Goal: Information Seeking & Learning: Learn about a topic

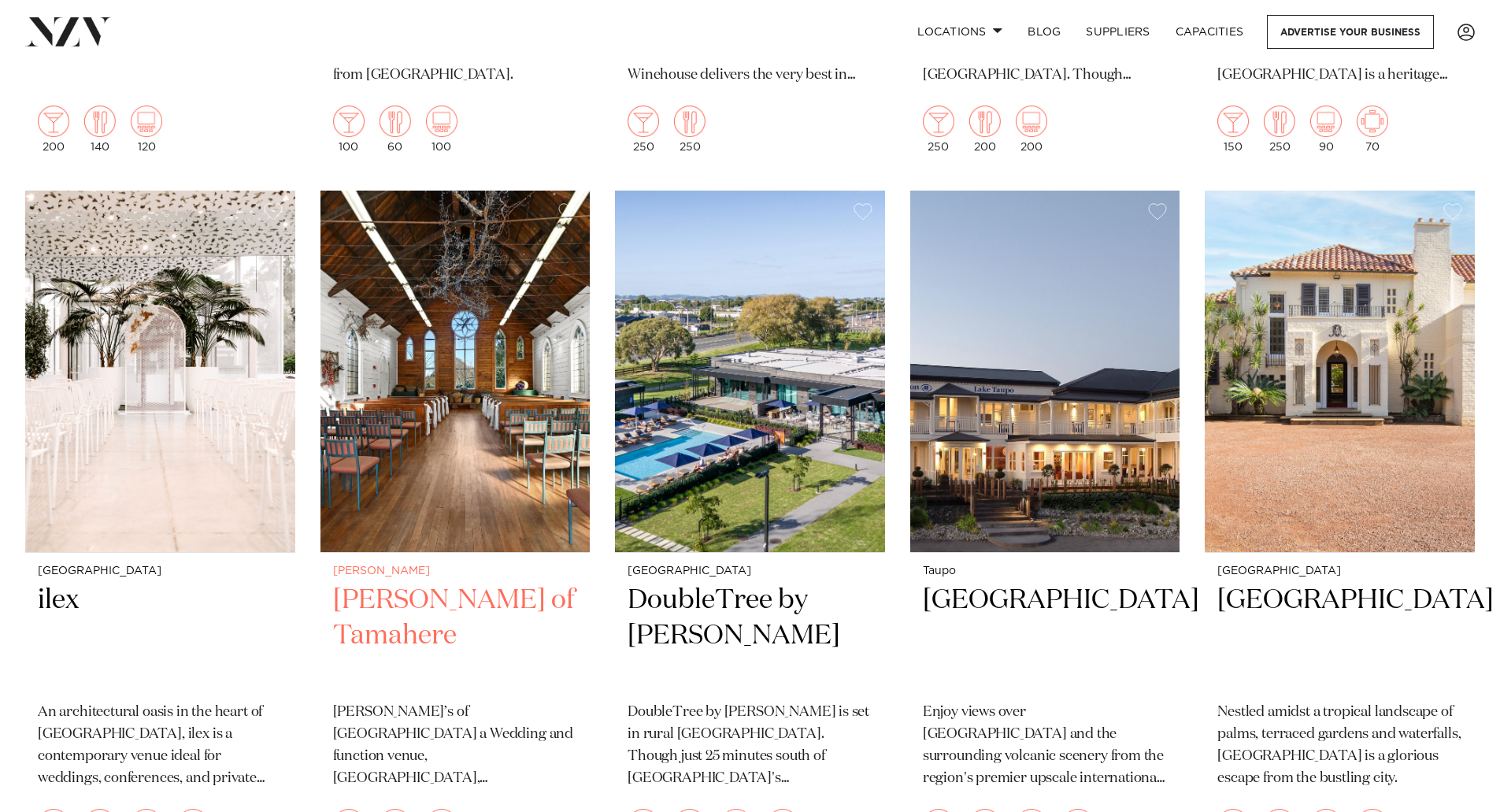
scroll to position [2441, 0]
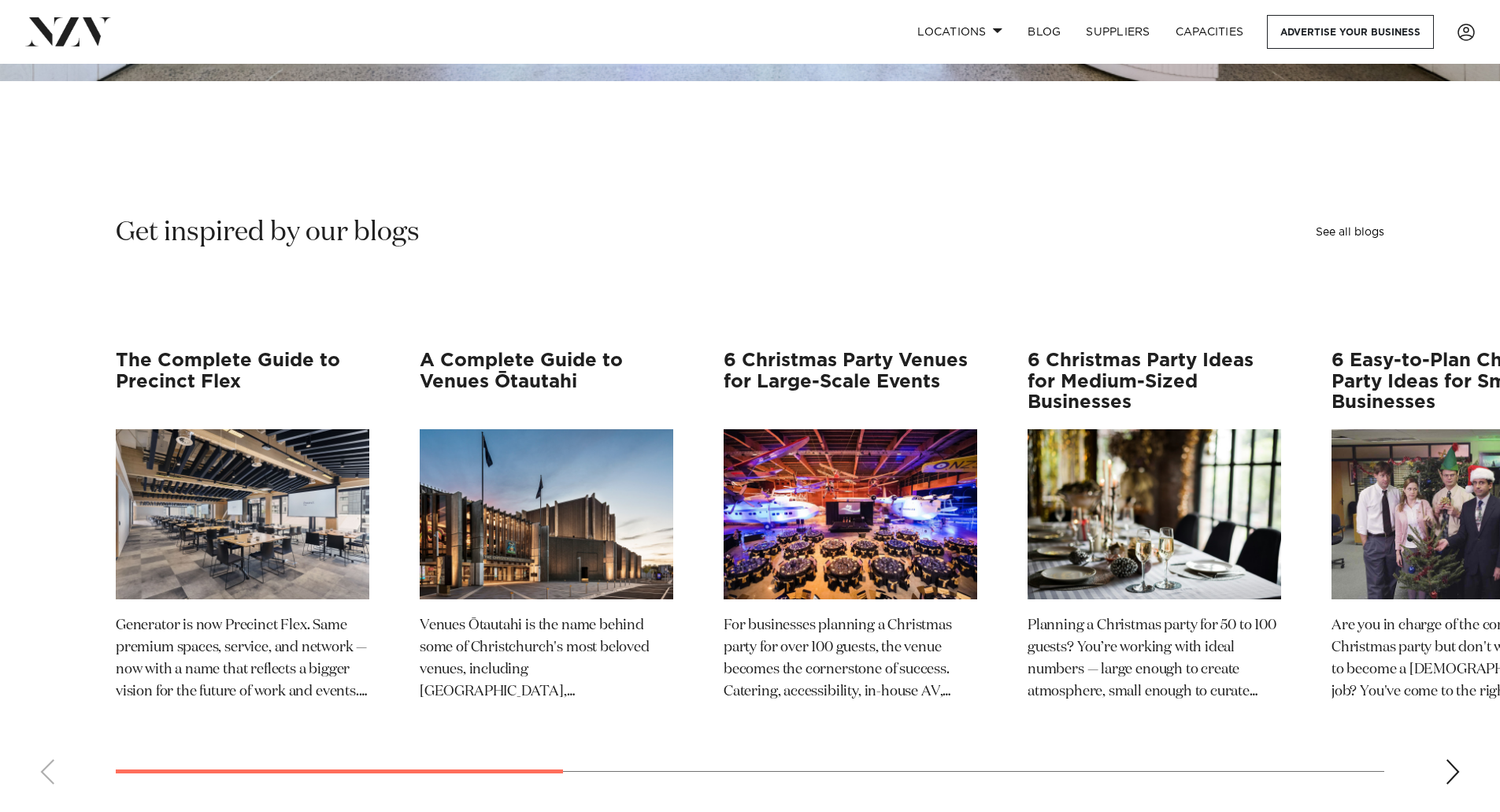
scroll to position [2519, 0]
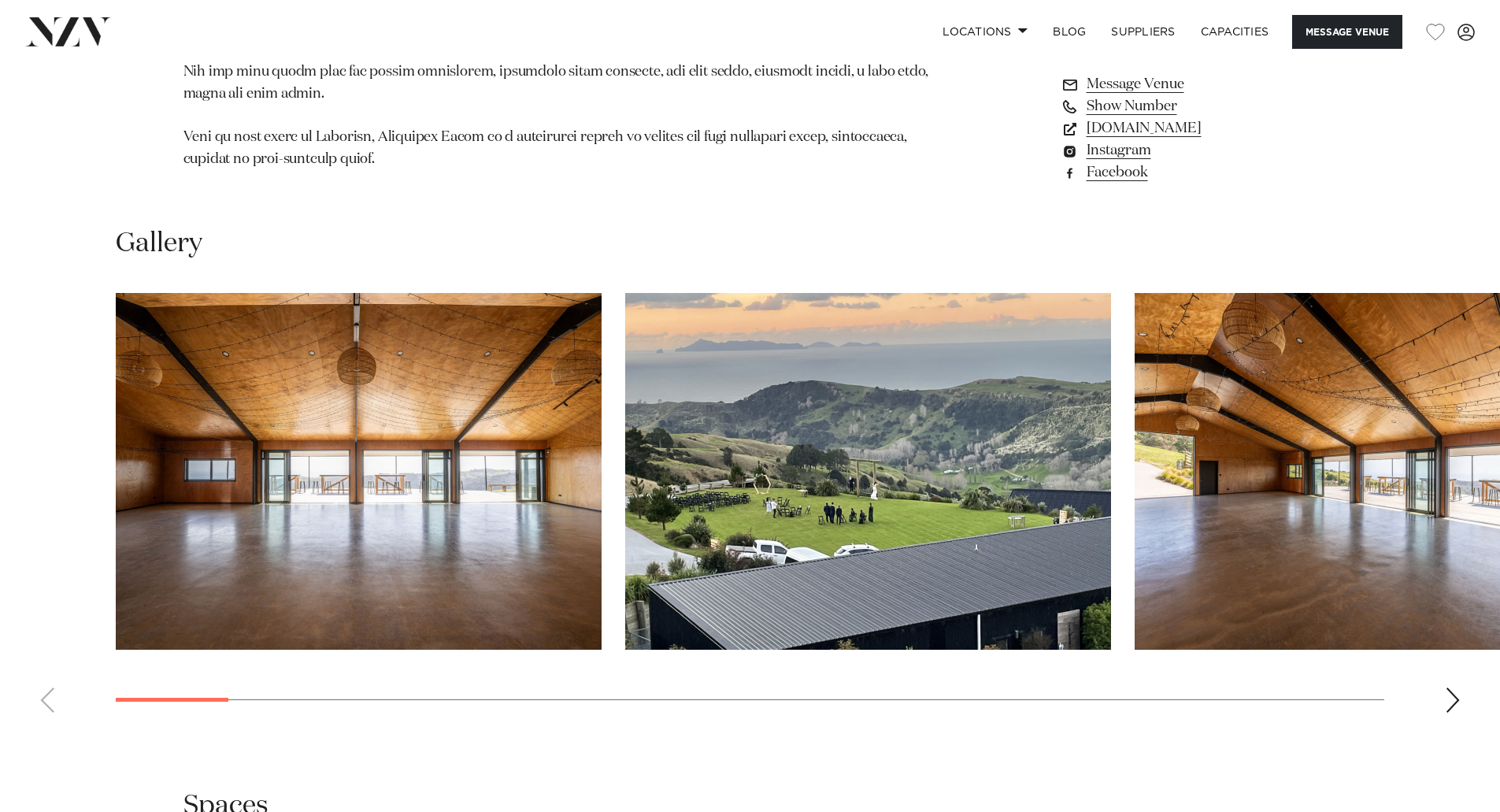
scroll to position [1417, 0]
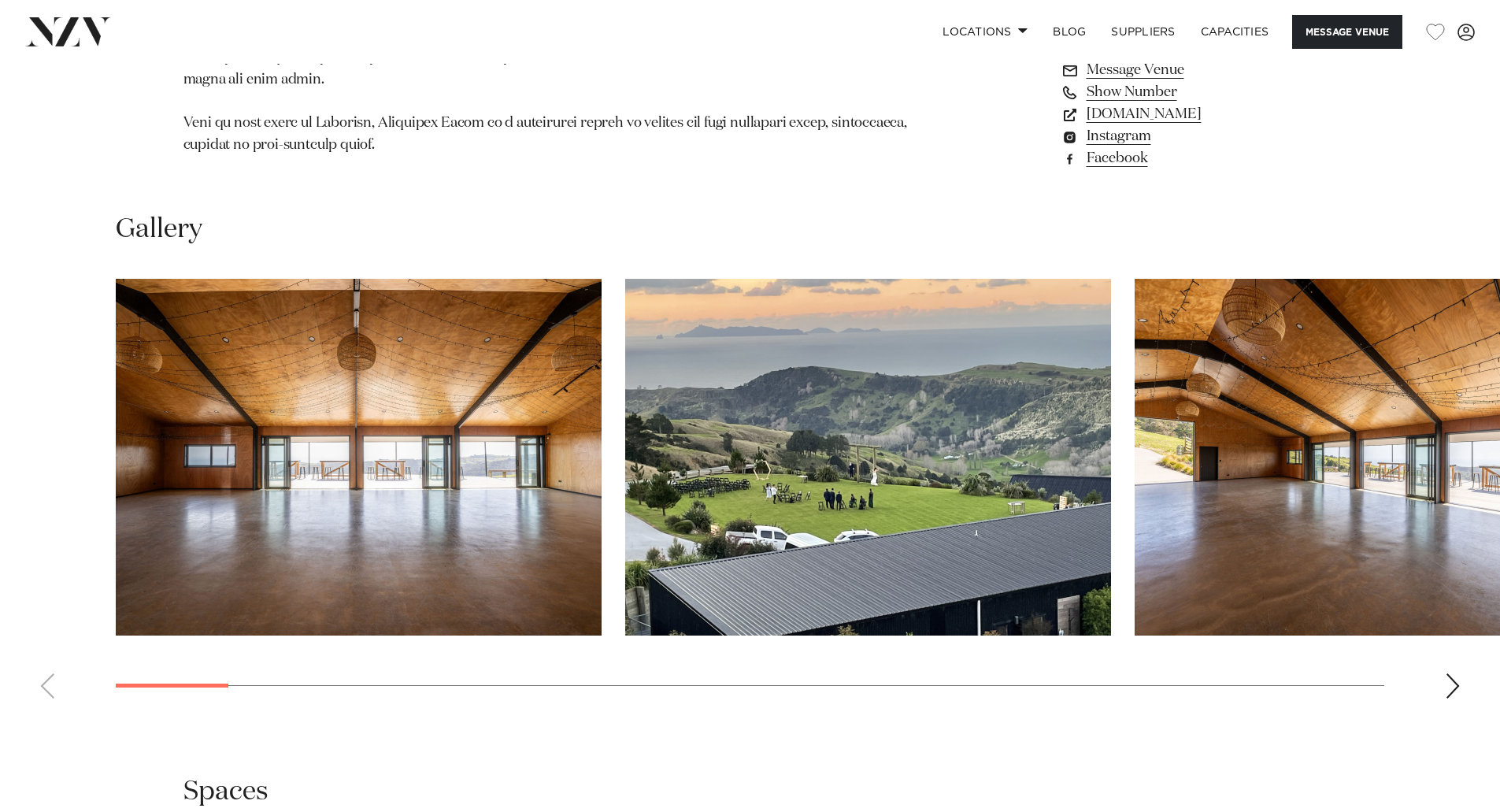
click at [391, 375] on img "1 / 28" at bounding box center [359, 456] width 486 height 356
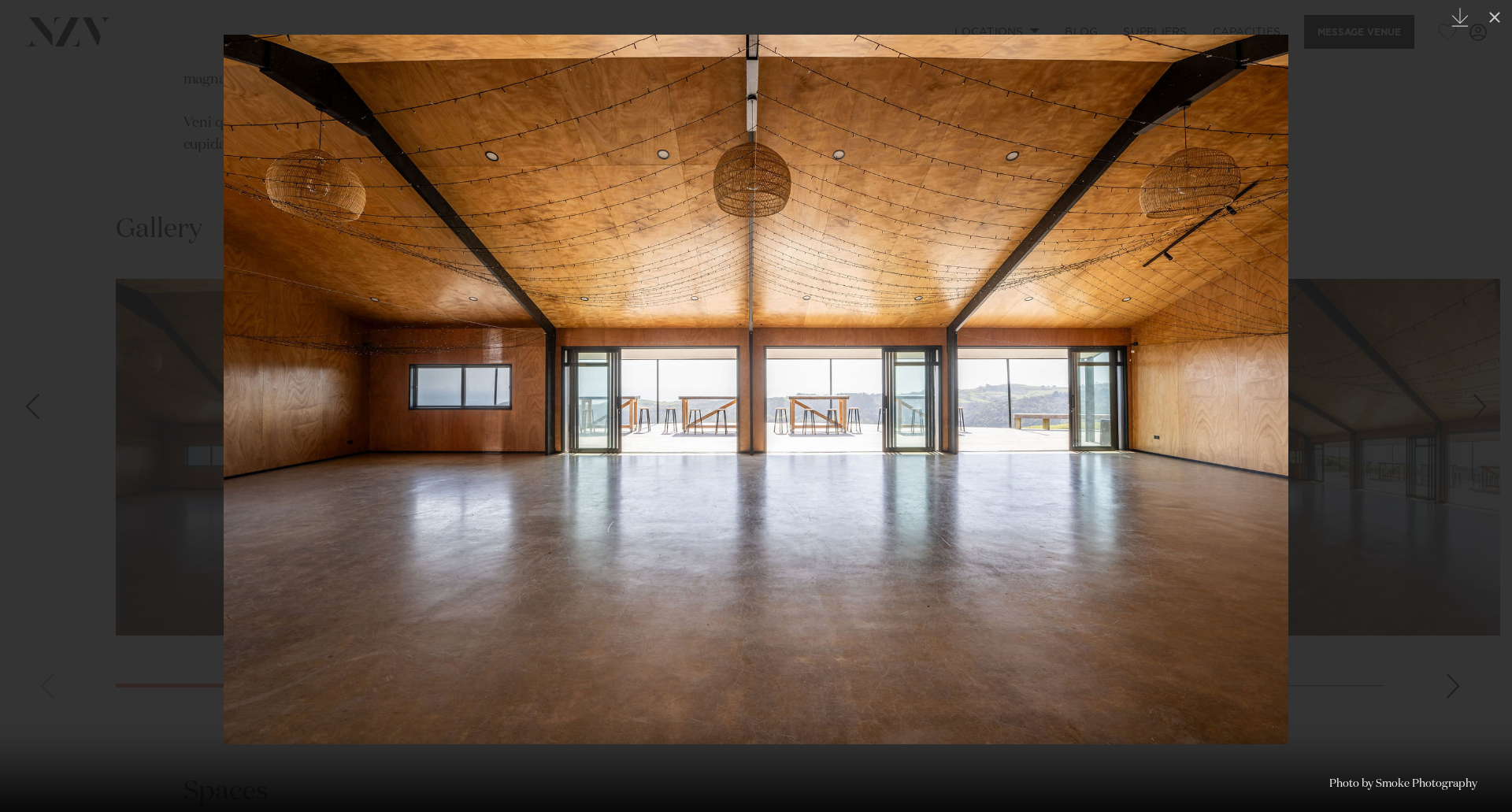
click at [1444, 329] on div at bounding box center [756, 406] width 1512 height 812
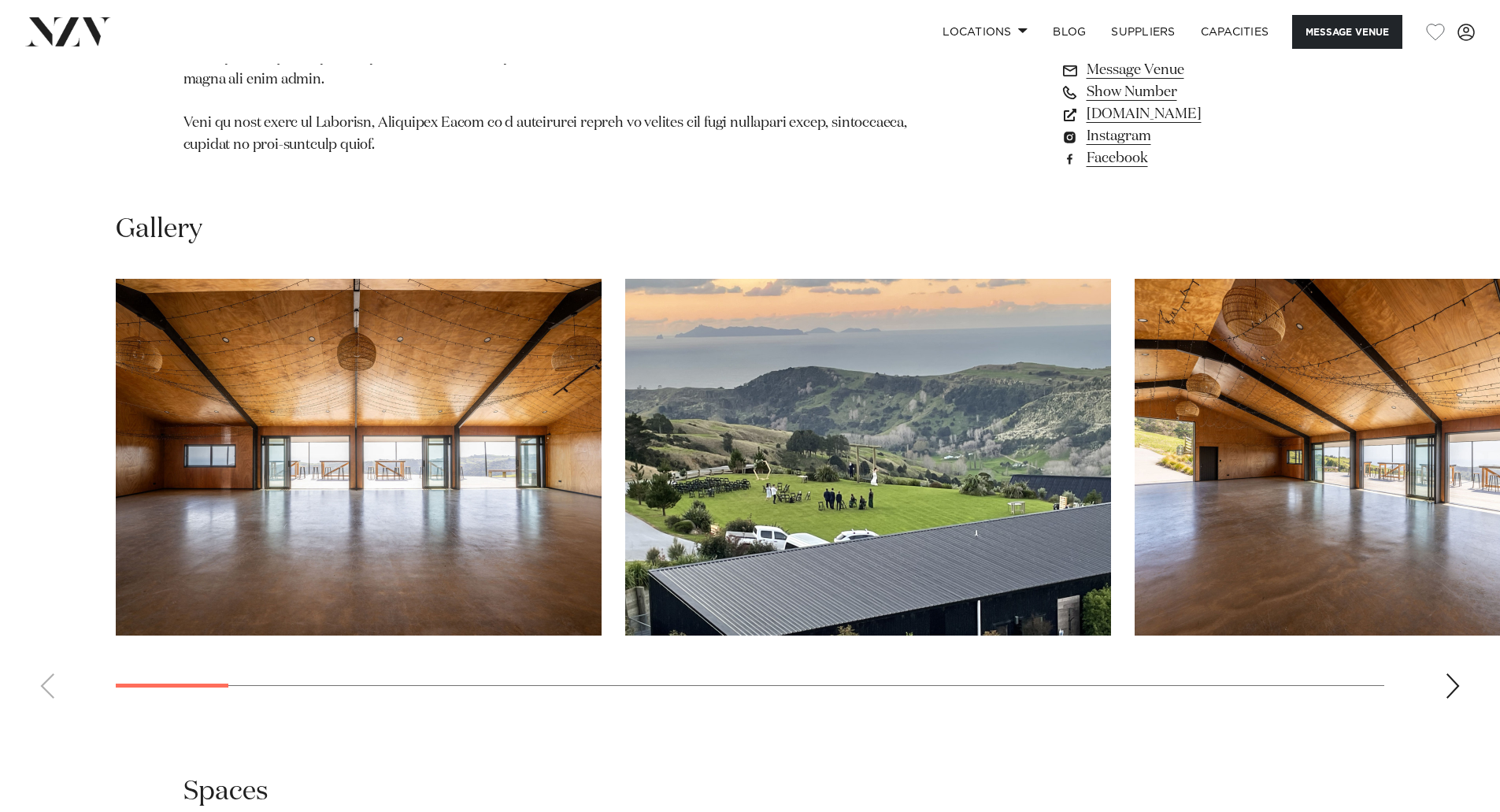
click at [1454, 676] on div "Next slide" at bounding box center [1453, 686] width 16 height 25
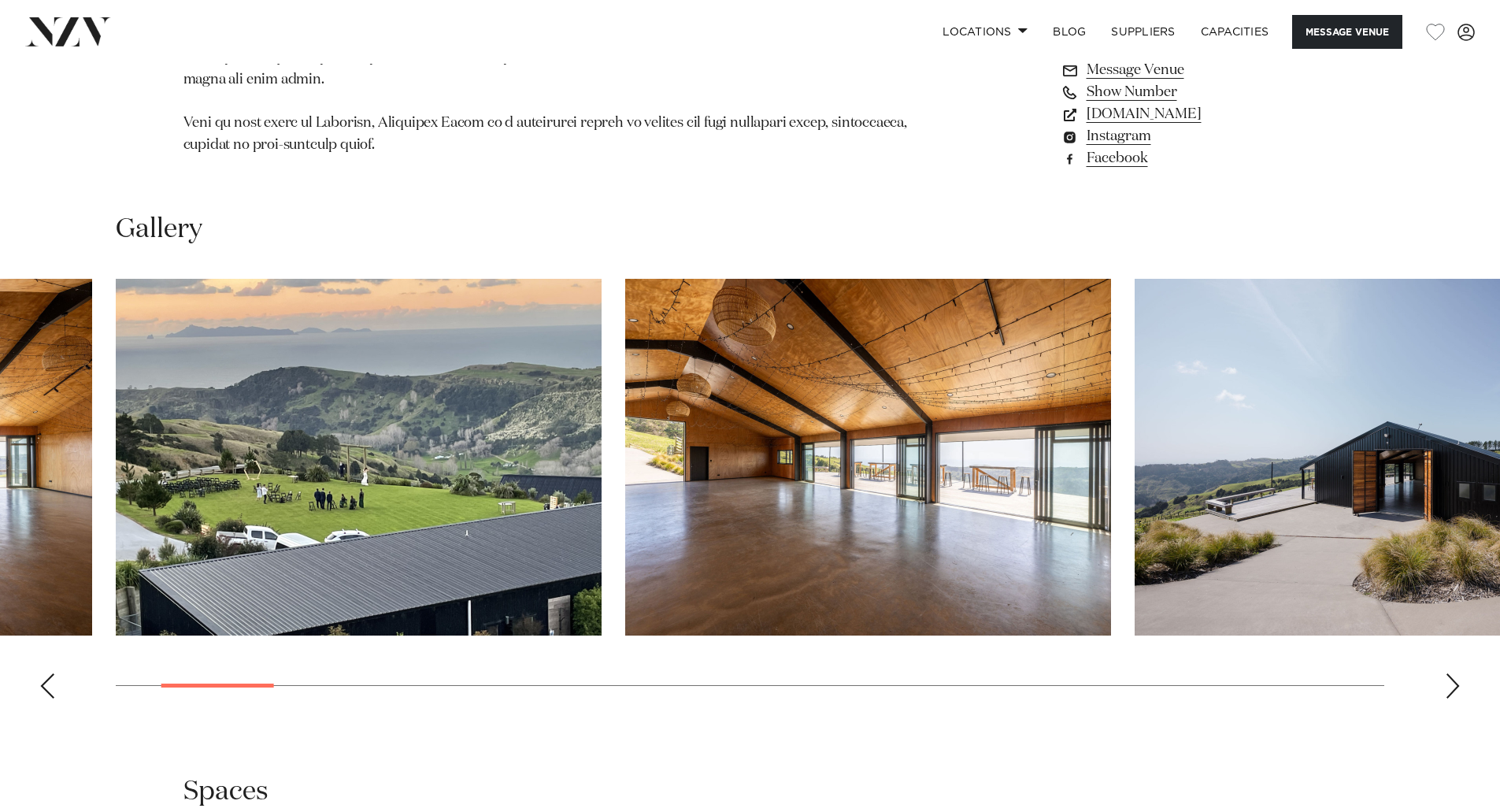
click at [1454, 676] on div "Next slide" at bounding box center [1453, 686] width 16 height 25
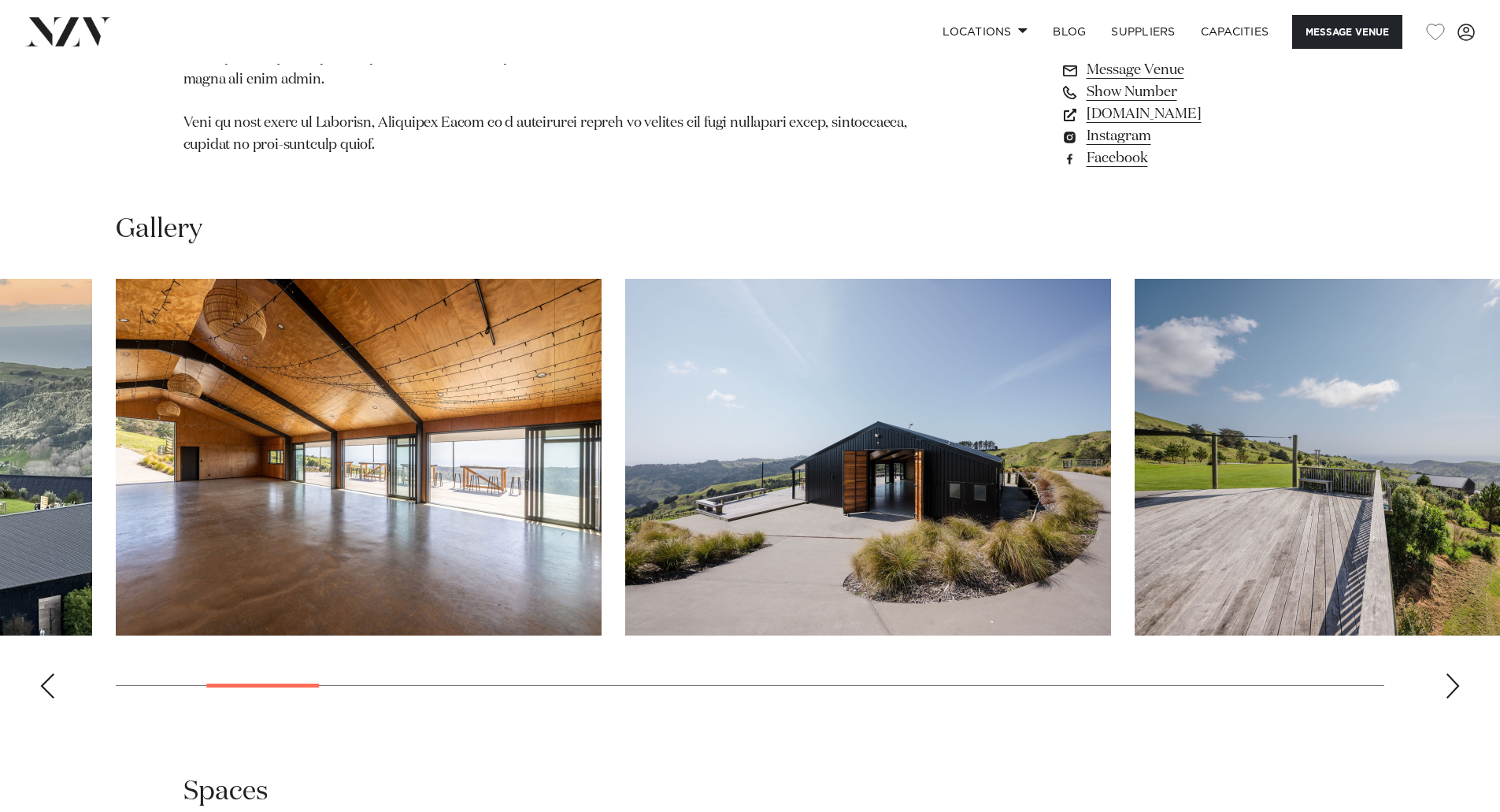
click at [1454, 676] on div "Next slide" at bounding box center [1453, 686] width 16 height 25
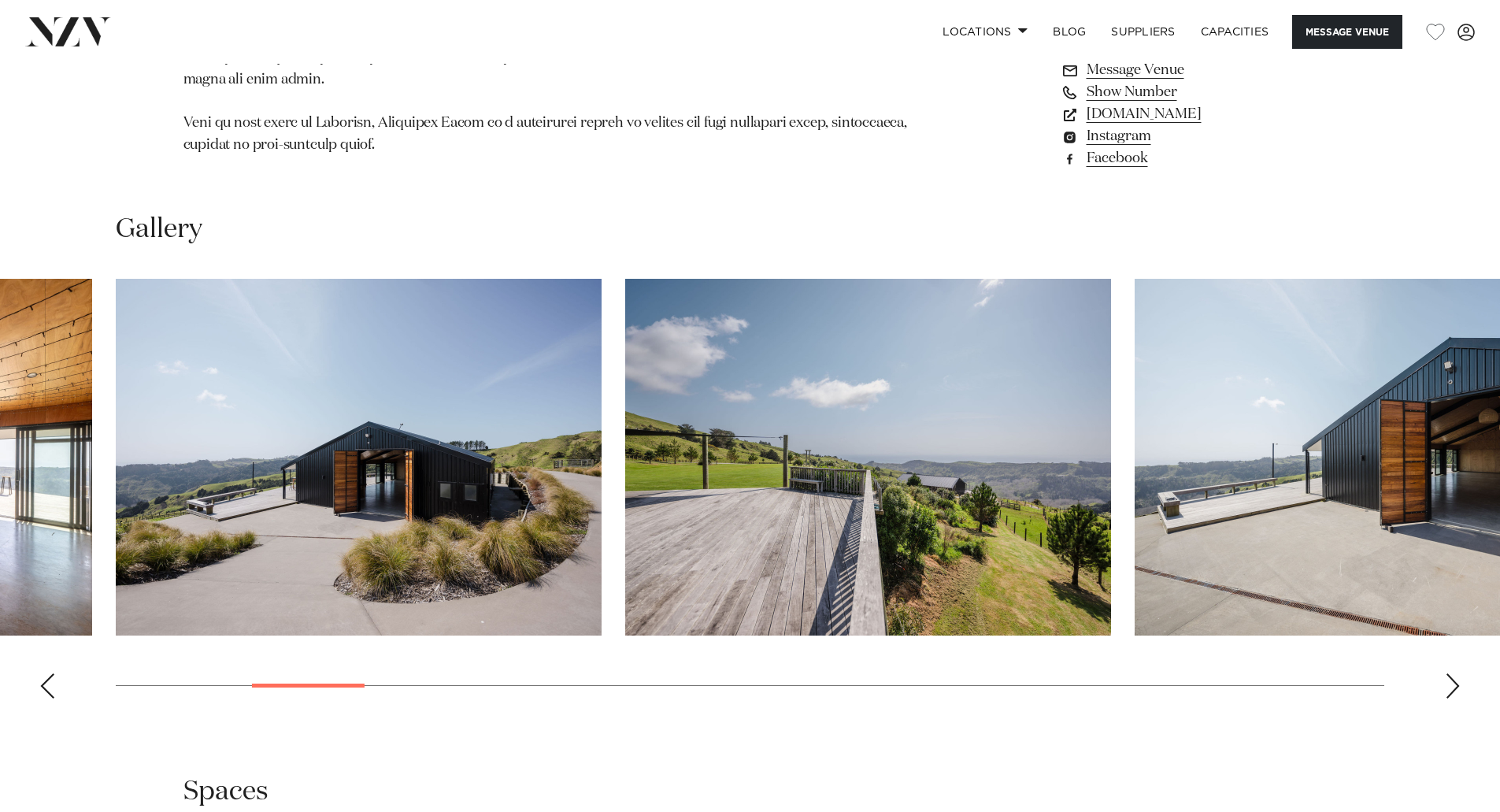
click at [1454, 676] on div "Next slide" at bounding box center [1453, 686] width 16 height 25
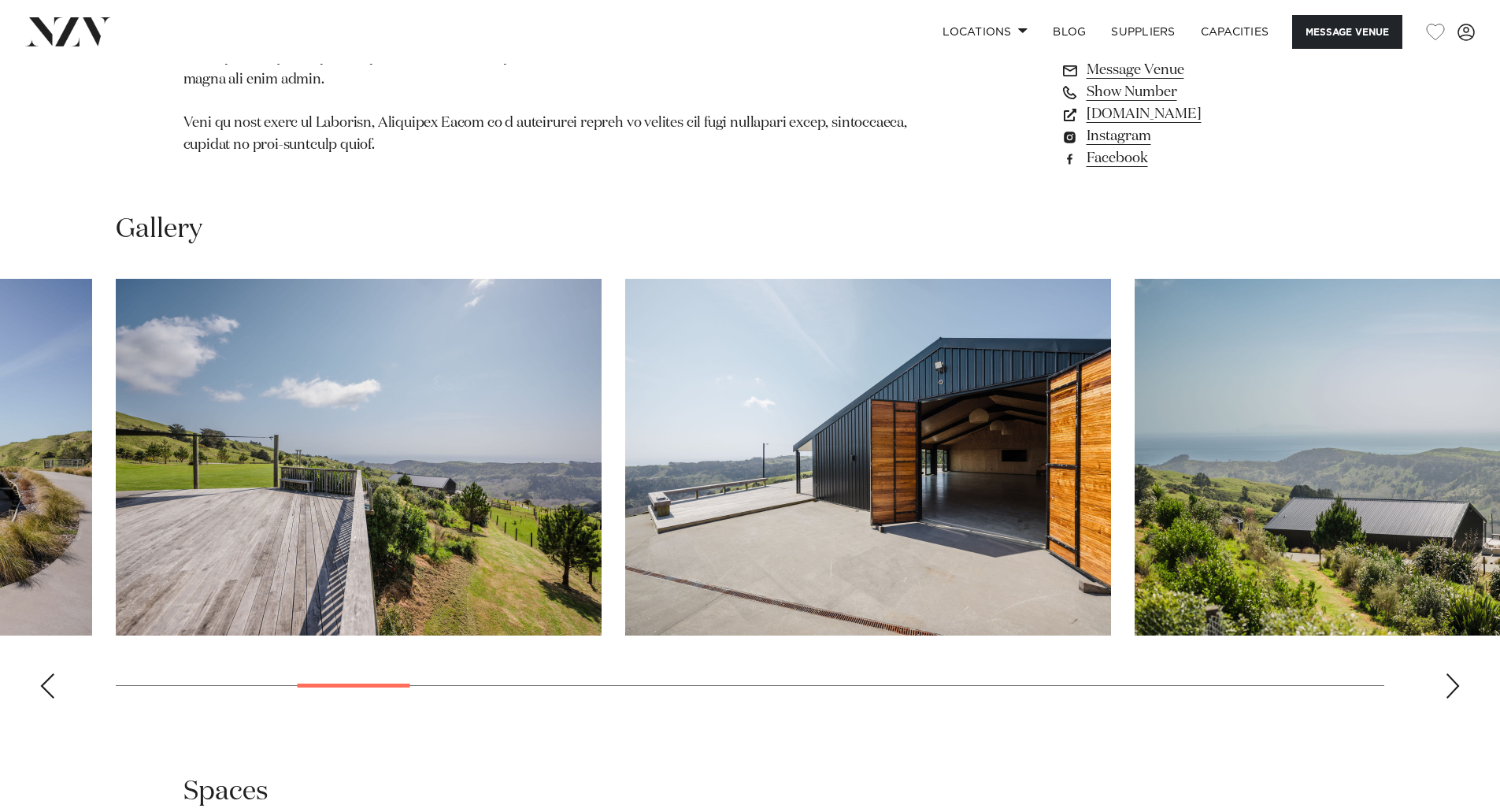
click at [1452, 676] on div "Next slide" at bounding box center [1453, 686] width 16 height 25
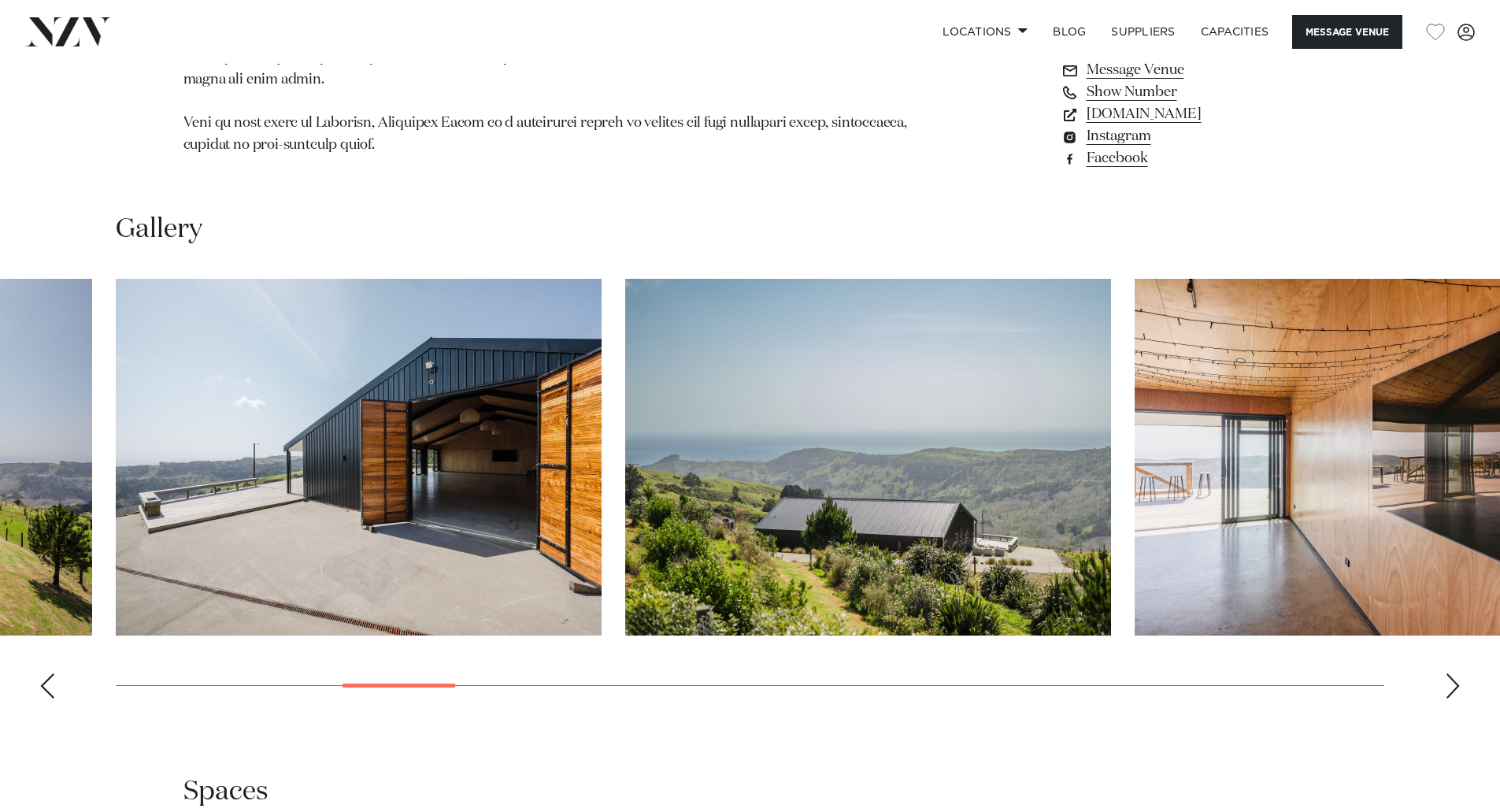
click at [1452, 676] on div "Next slide" at bounding box center [1453, 686] width 16 height 25
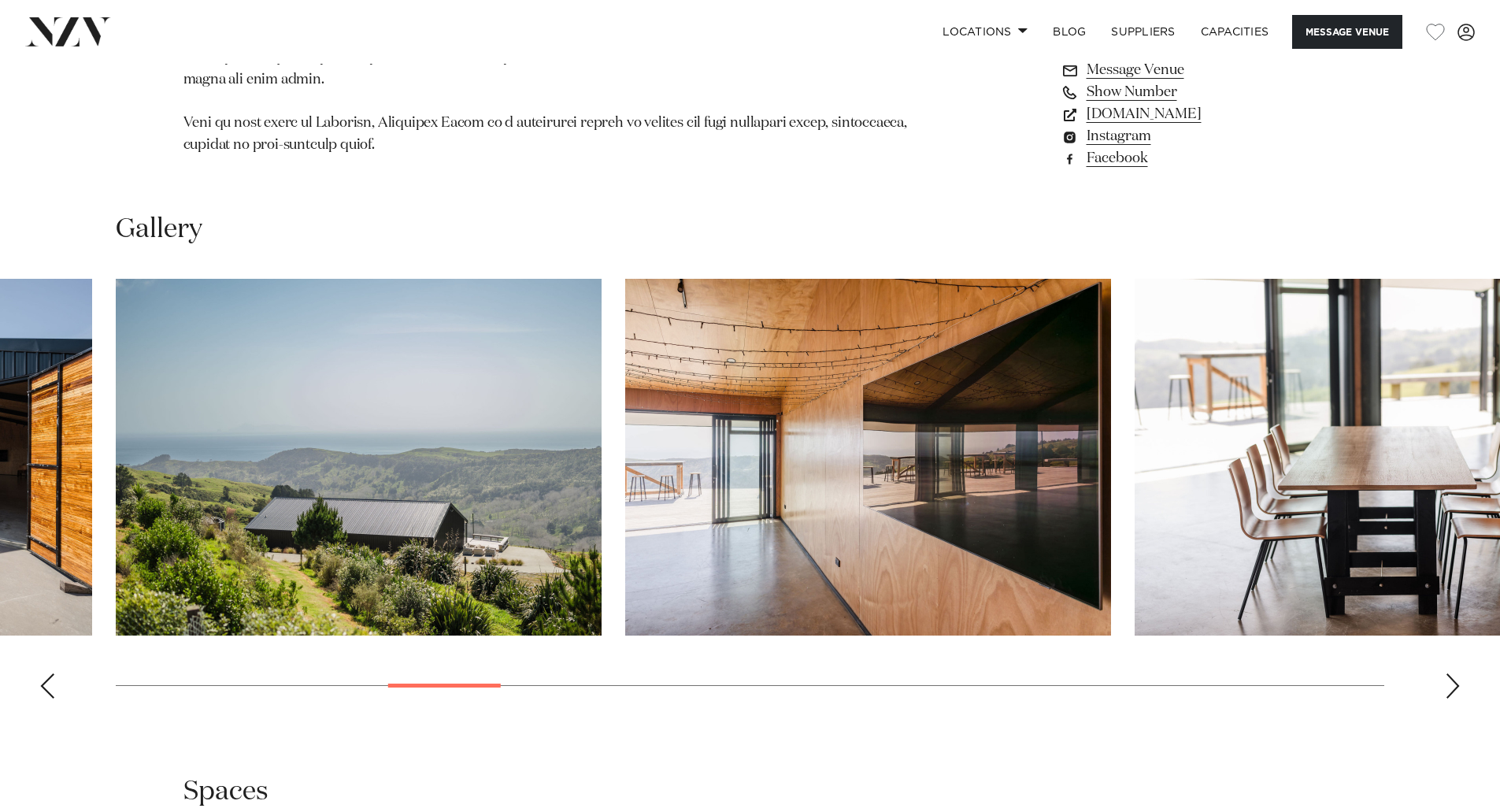
click at [1452, 676] on div "Next slide" at bounding box center [1453, 686] width 16 height 25
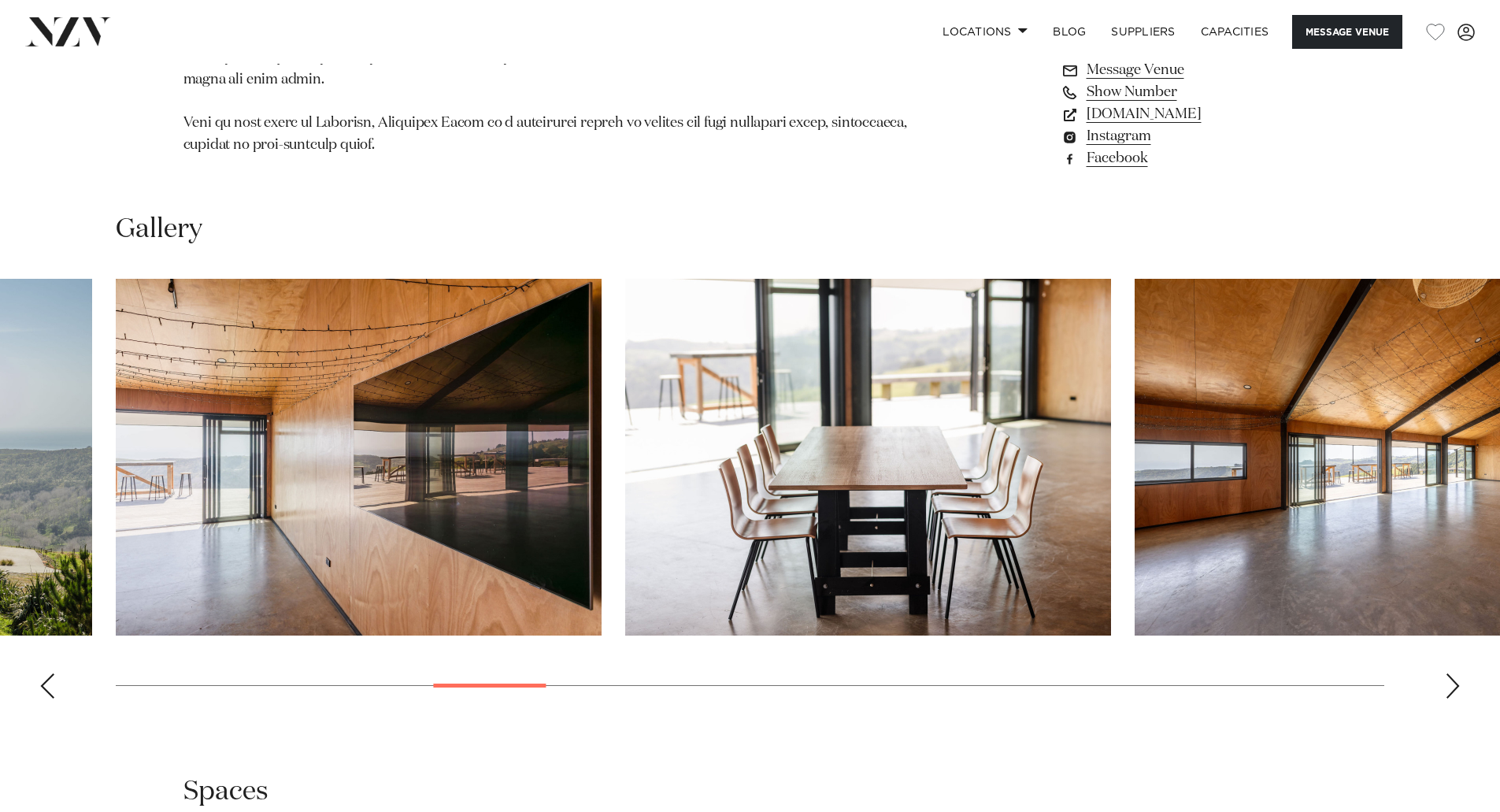
click at [1452, 676] on div "Next slide" at bounding box center [1453, 686] width 16 height 25
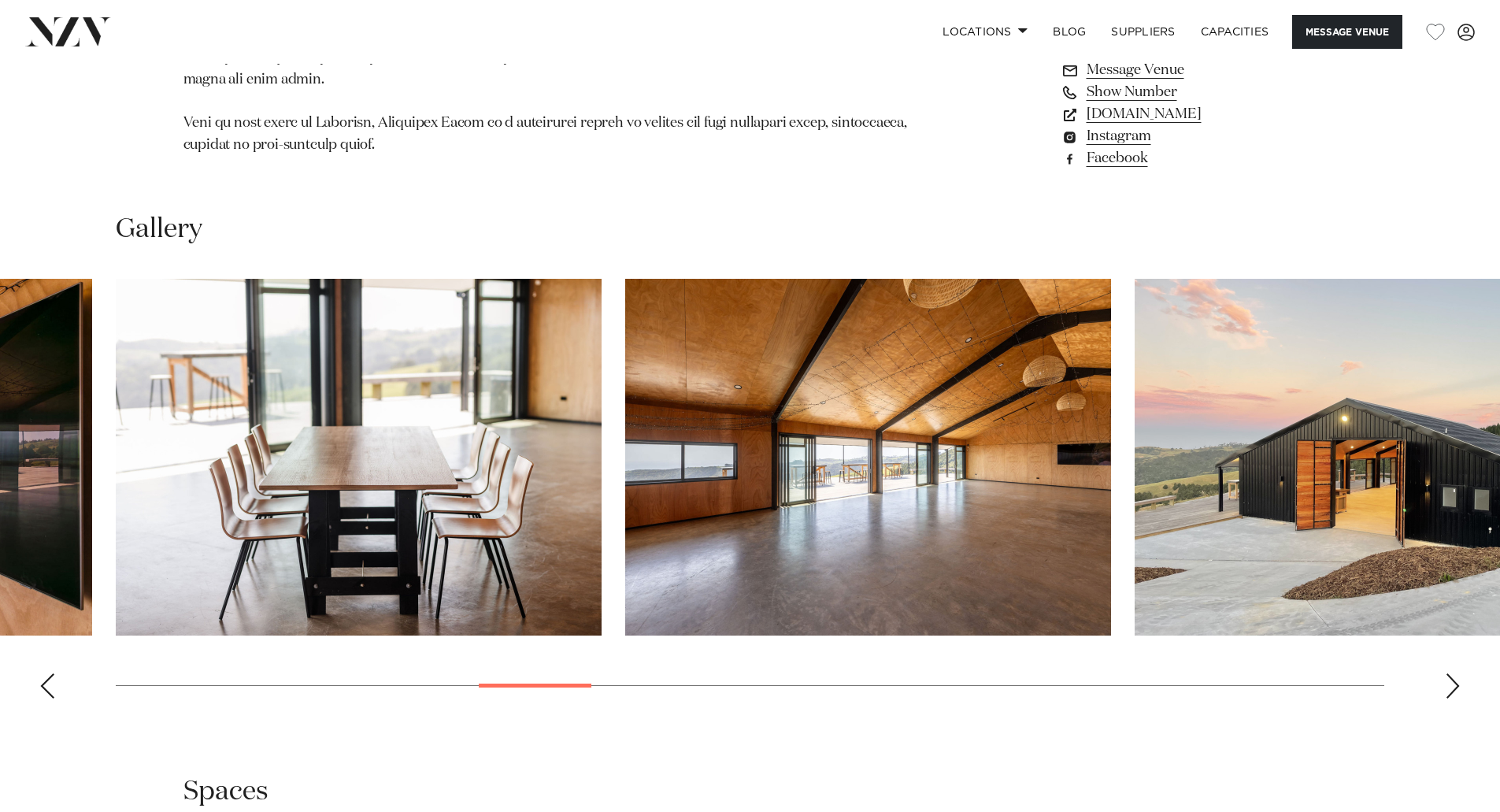
click at [1452, 676] on div "Next slide" at bounding box center [1453, 686] width 16 height 25
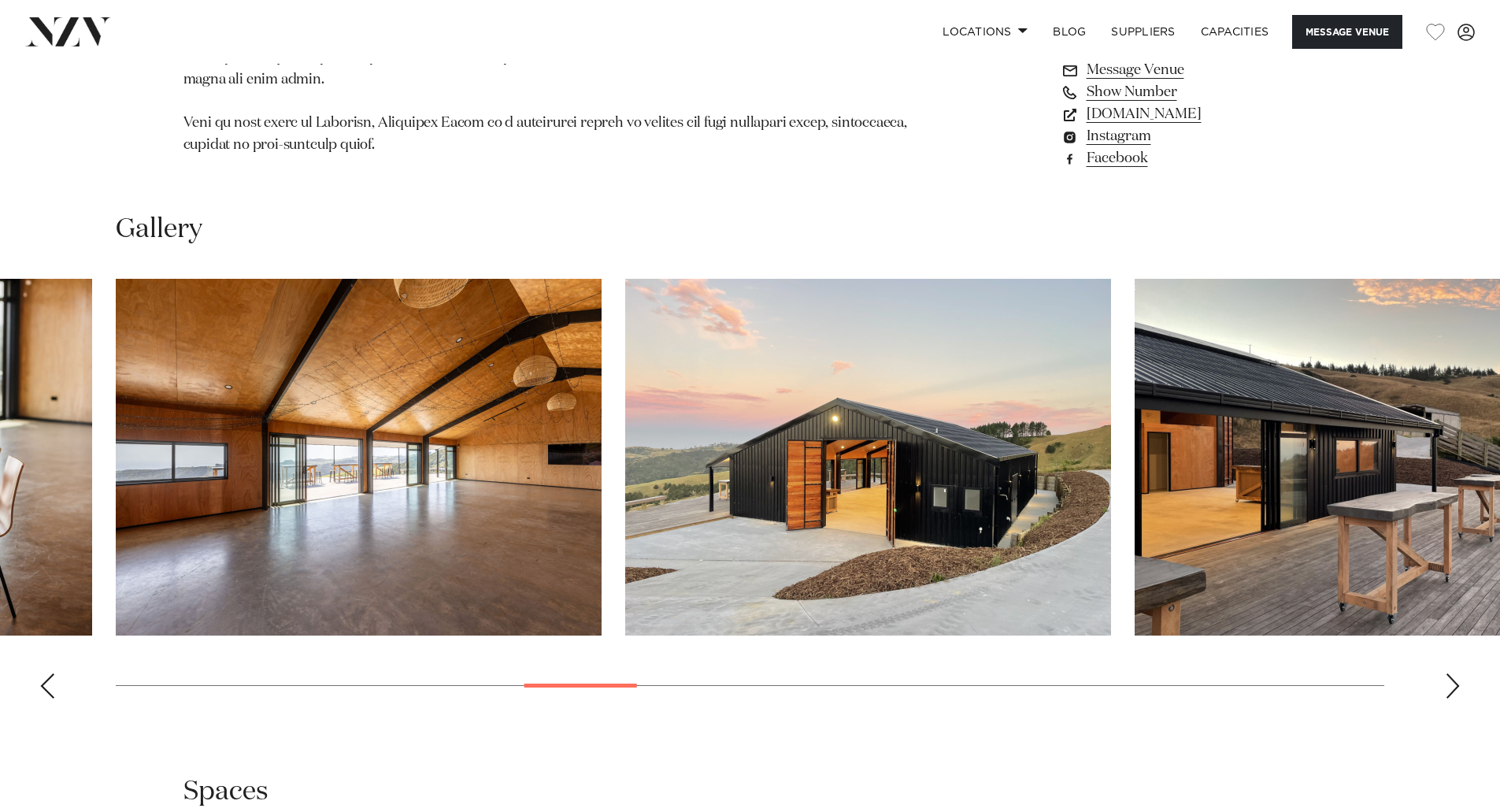
click at [1449, 677] on swiper-container at bounding box center [750, 495] width 1500 height 432
click at [1456, 673] on div "Next slide" at bounding box center [1453, 686] width 16 height 25
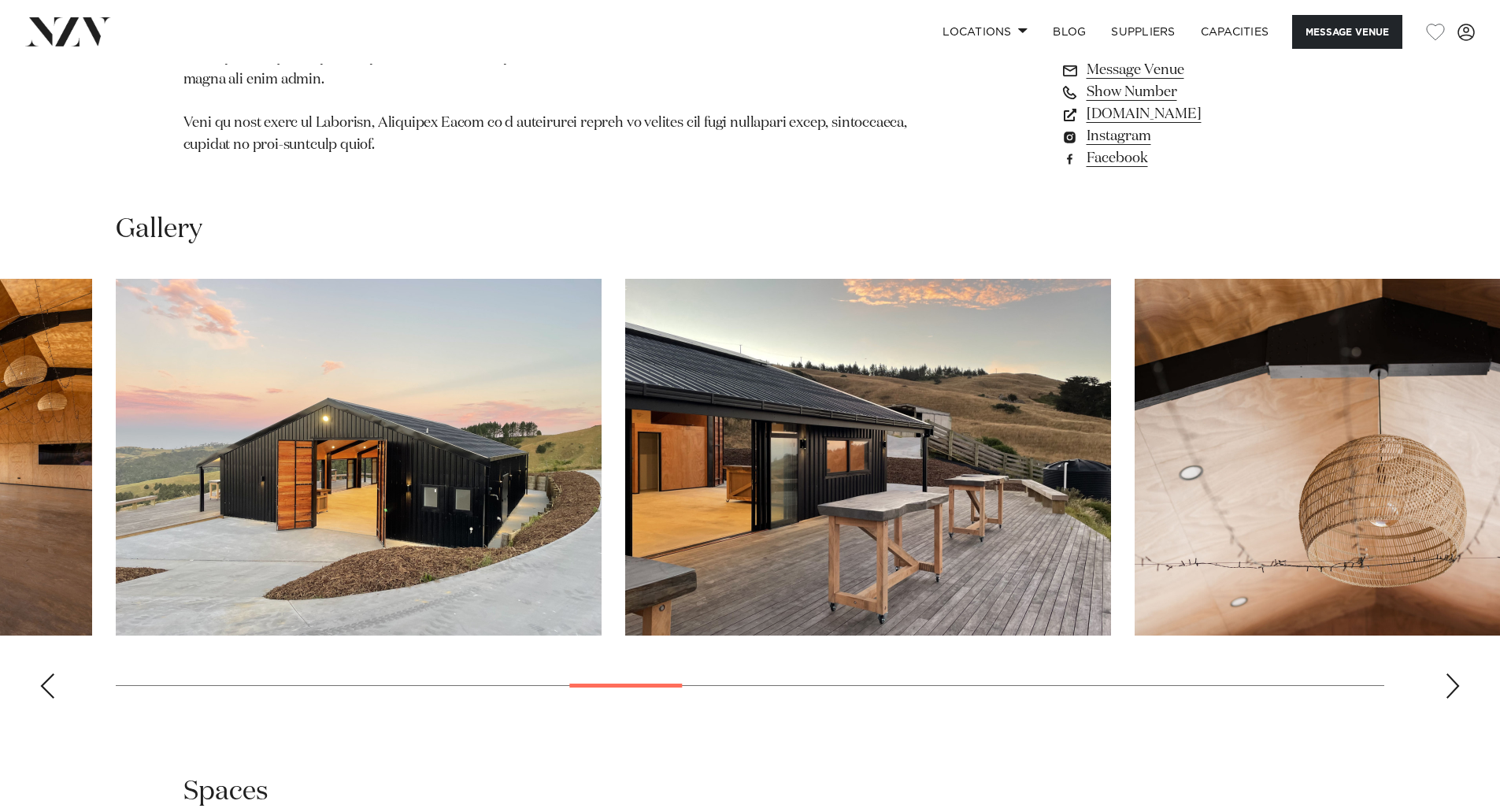
click at [1456, 673] on div "Next slide" at bounding box center [1453, 686] width 16 height 25
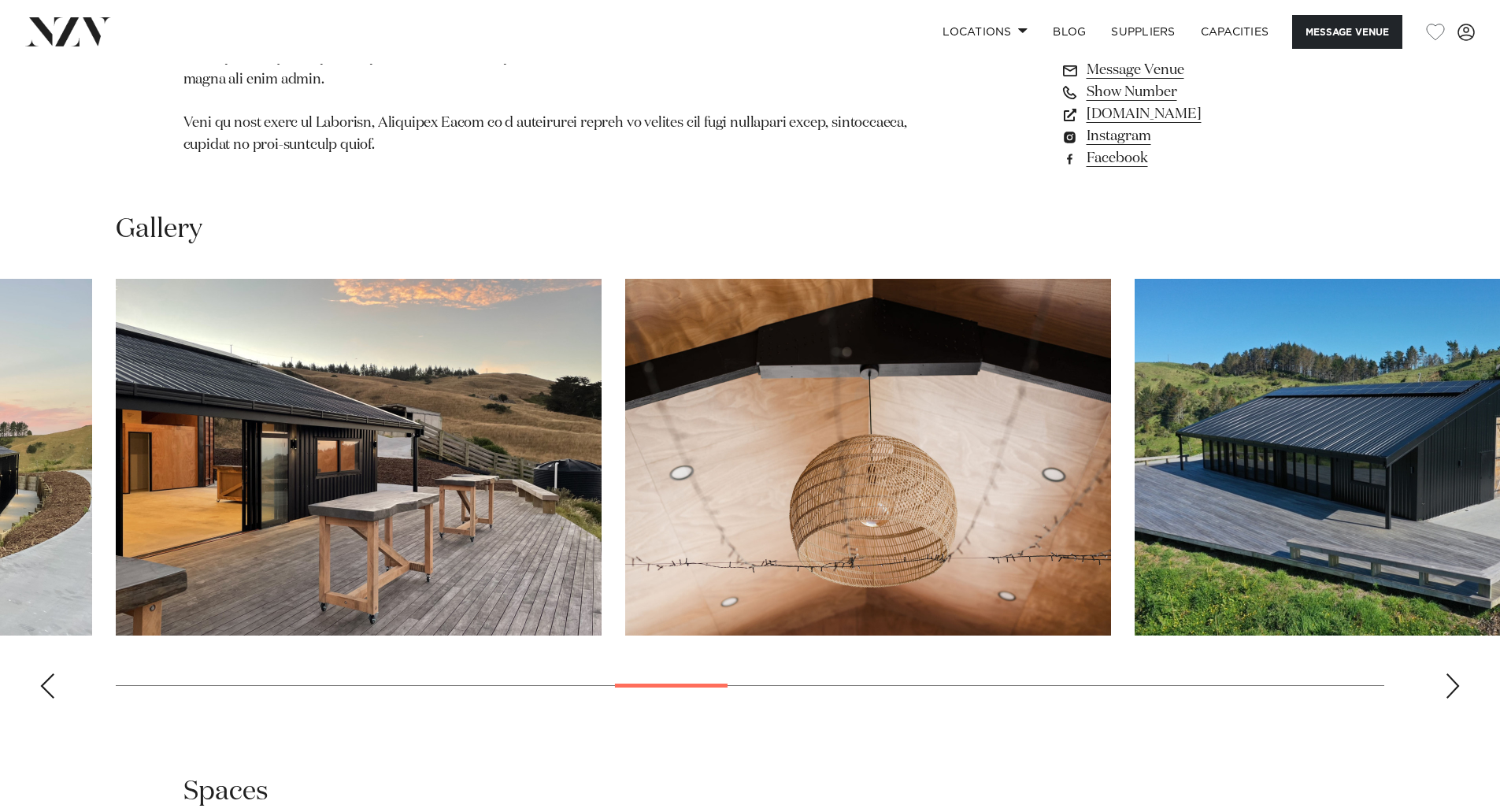
click at [1456, 673] on div "Next slide" at bounding box center [1453, 686] width 16 height 25
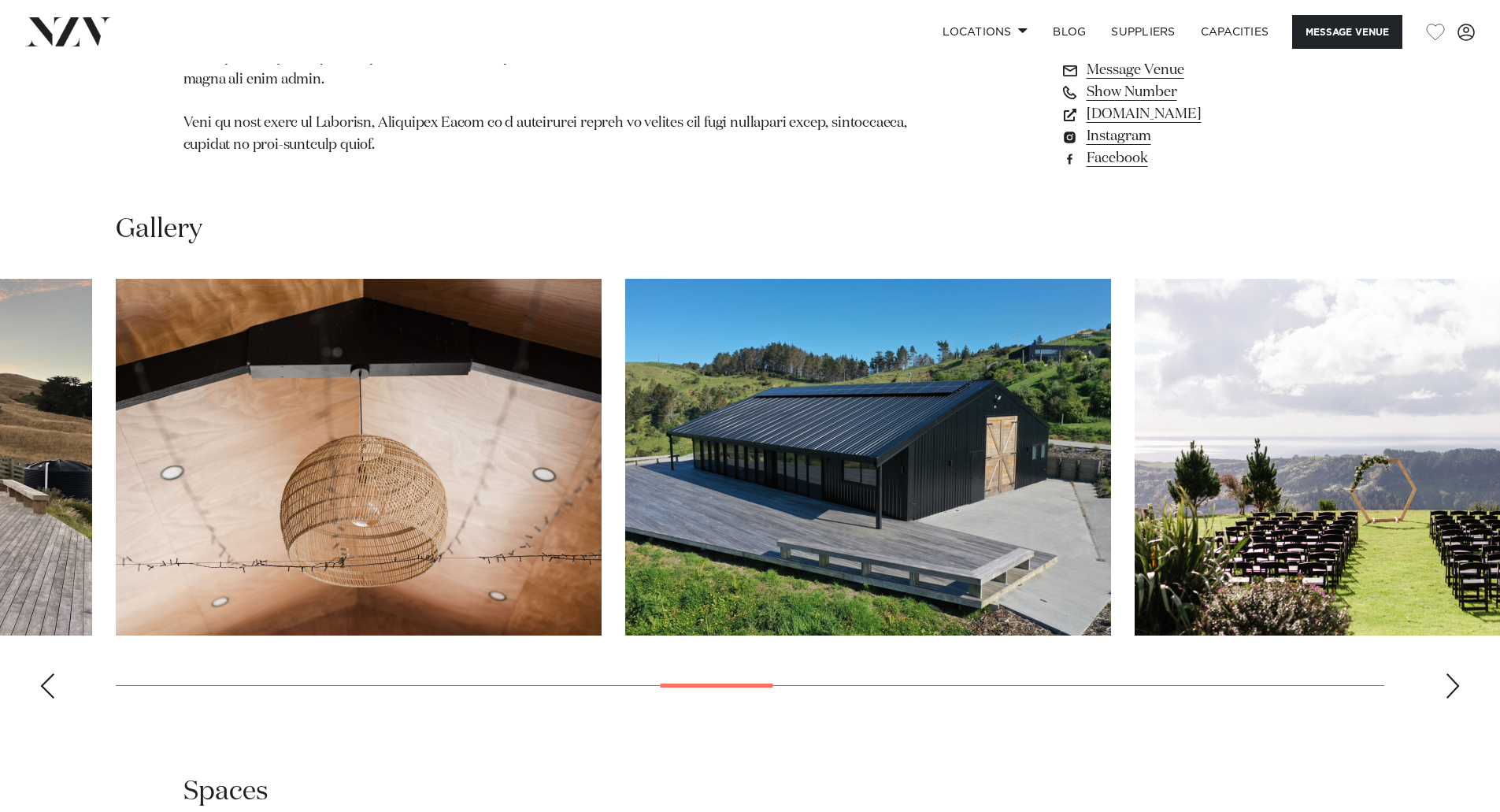
click at [1456, 673] on div "Next slide" at bounding box center [1453, 686] width 16 height 25
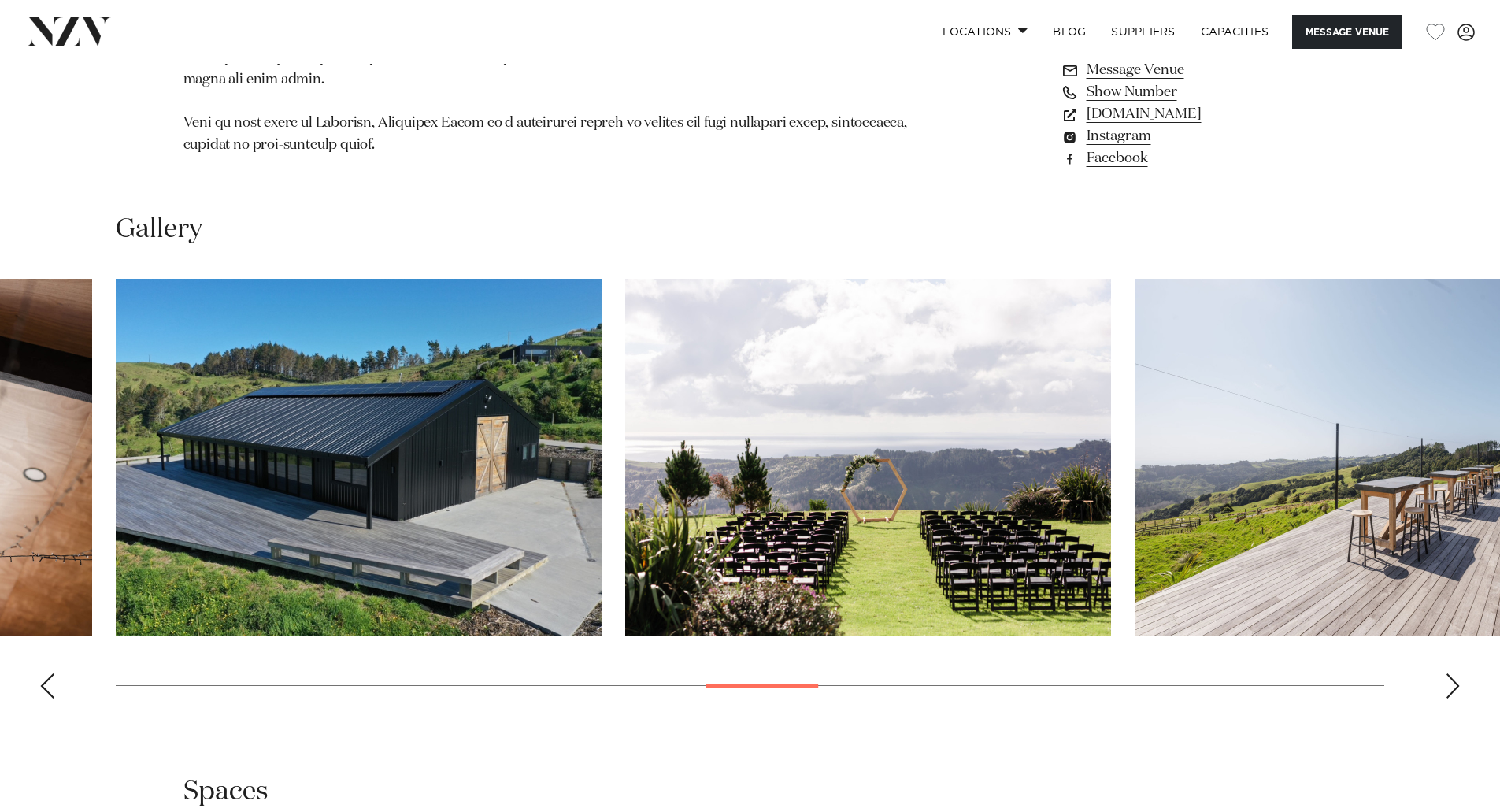
click at [1456, 673] on div "Next slide" at bounding box center [1453, 686] width 16 height 25
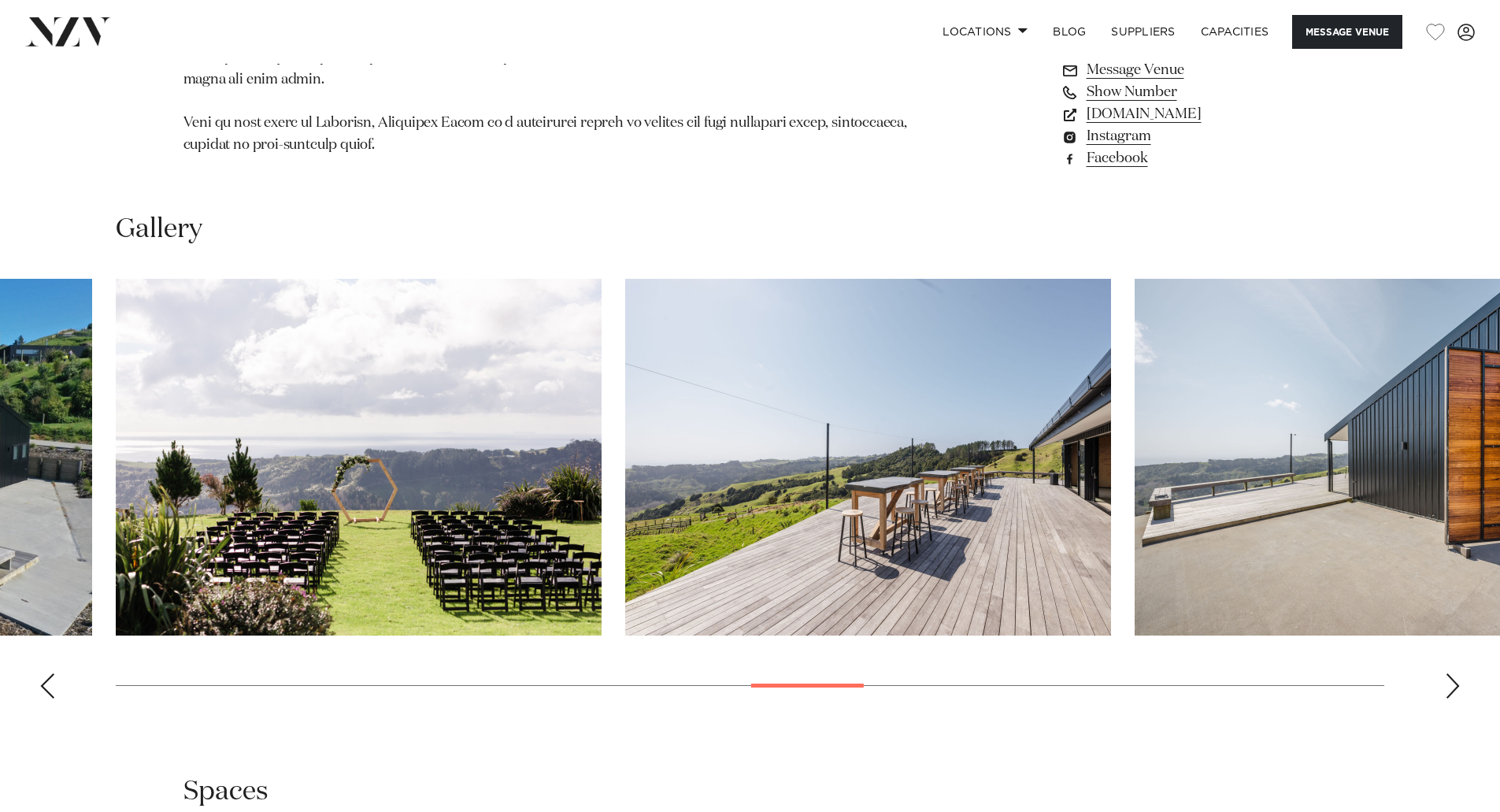
click at [1456, 673] on div "Next slide" at bounding box center [1453, 686] width 16 height 25
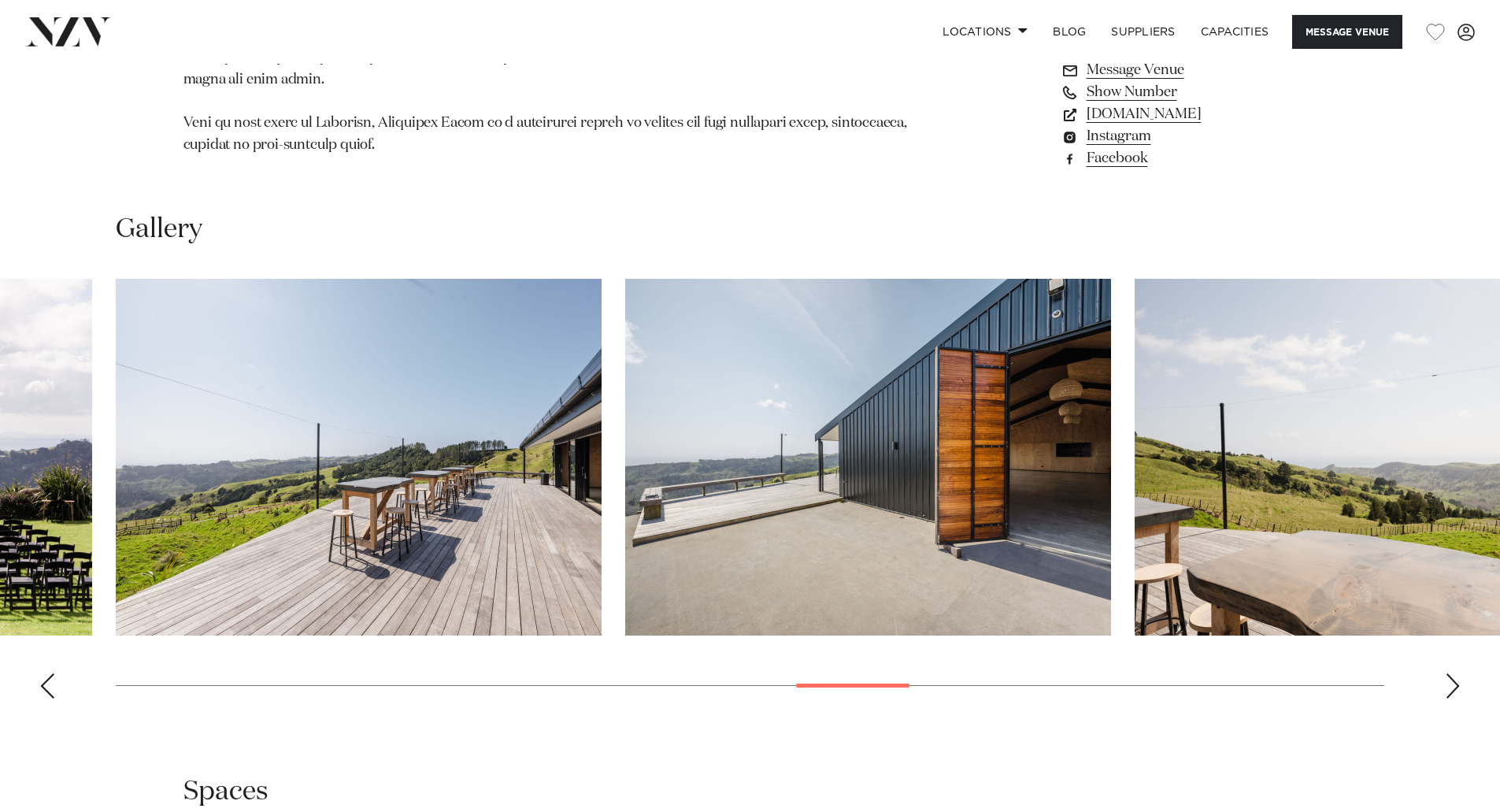
click at [1444, 673] on swiper-container at bounding box center [750, 495] width 1500 height 432
click at [1446, 673] on div "Next slide" at bounding box center [1453, 686] width 16 height 25
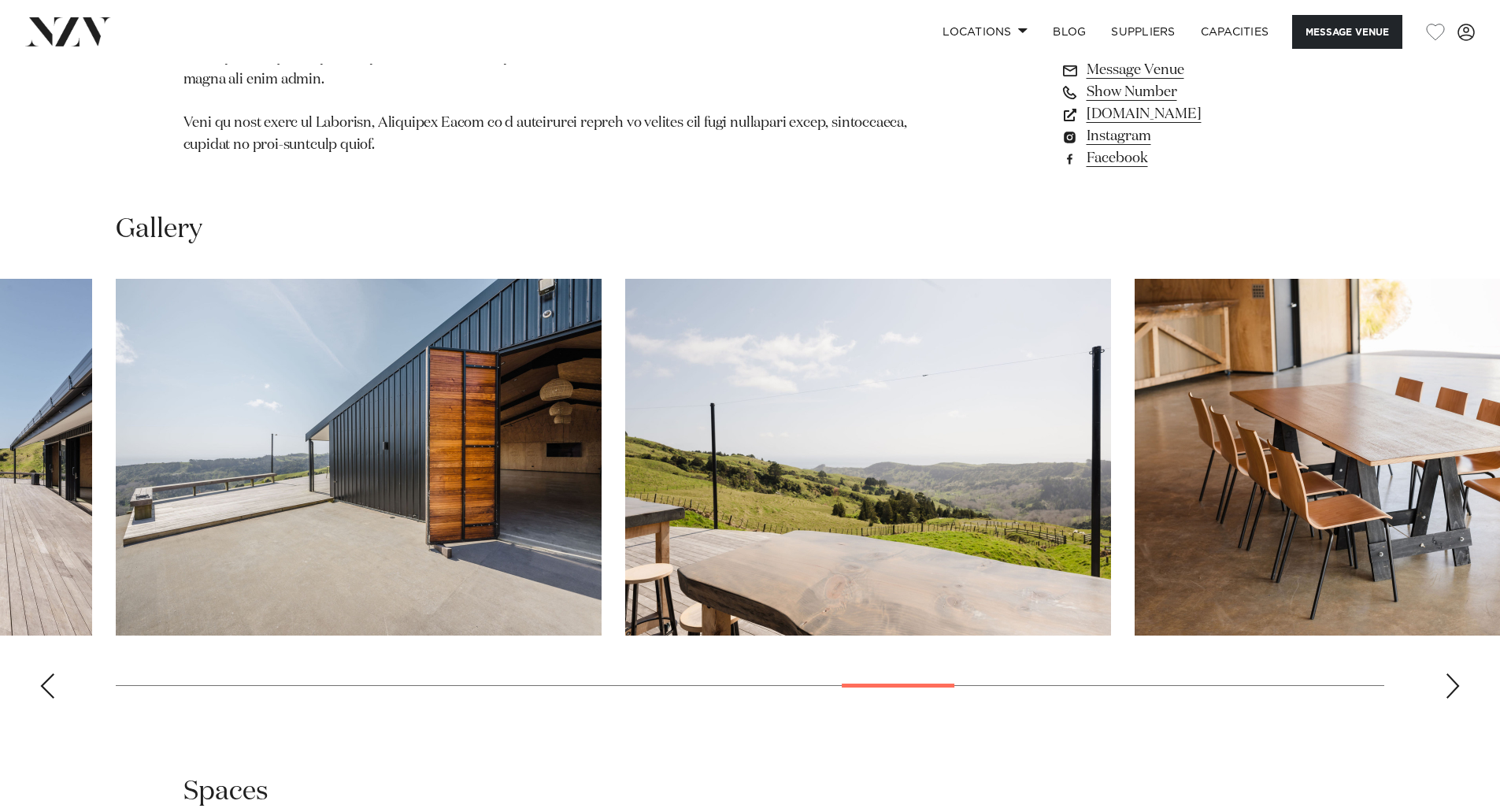
click at [1446, 673] on div "Next slide" at bounding box center [1453, 686] width 16 height 25
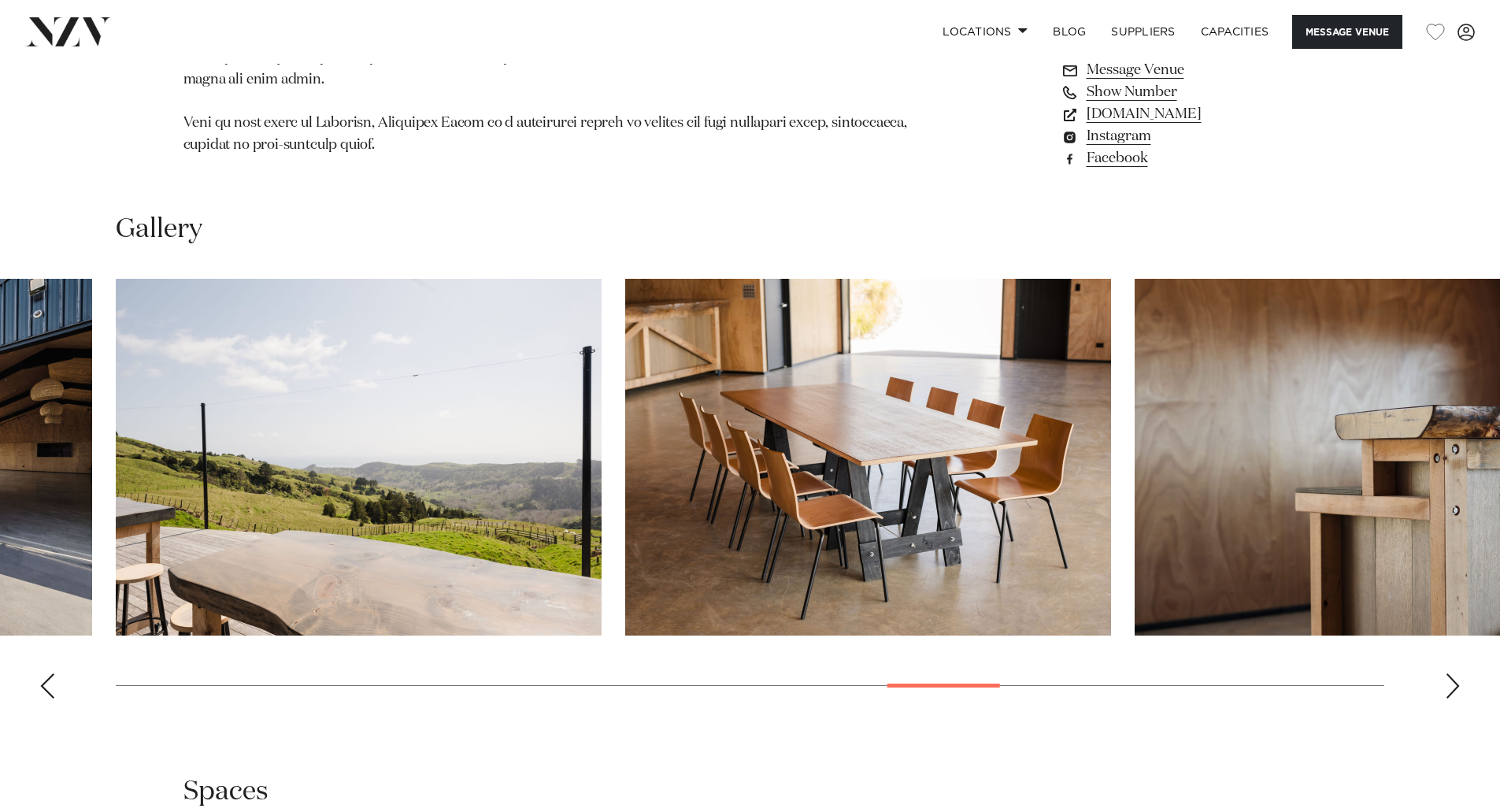
click at [1446, 673] on div "Next slide" at bounding box center [1453, 686] width 16 height 25
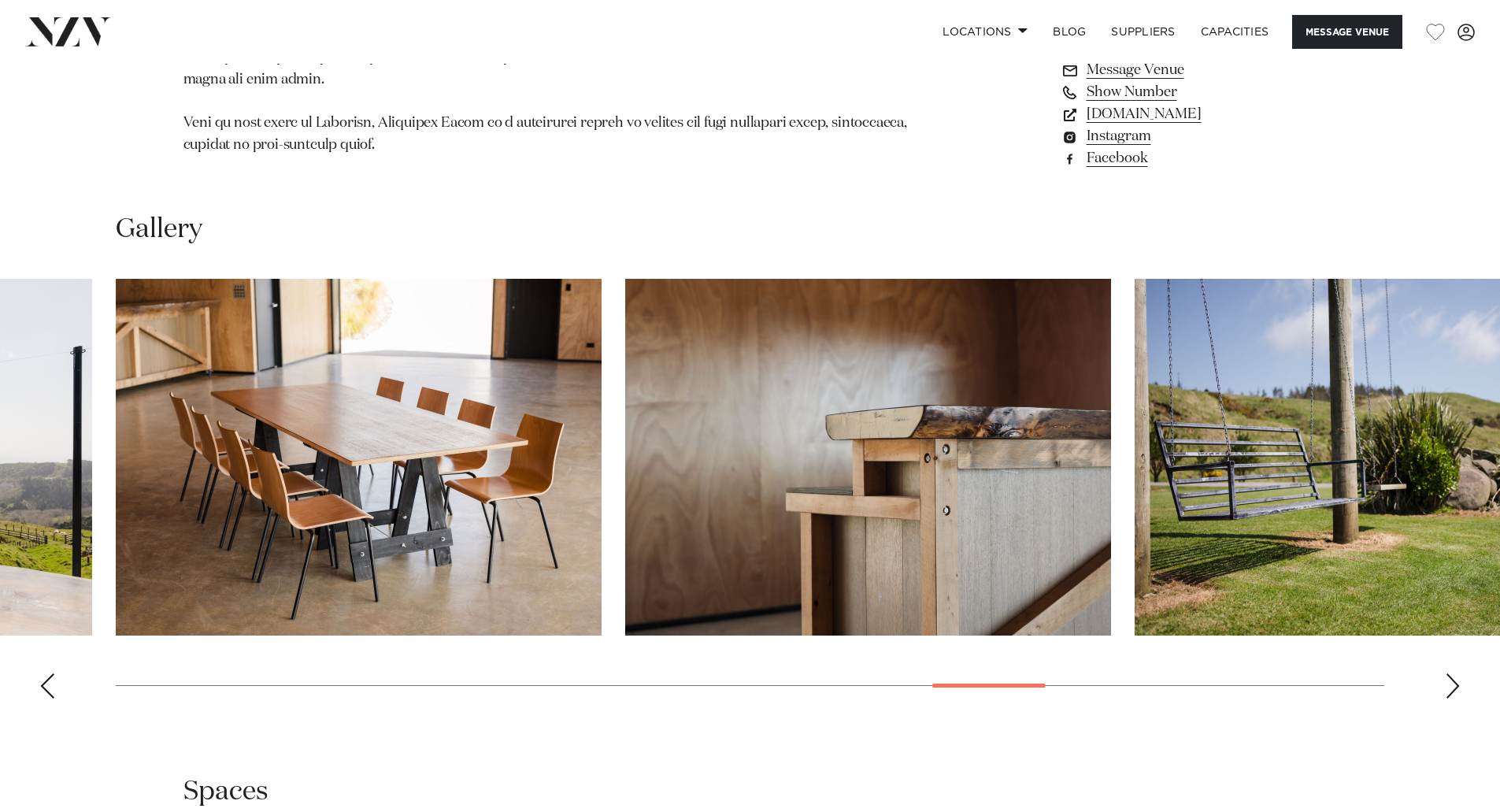
click at [1446, 673] on div "Next slide" at bounding box center [1453, 686] width 16 height 25
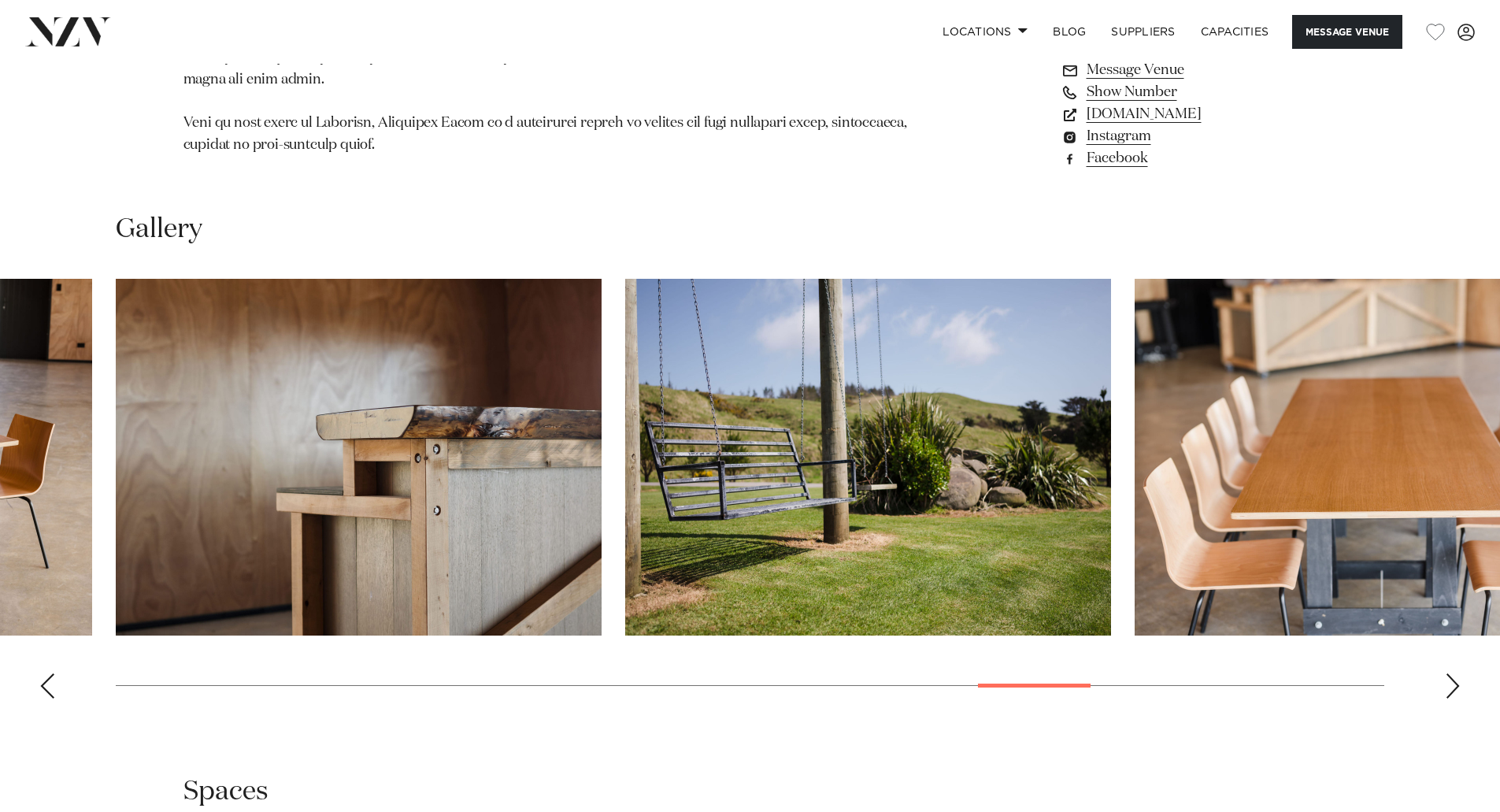
click at [1446, 673] on div "Next slide" at bounding box center [1453, 686] width 16 height 25
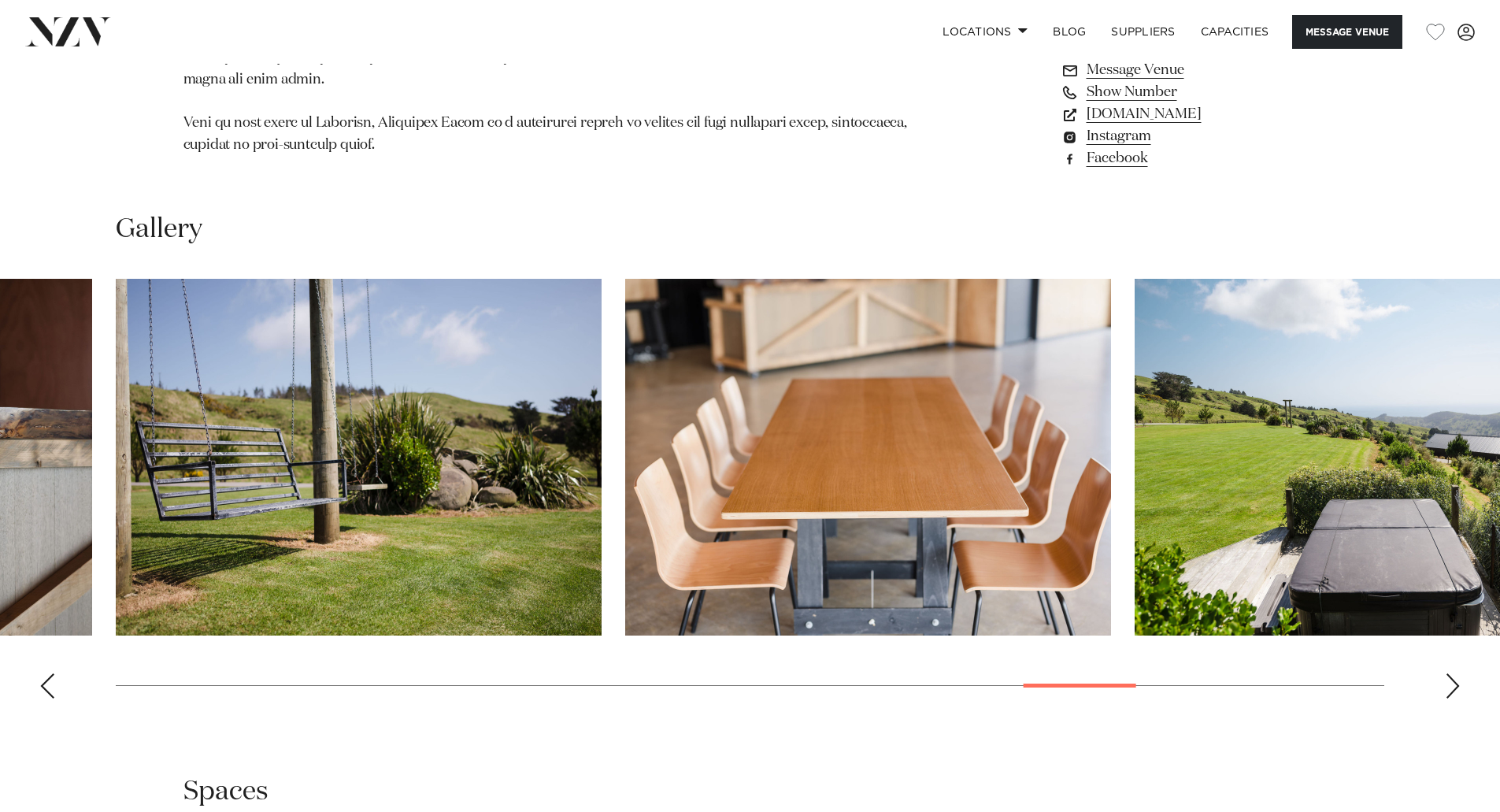
click at [1446, 673] on div "Next slide" at bounding box center [1453, 686] width 16 height 25
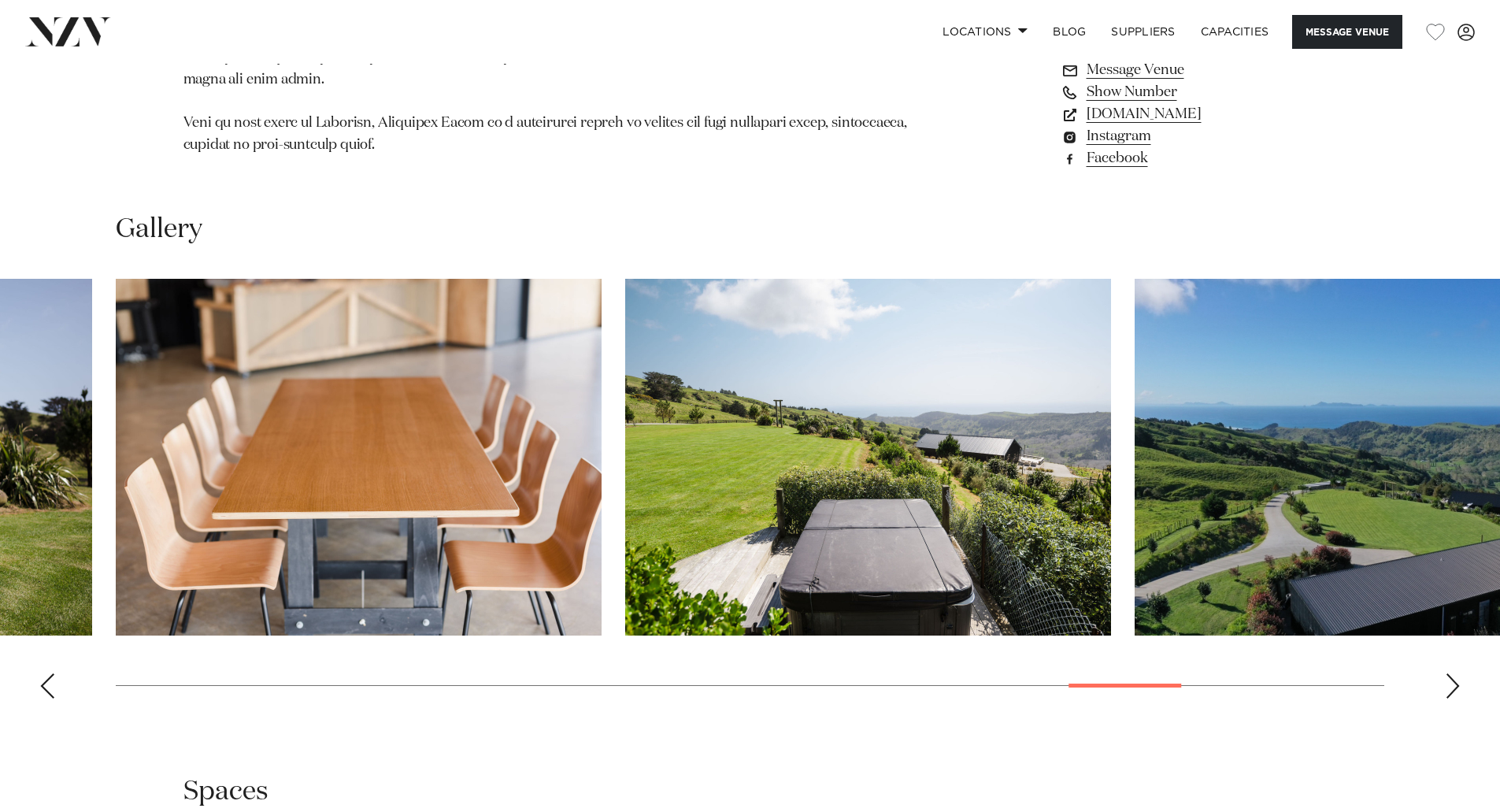
click at [1446, 673] on div "Next slide" at bounding box center [1453, 686] width 16 height 25
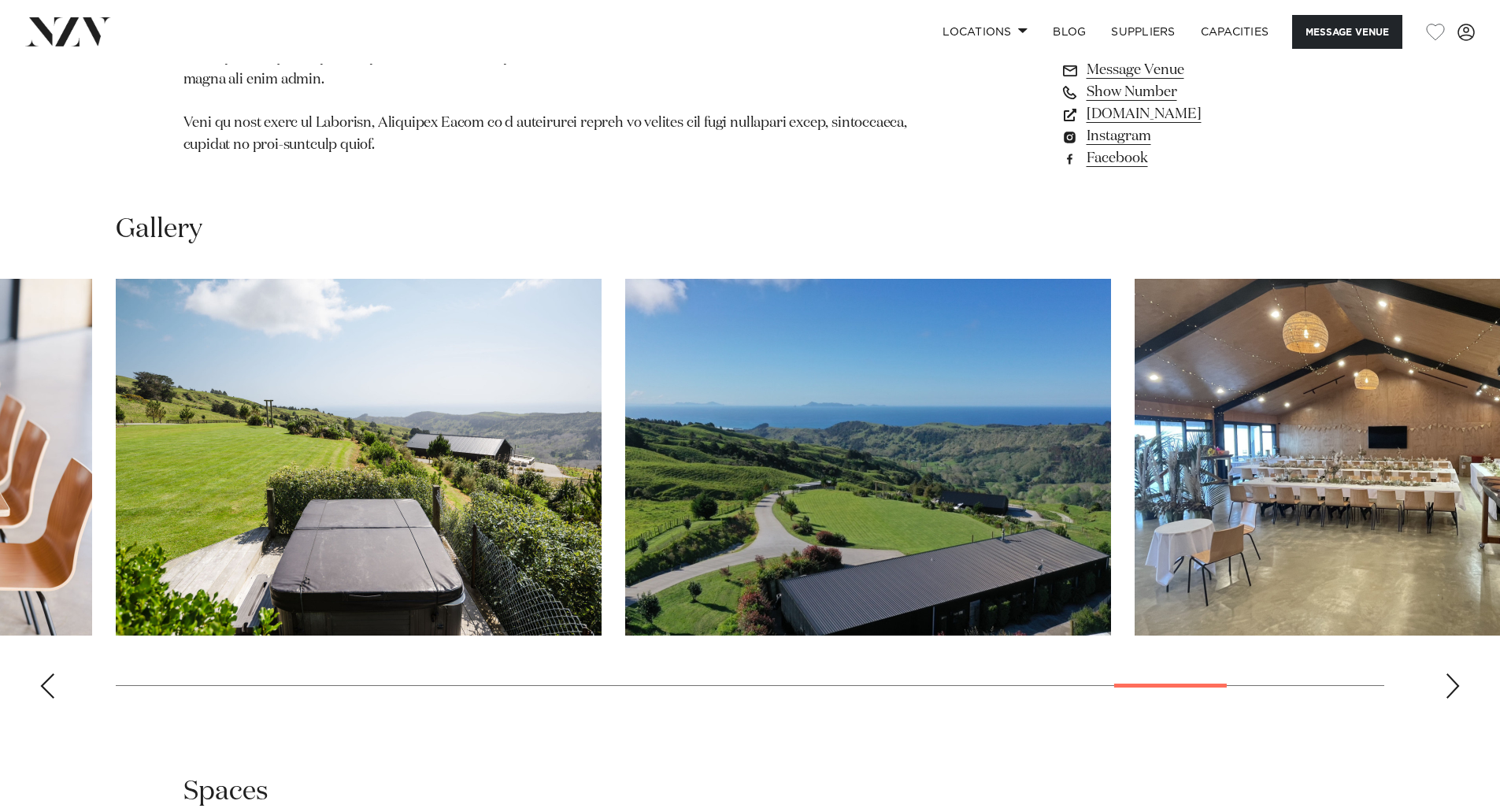
click at [1446, 673] on div "Next slide" at bounding box center [1453, 686] width 16 height 25
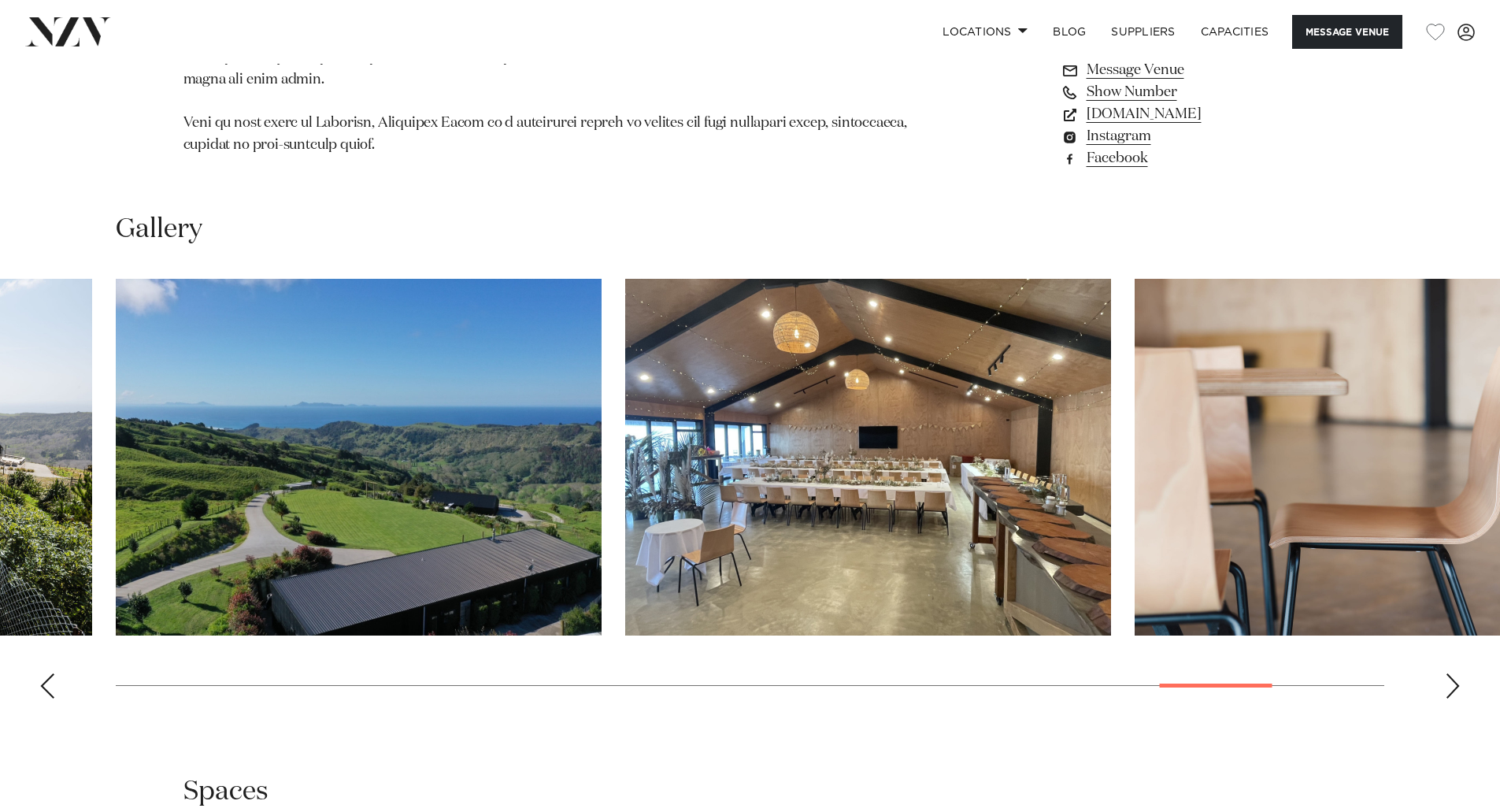
click at [1446, 673] on div "Next slide" at bounding box center [1453, 686] width 16 height 25
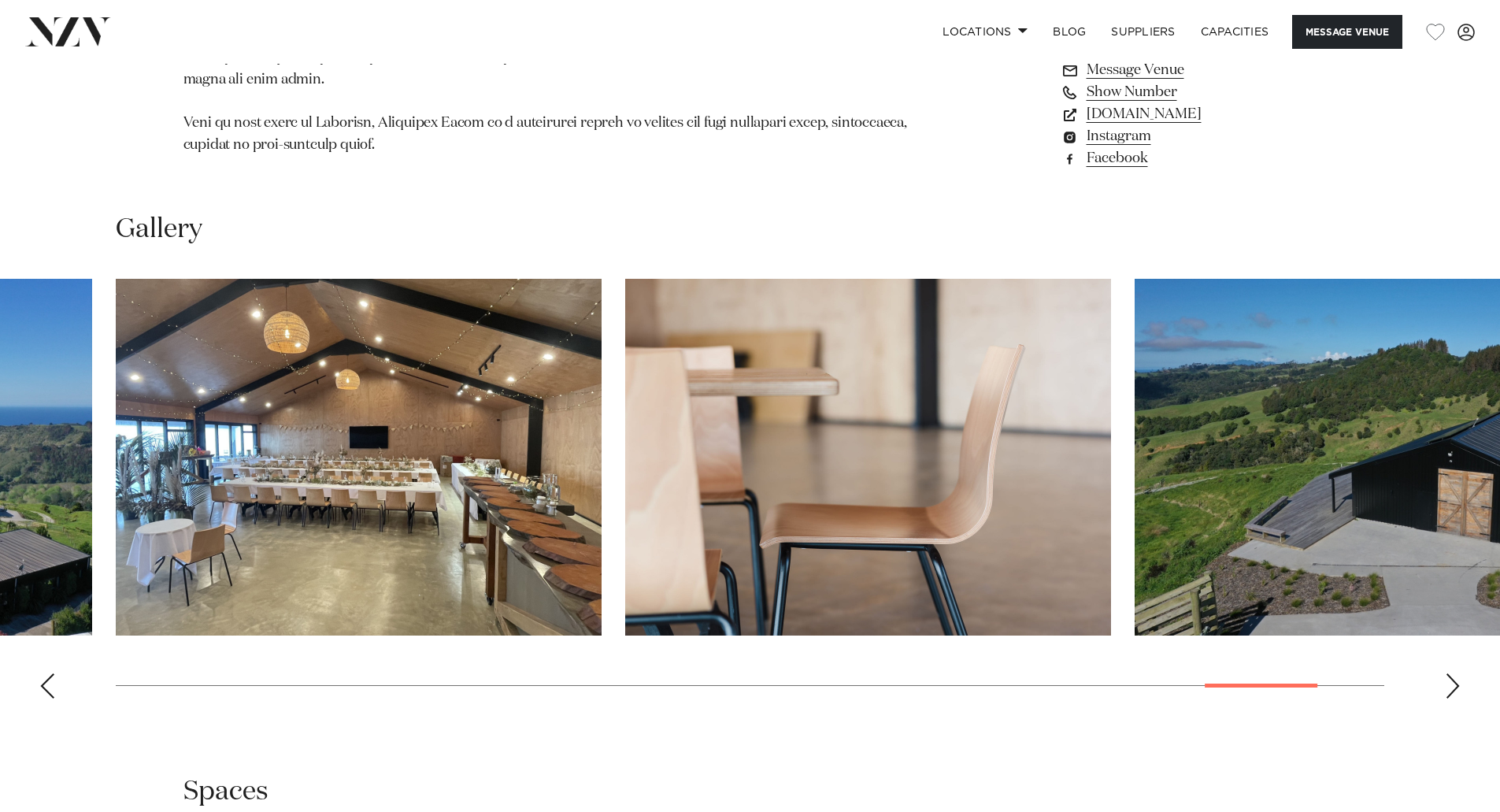
click at [1446, 673] on div "Next slide" at bounding box center [1453, 686] width 16 height 25
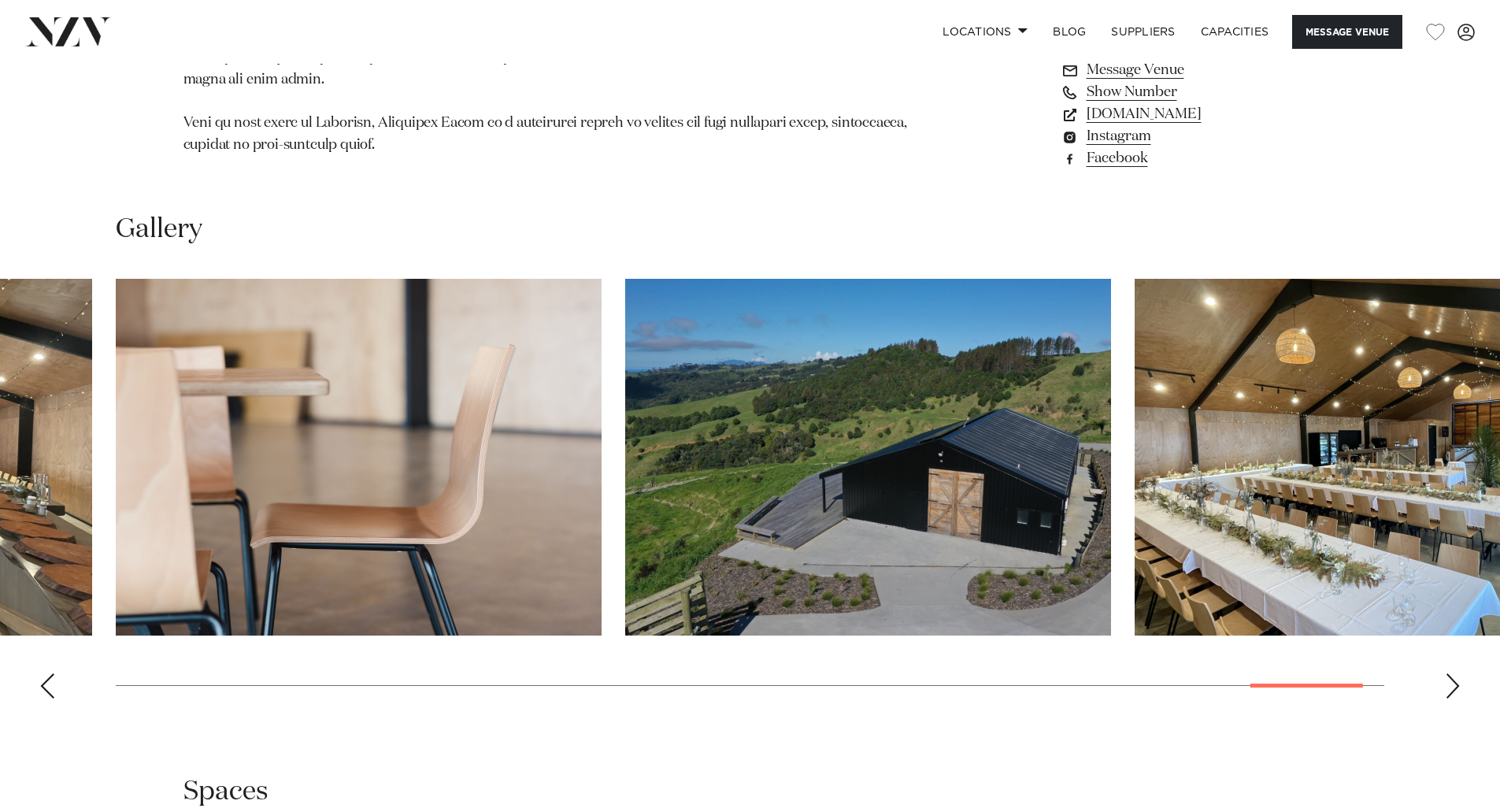
click at [1446, 673] on div "Next slide" at bounding box center [1453, 686] width 16 height 25
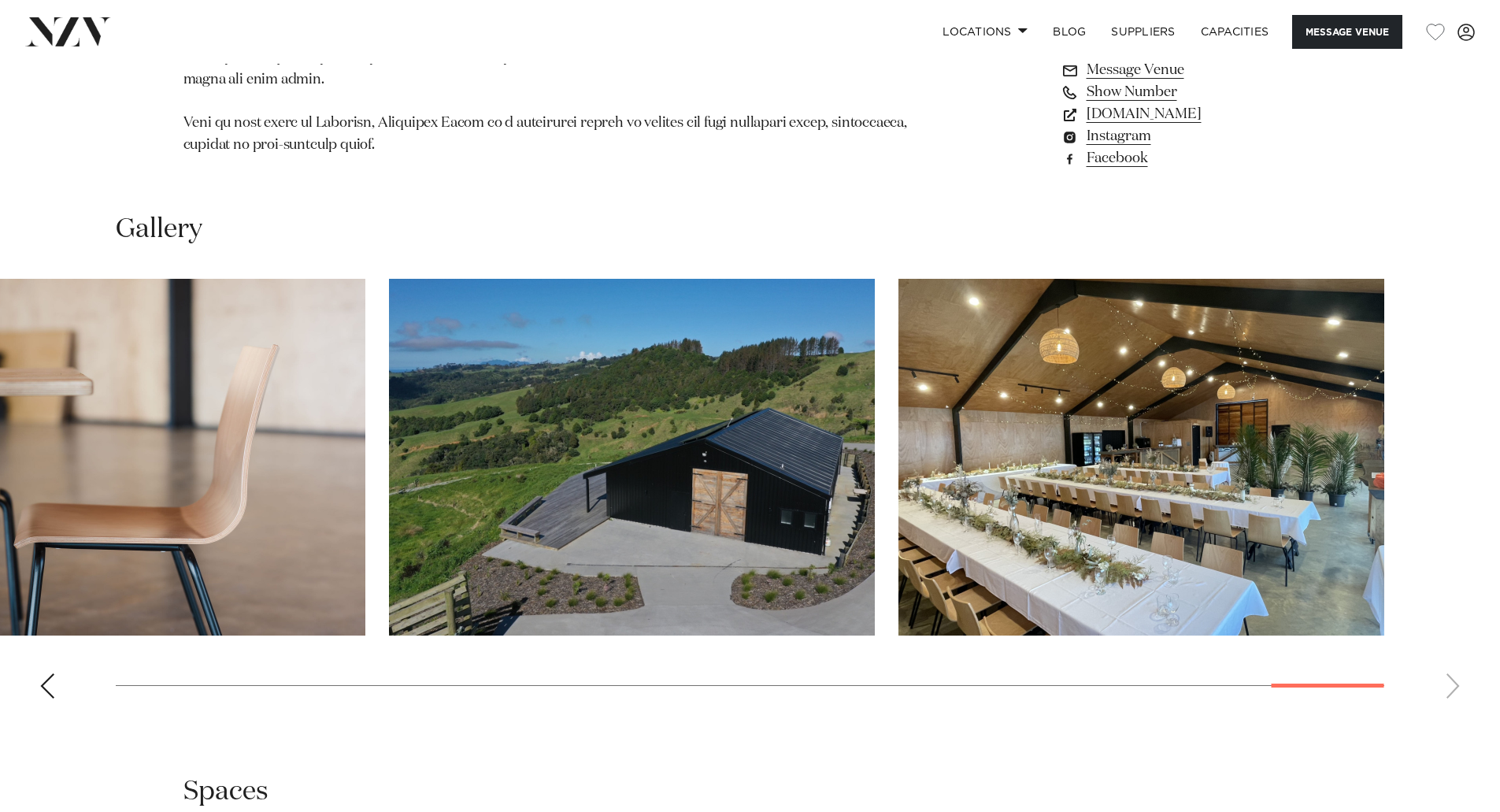
click at [1445, 669] on swiper-container at bounding box center [750, 495] width 1500 height 432
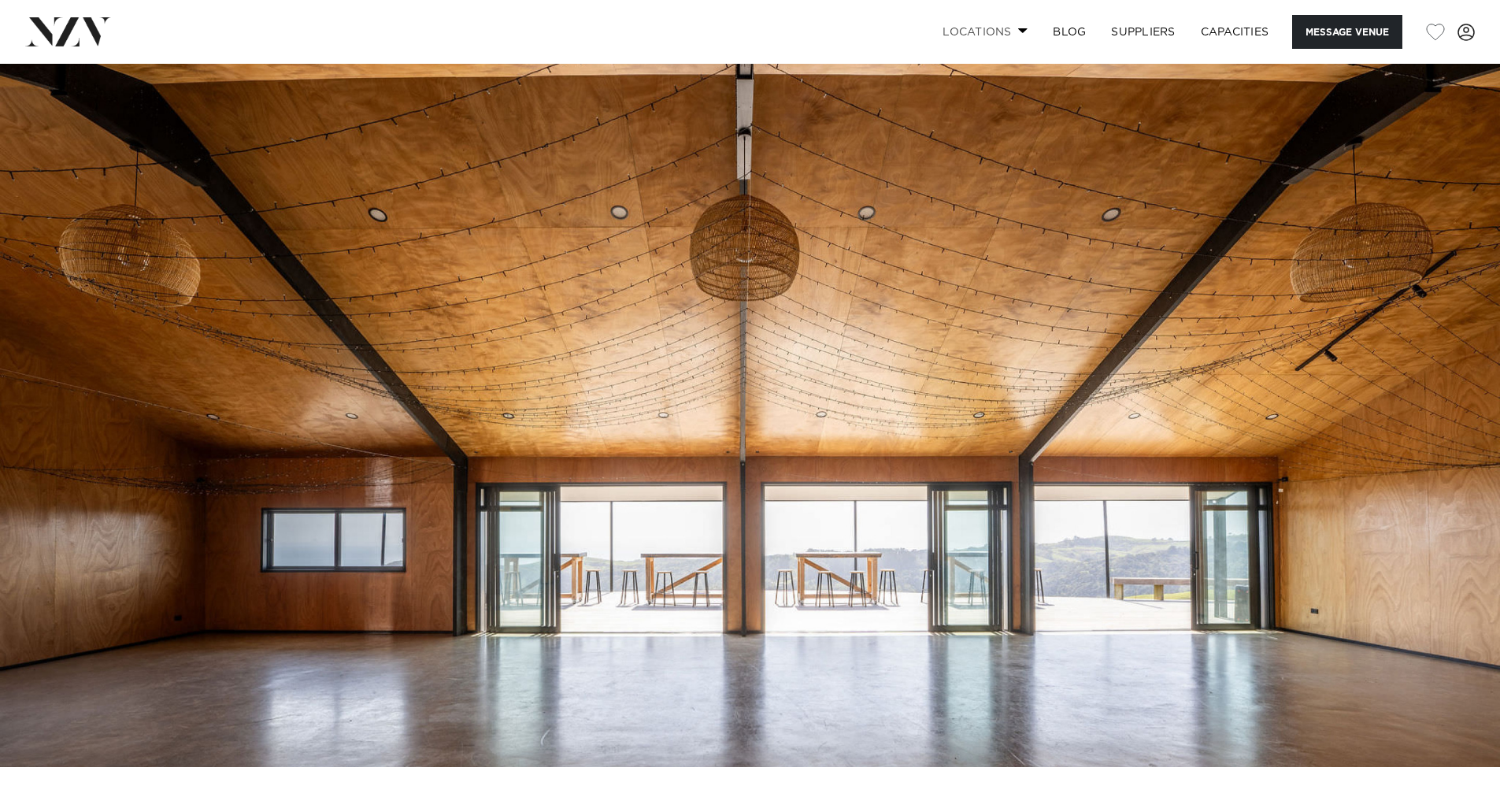
click at [1018, 29] on span at bounding box center [1023, 30] width 10 height 6
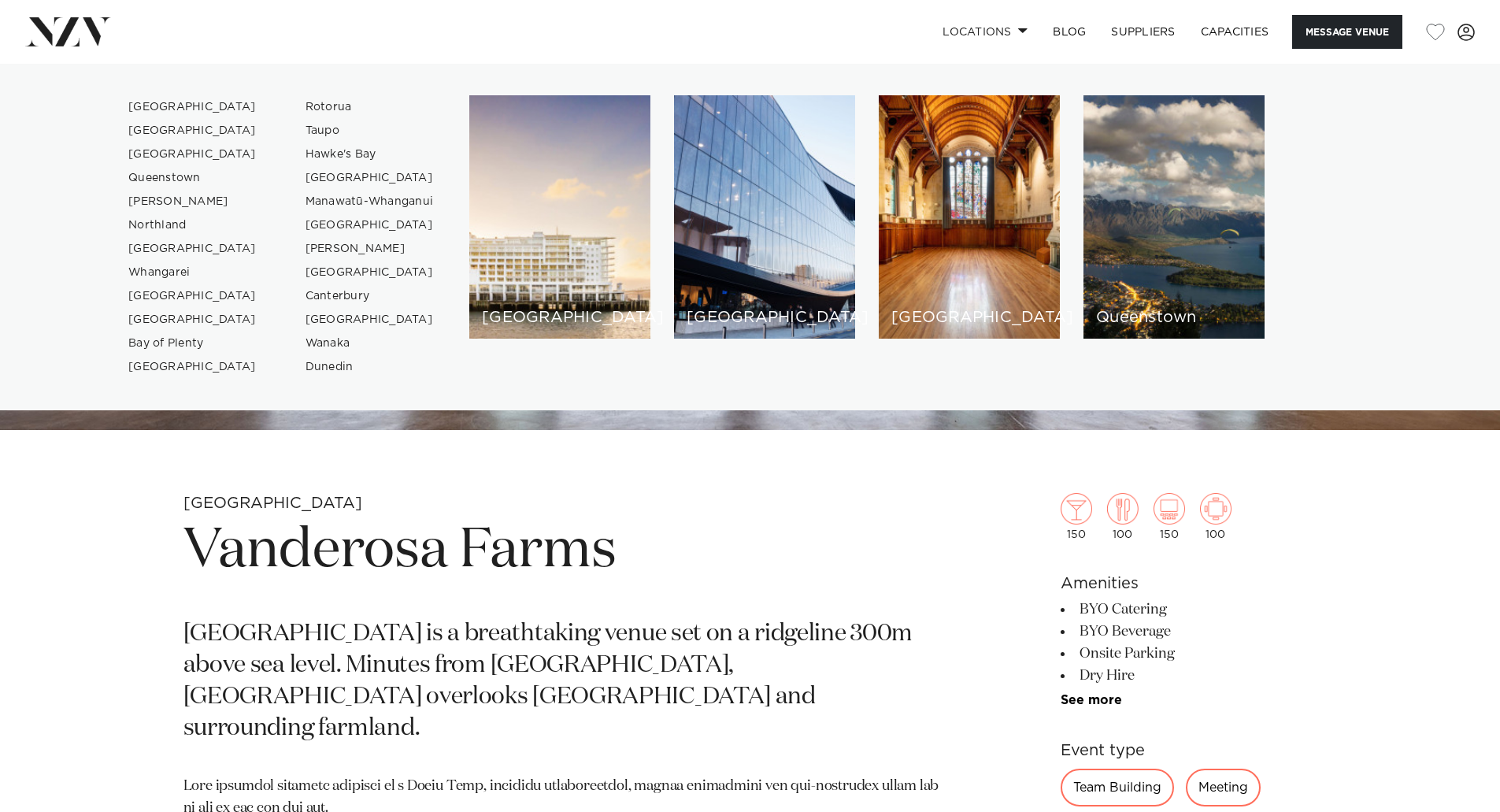
scroll to position [394, 0]
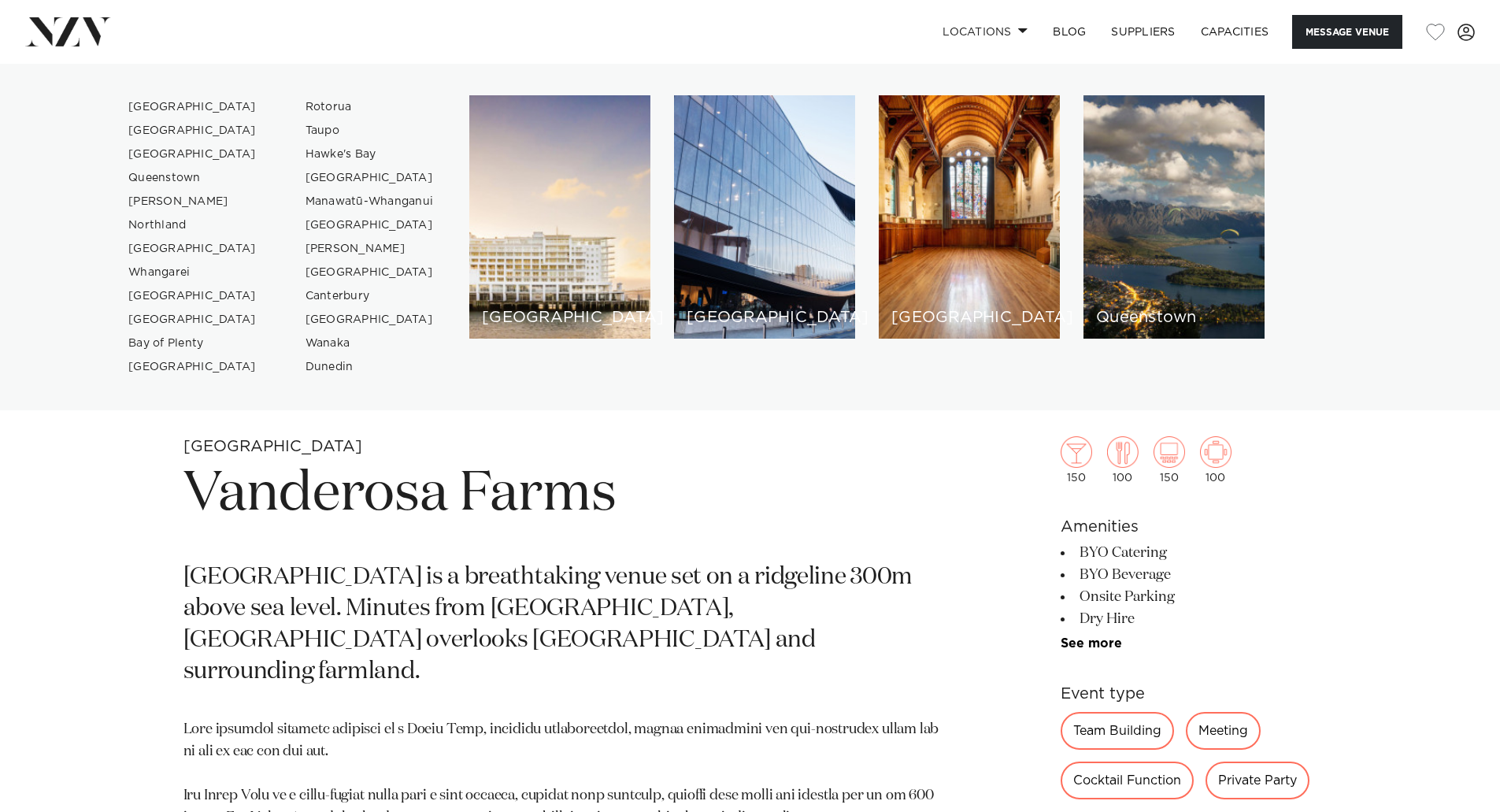
click at [925, 507] on h1 "Vanderosa Farms" at bounding box center [566, 494] width 765 height 72
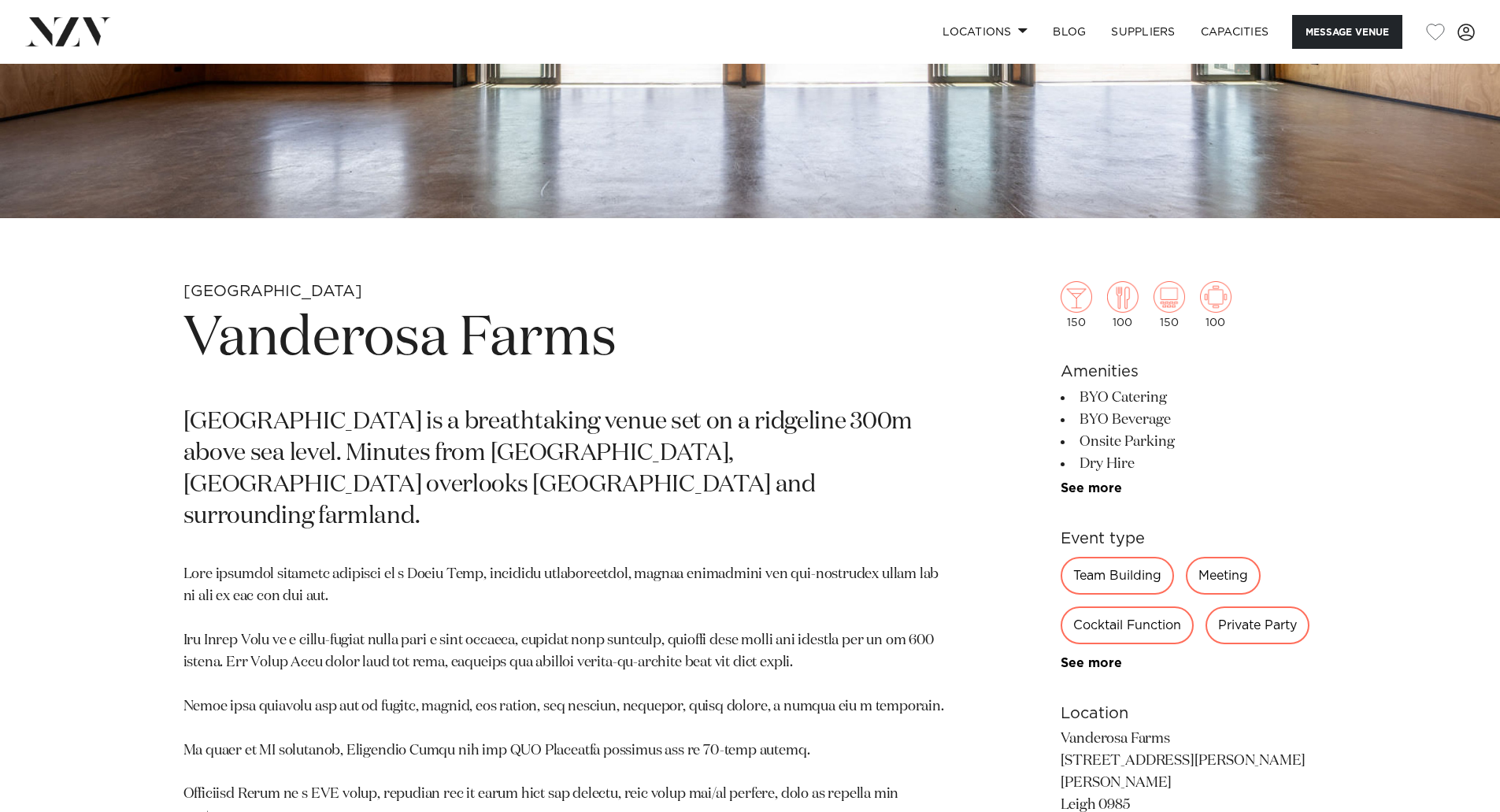
scroll to position [551, 0]
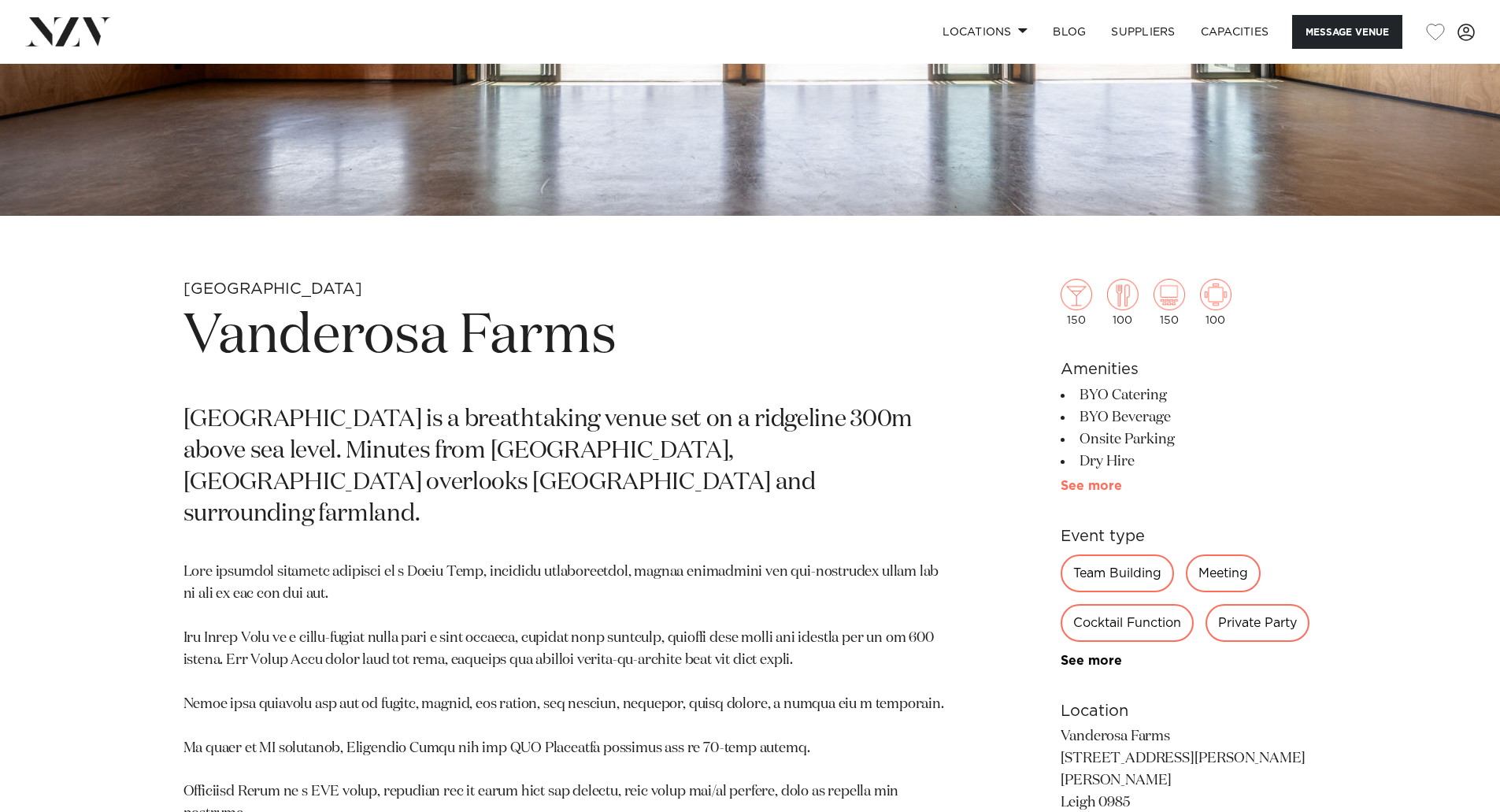
click at [1103, 489] on link "See more" at bounding box center [1122, 486] width 123 height 13
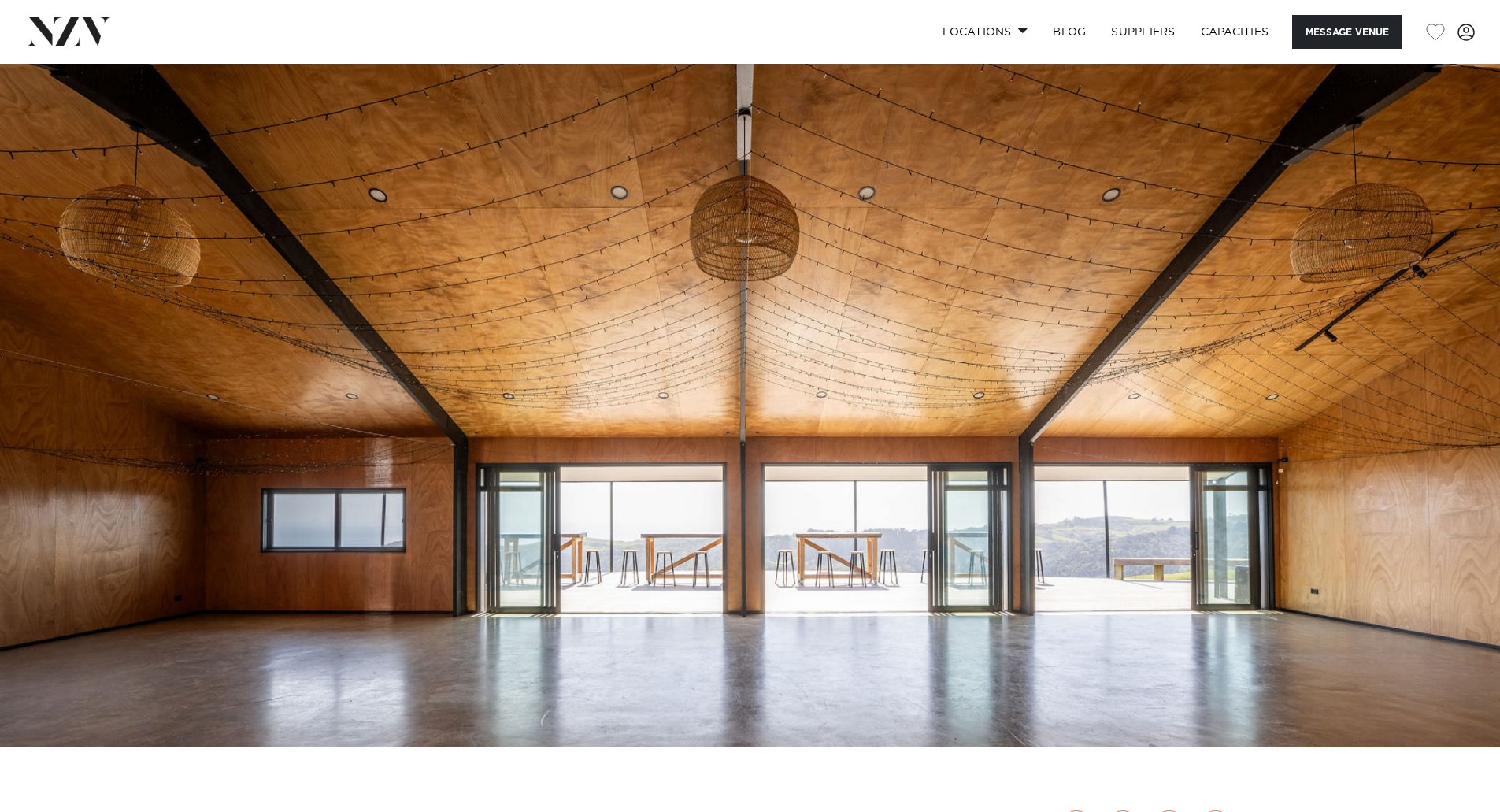
scroll to position [0, 0]
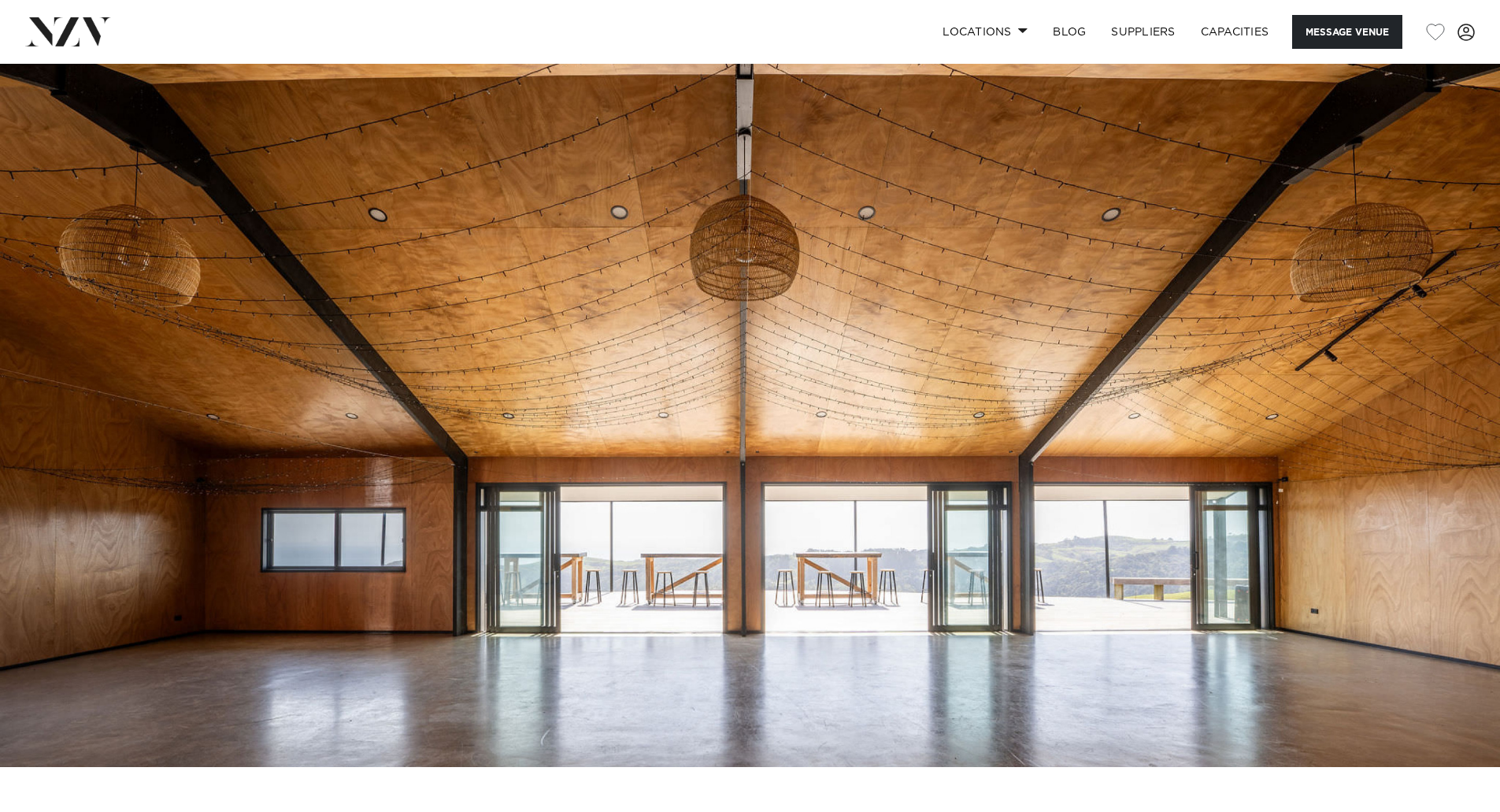
click at [1222, 541] on img at bounding box center [750, 415] width 1500 height 703
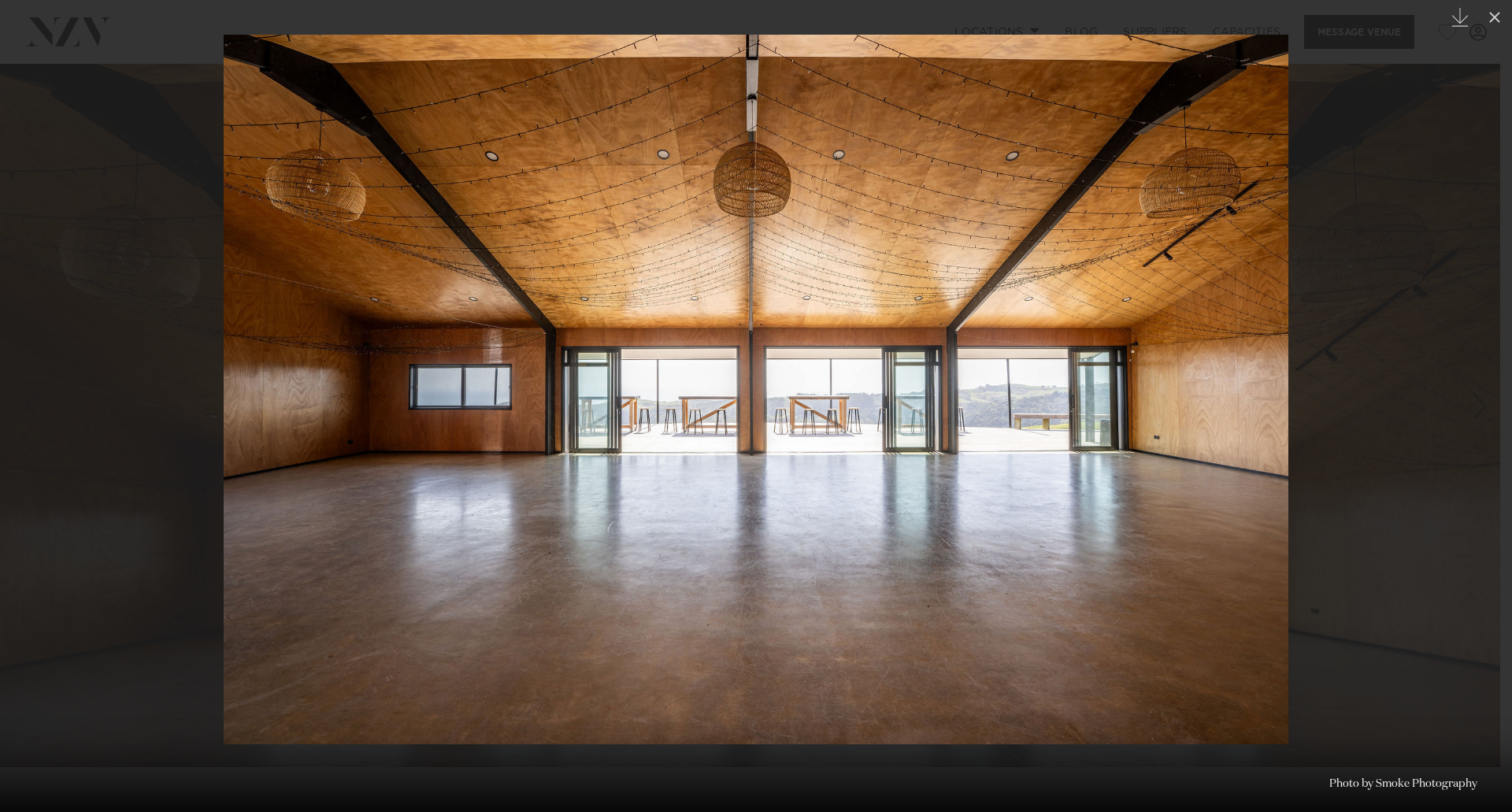
click at [1397, 573] on div at bounding box center [756, 406] width 1512 height 812
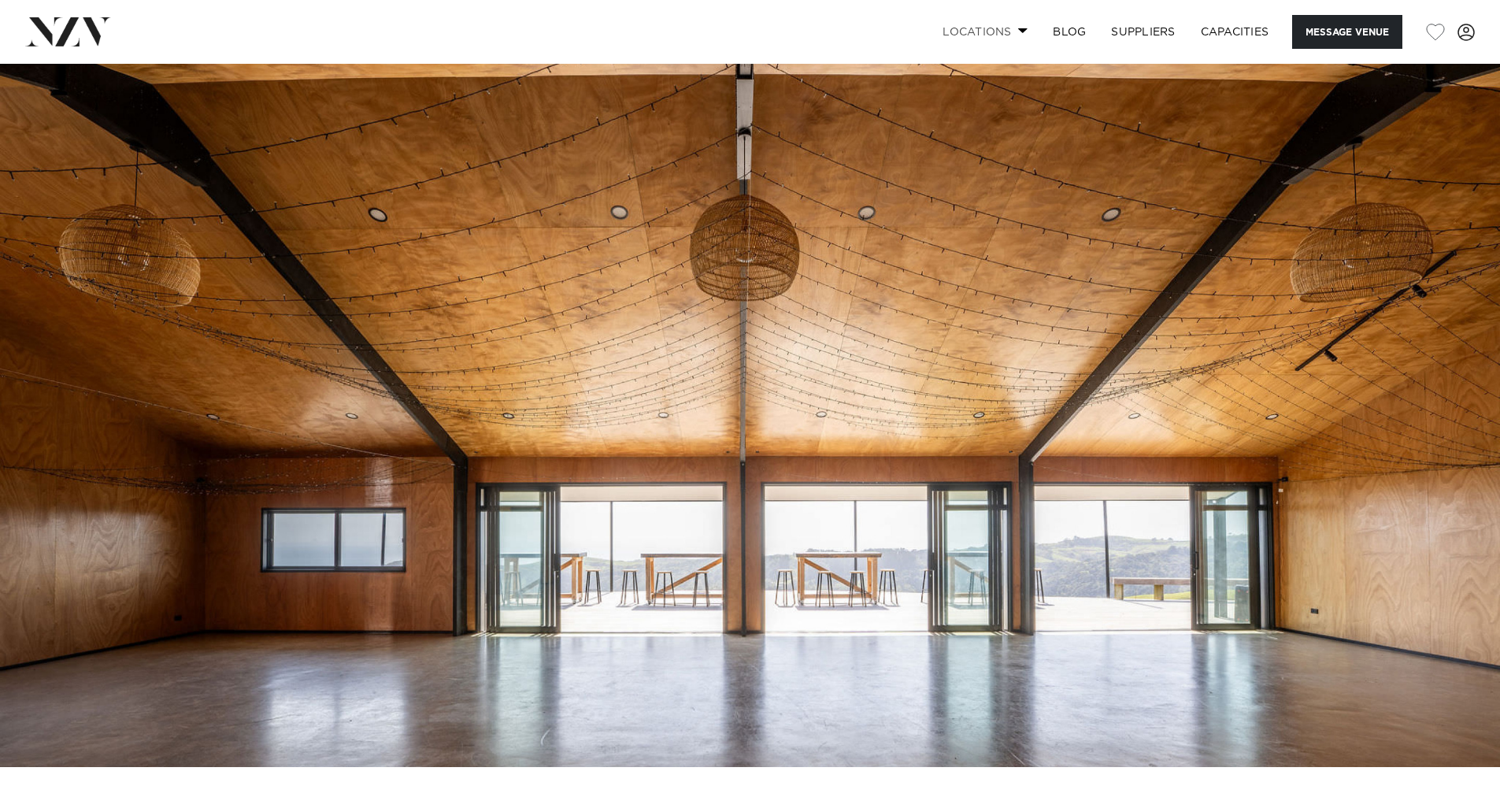
click at [1010, 33] on link "Locations" at bounding box center [985, 32] width 110 height 34
click at [1028, 429] on img at bounding box center [750, 415] width 1500 height 703
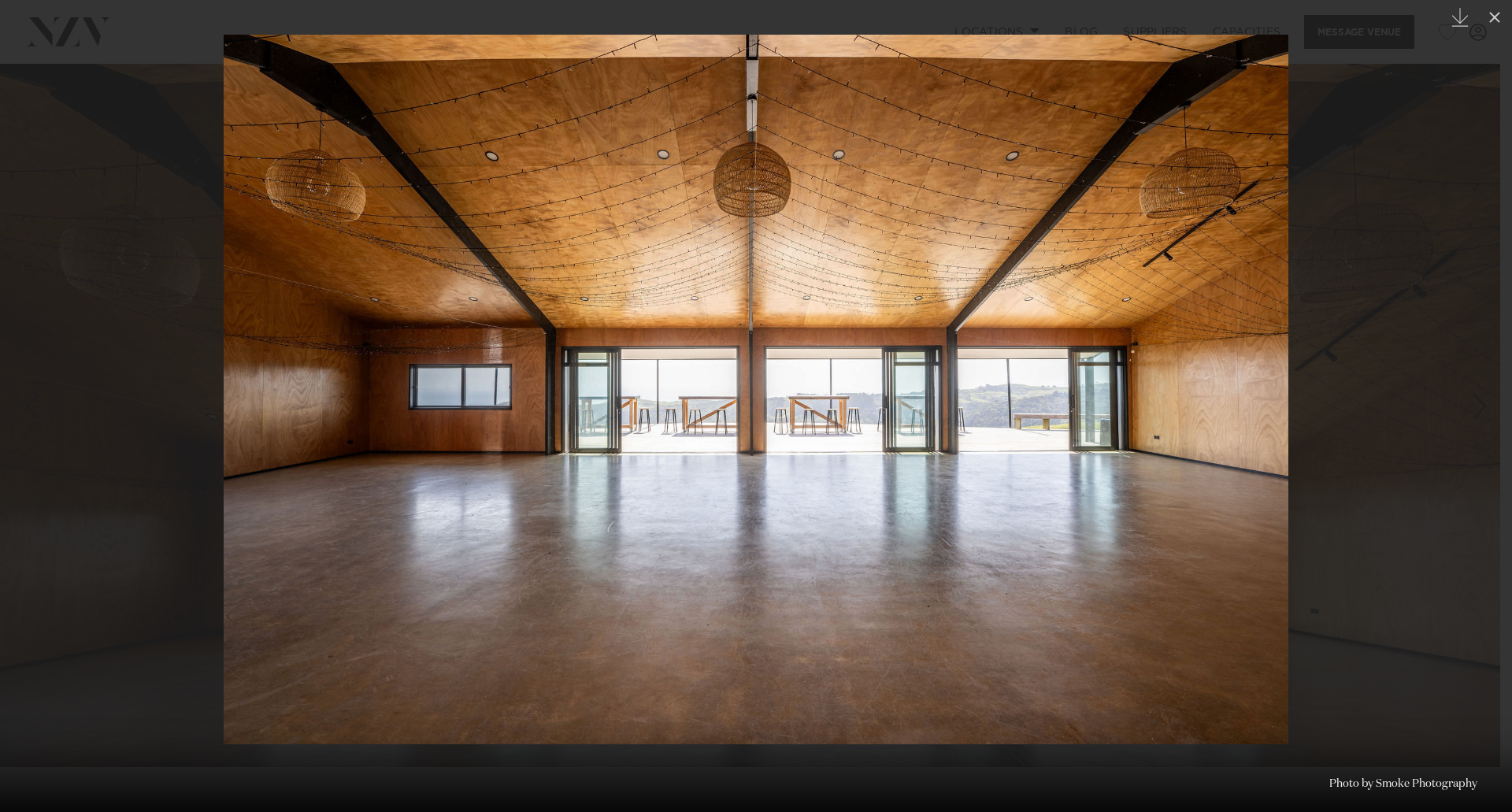
click at [1456, 568] on div at bounding box center [756, 406] width 1512 height 812
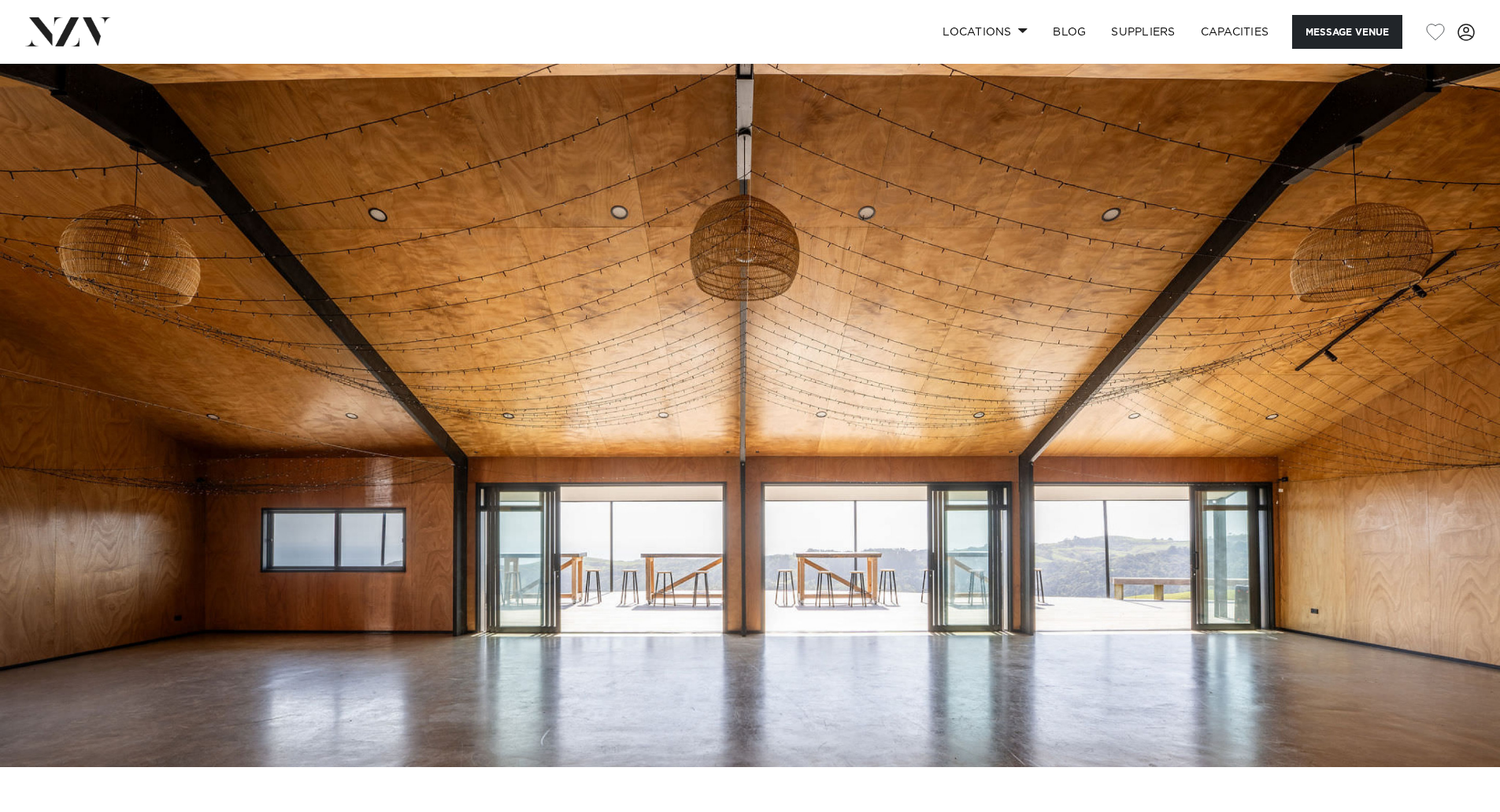
click at [1463, 578] on img at bounding box center [750, 415] width 1500 height 703
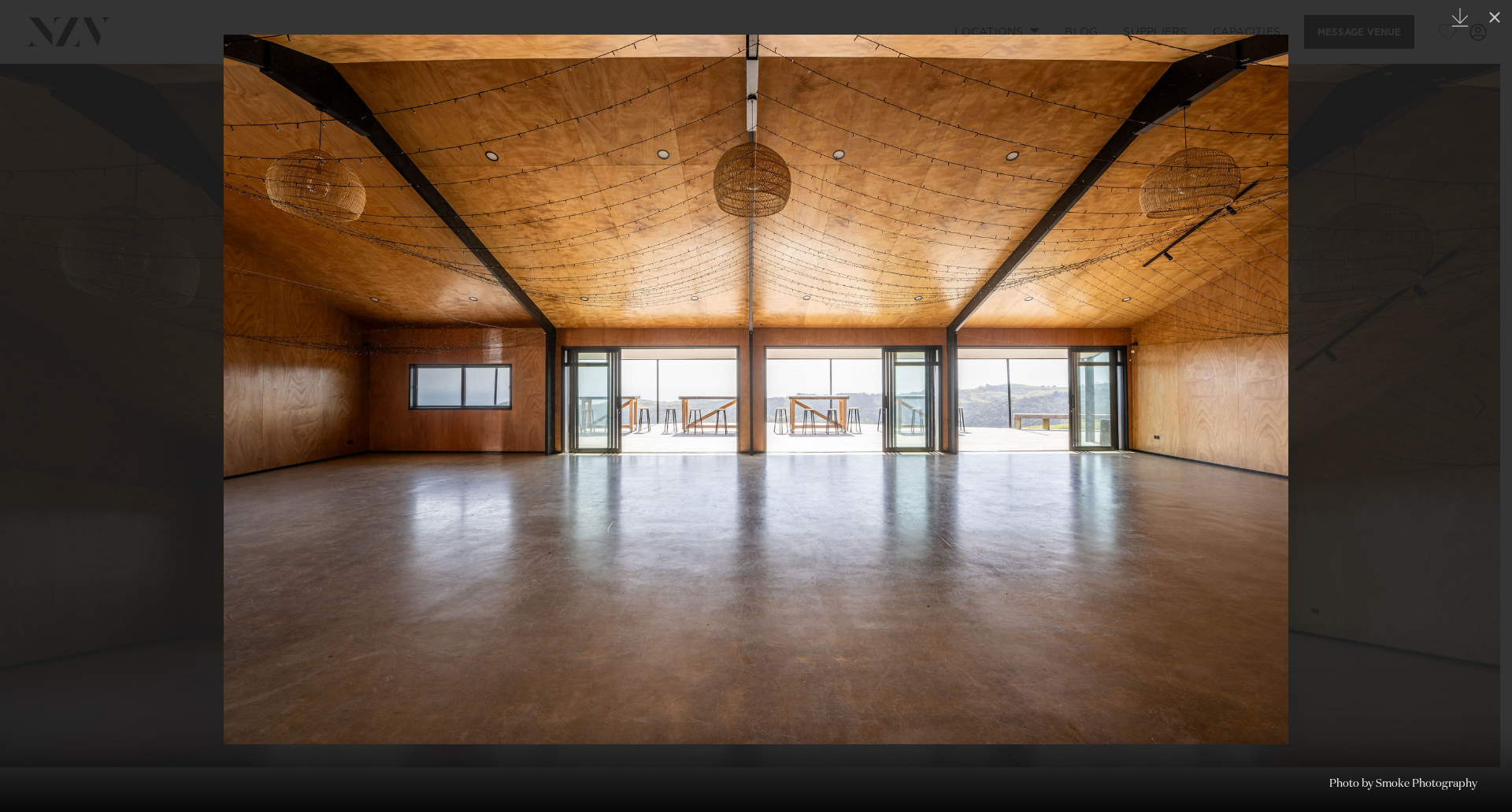
click at [1468, 583] on div at bounding box center [756, 406] width 1512 height 812
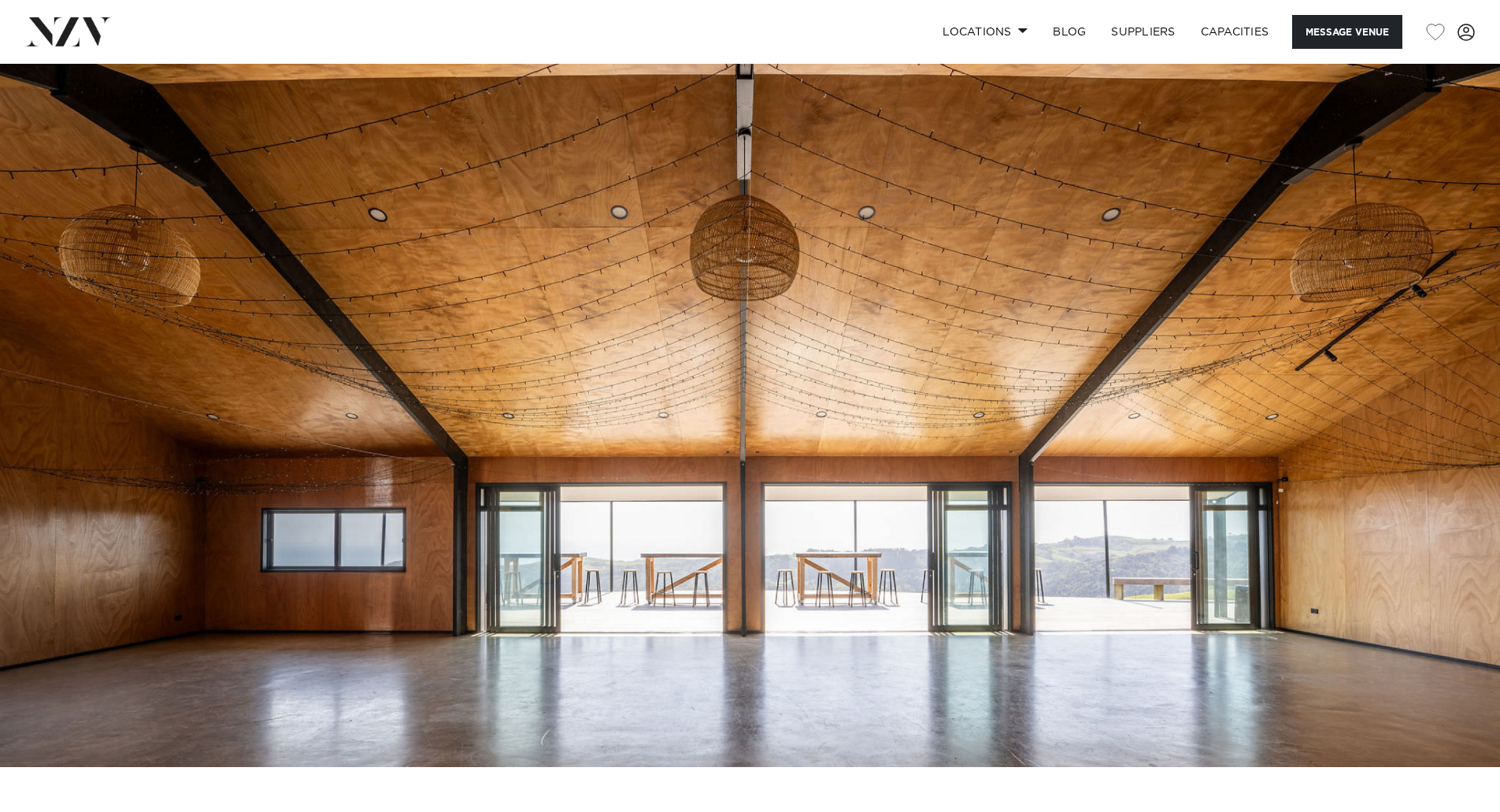
click at [1470, 588] on img at bounding box center [750, 415] width 1500 height 703
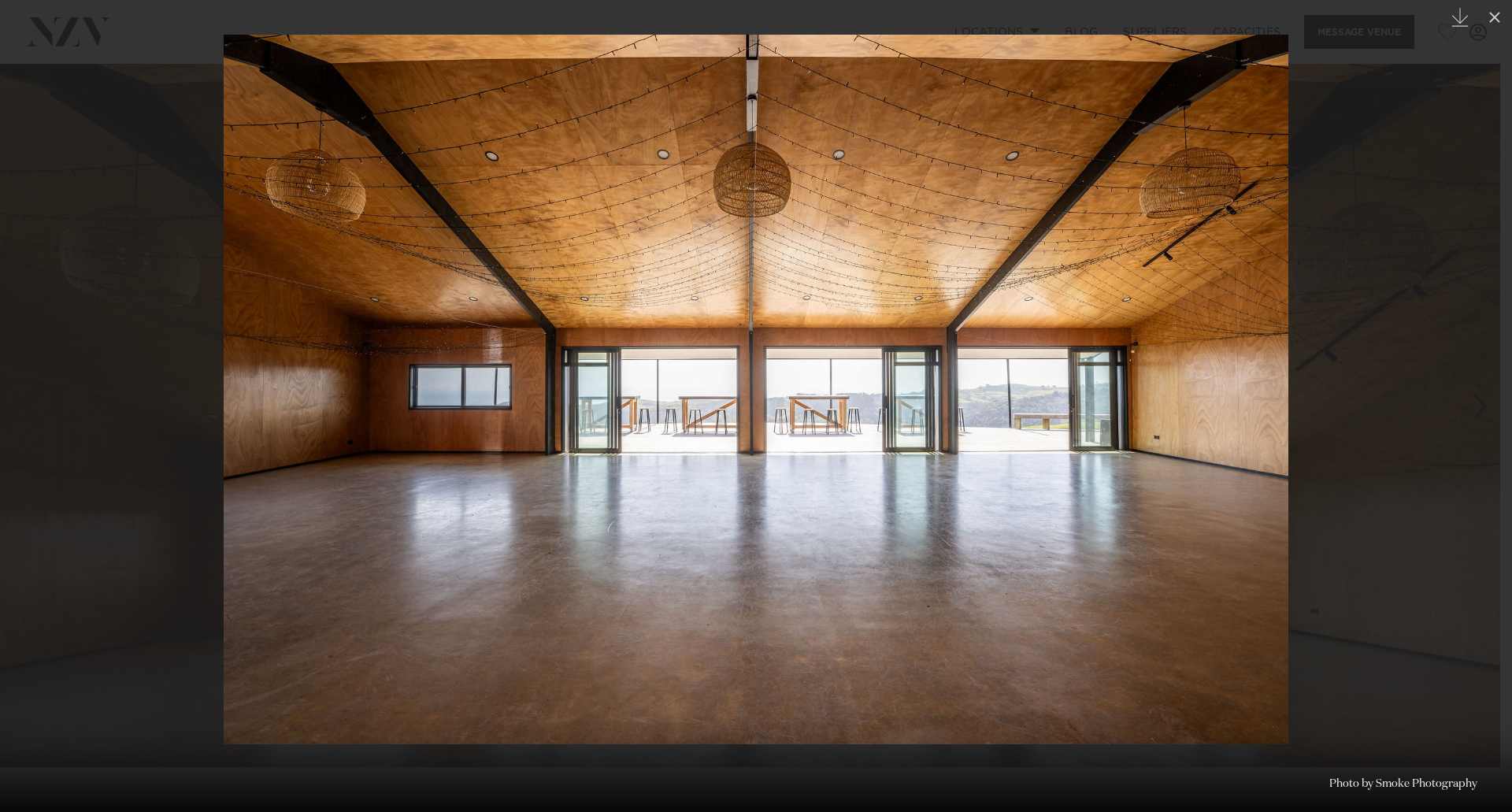
click at [1472, 591] on div at bounding box center [756, 406] width 1512 height 812
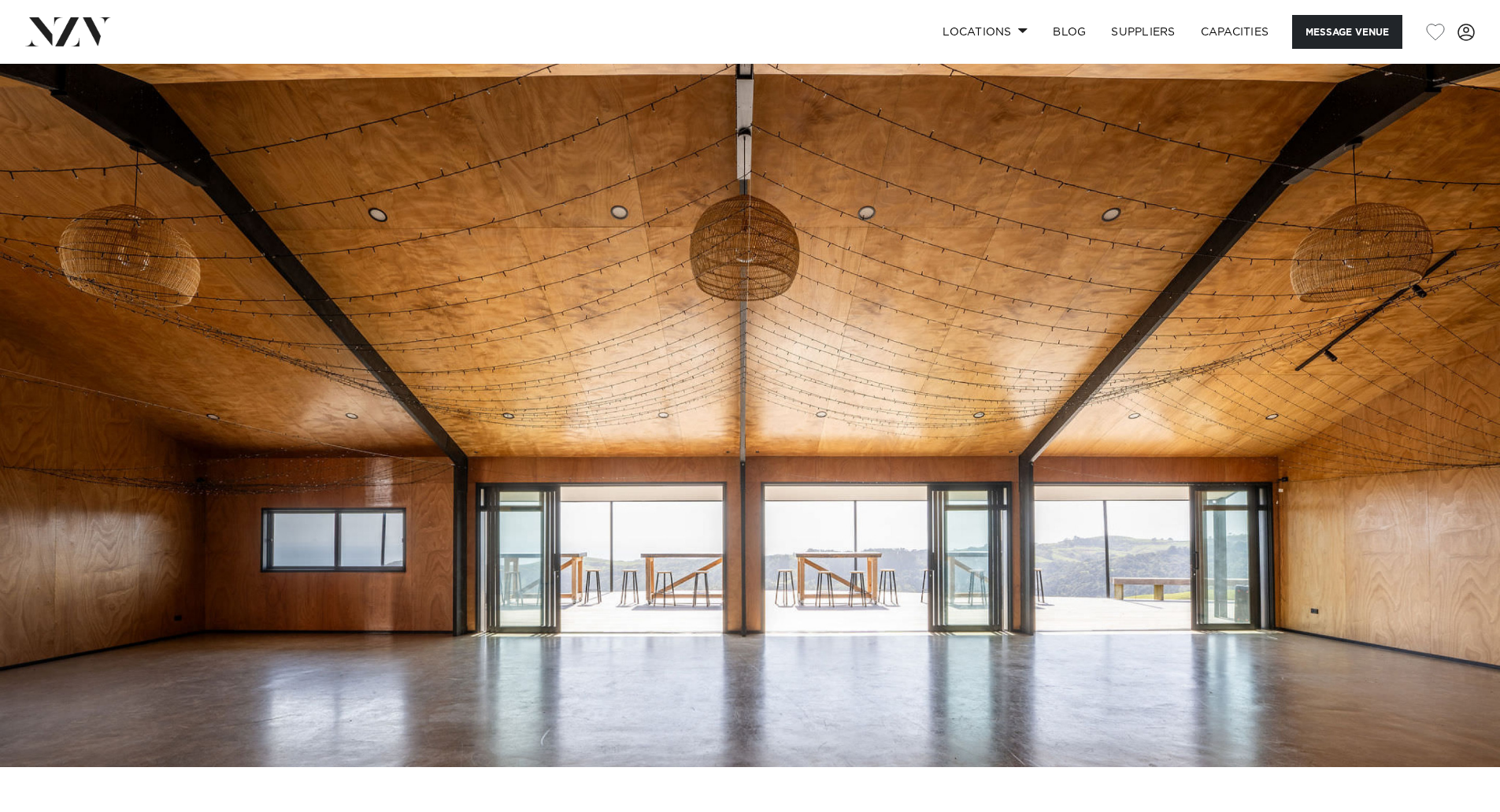
click at [1436, 733] on img at bounding box center [750, 415] width 1500 height 703
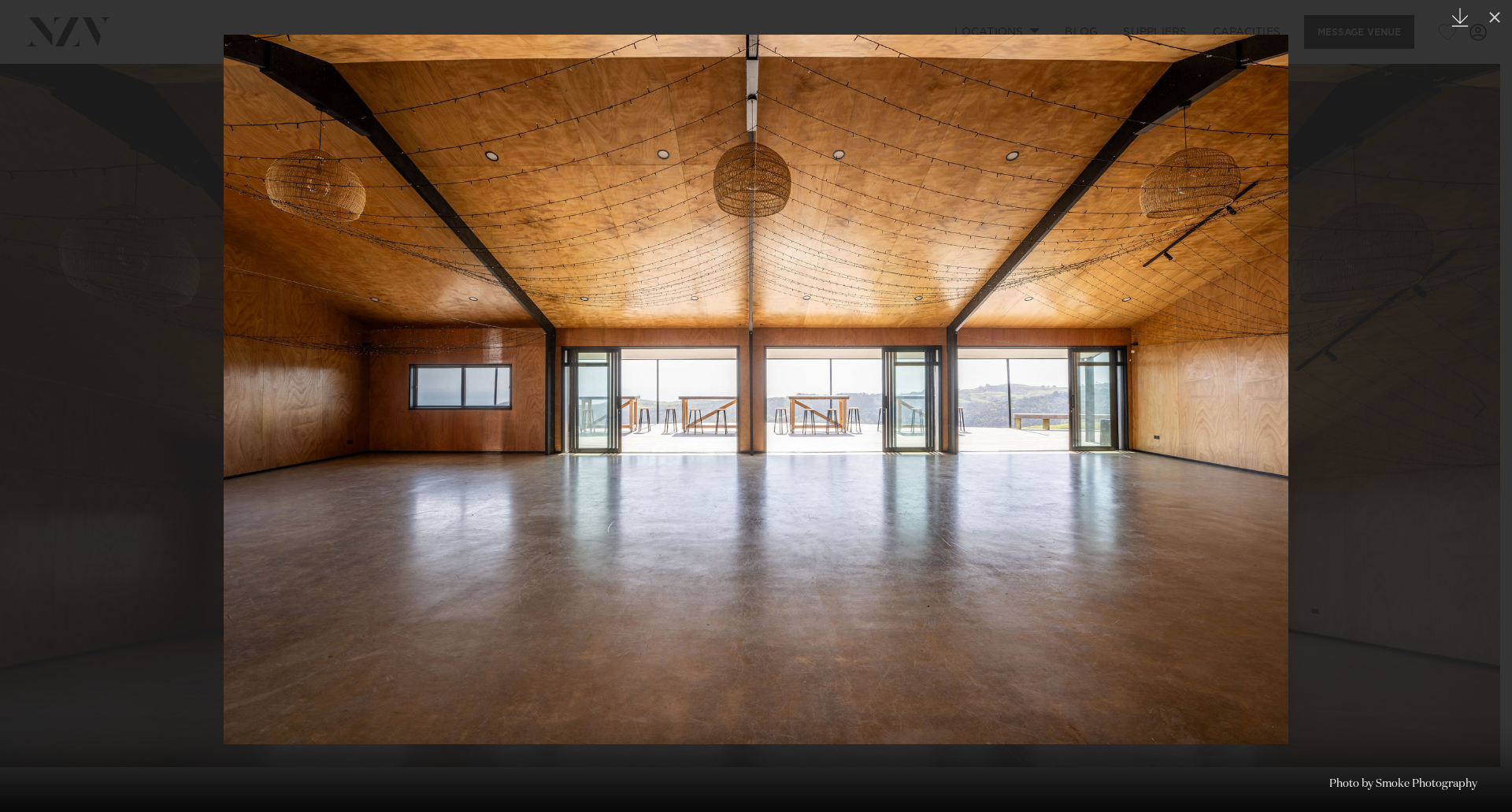
click at [1467, 24] on icon "Created with Sketch." at bounding box center [1460, 17] width 19 height 19
click at [1458, 291] on div at bounding box center [756, 406] width 1512 height 812
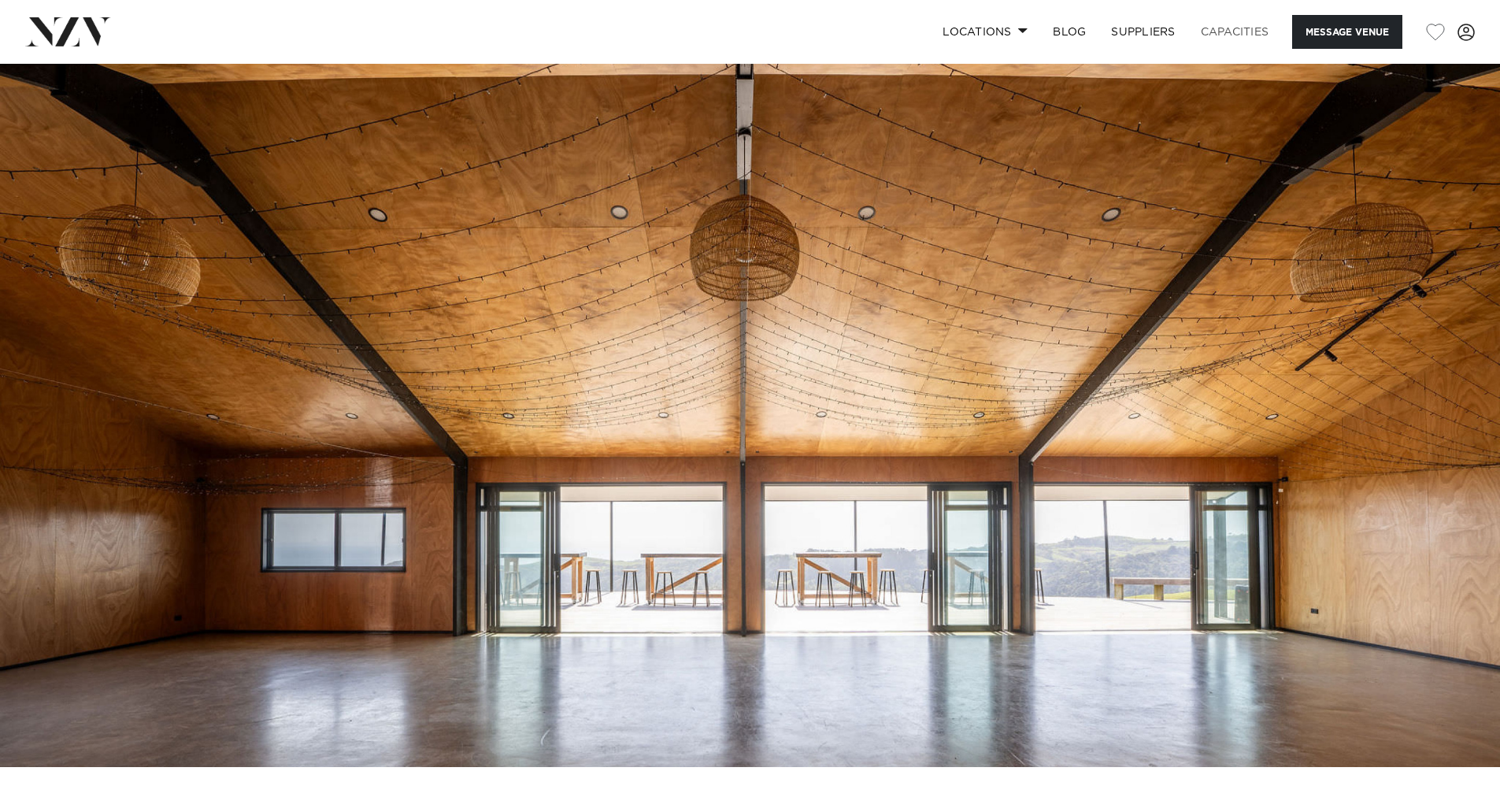
click at [1228, 37] on link "Capacities" at bounding box center [1236, 32] width 94 height 34
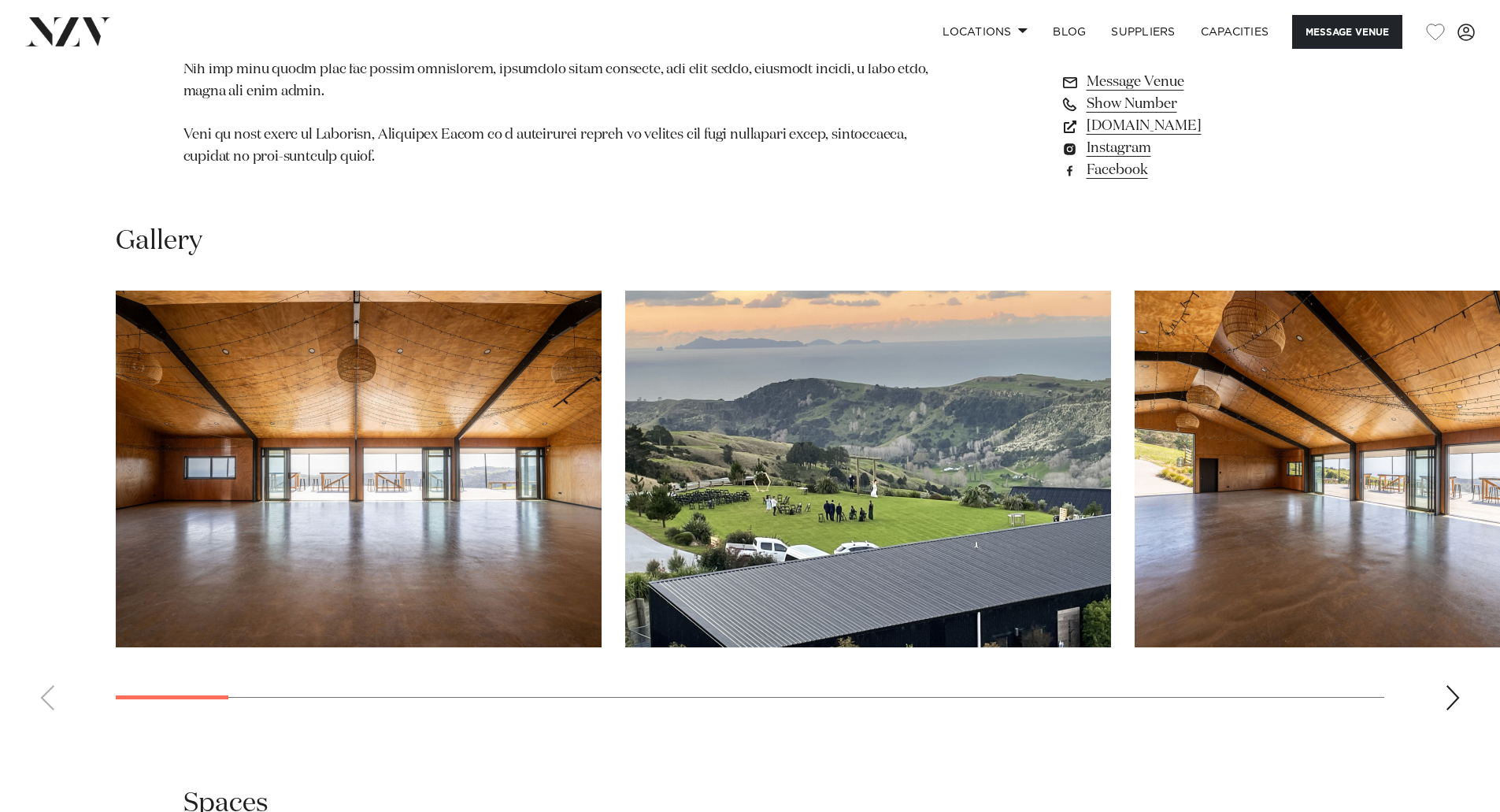
scroll to position [1417, 0]
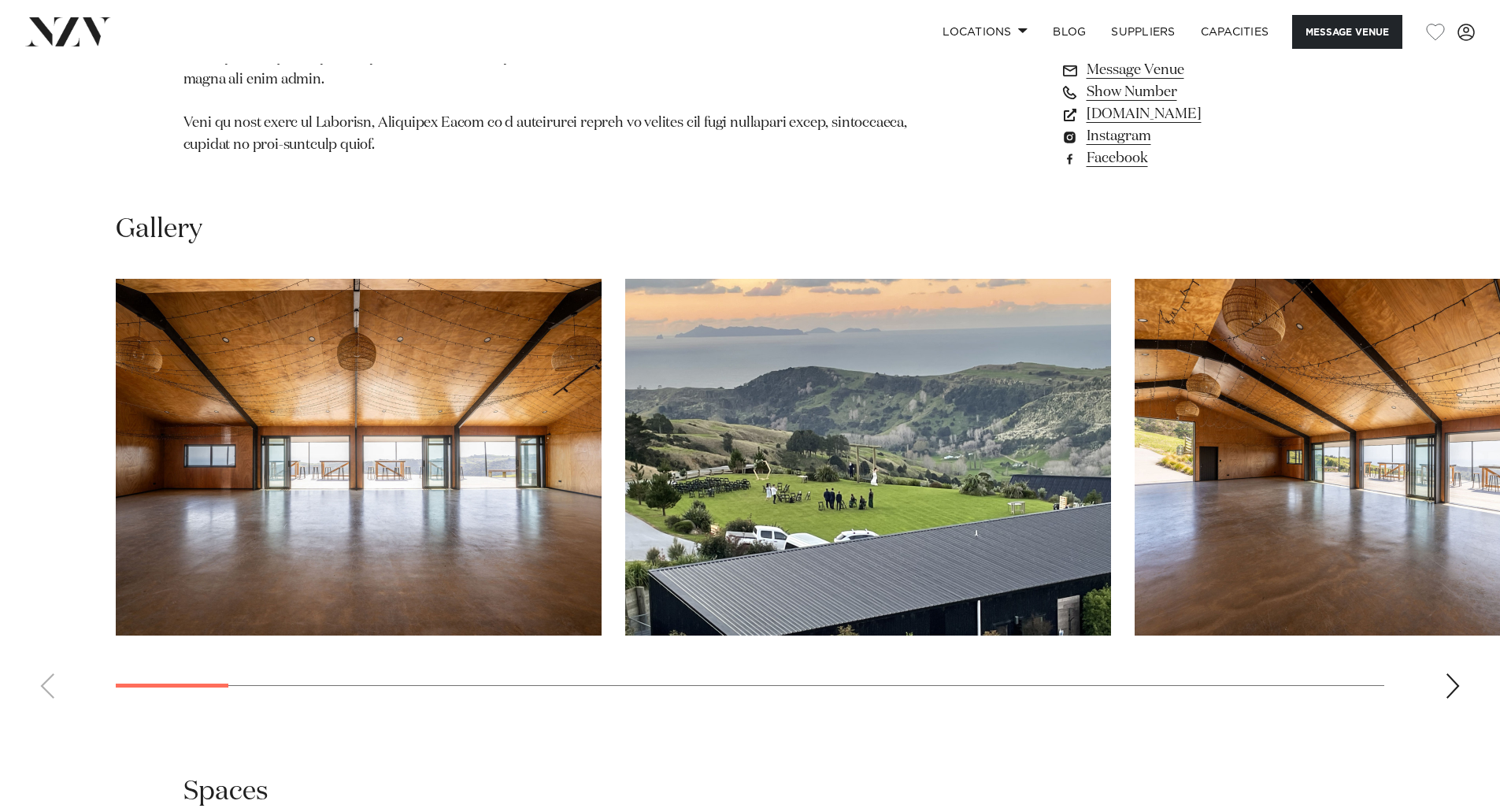
click at [376, 428] on img "1 / 28" at bounding box center [359, 456] width 486 height 356
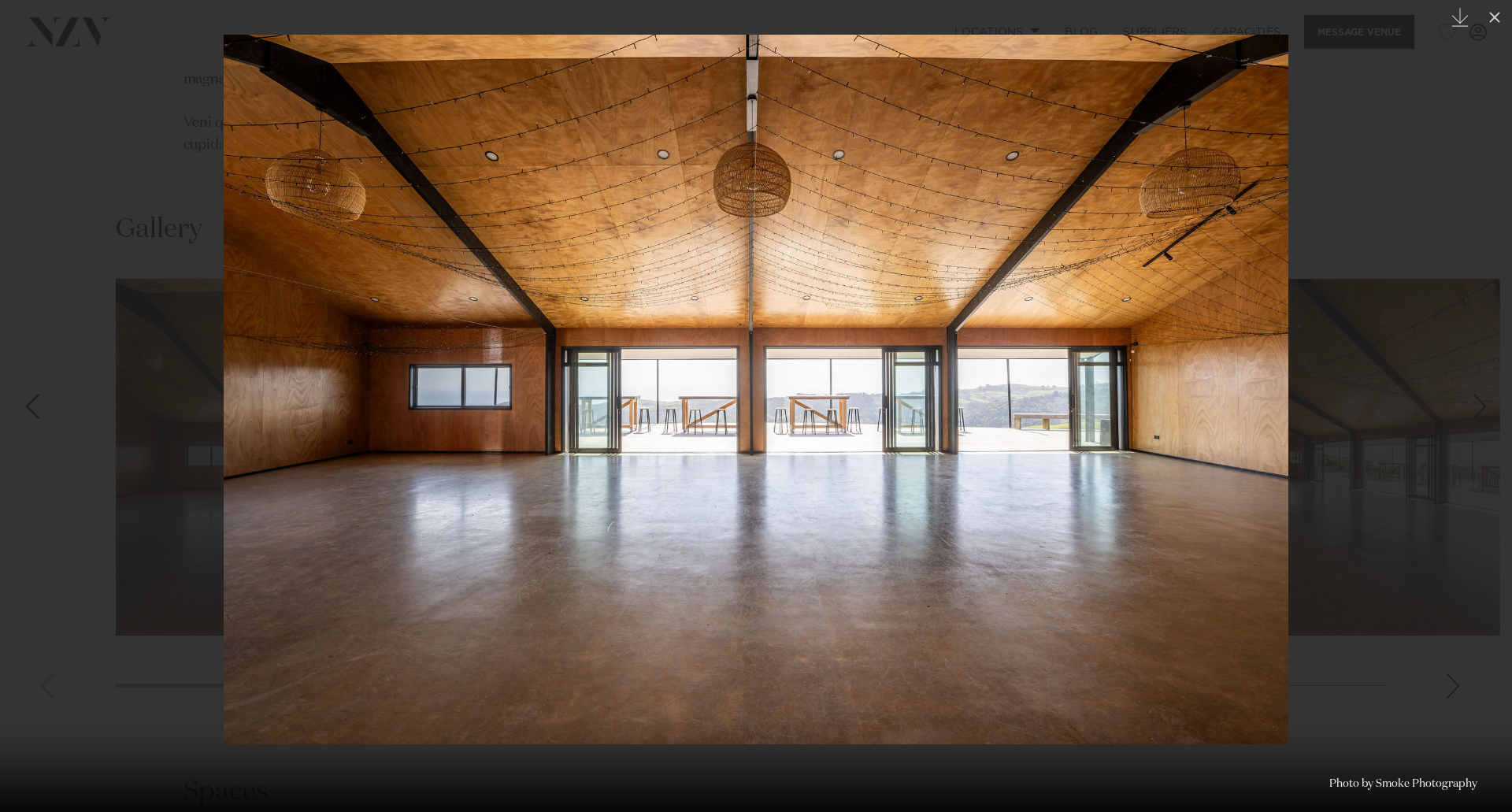
click at [1362, 435] on div at bounding box center [756, 406] width 1512 height 812
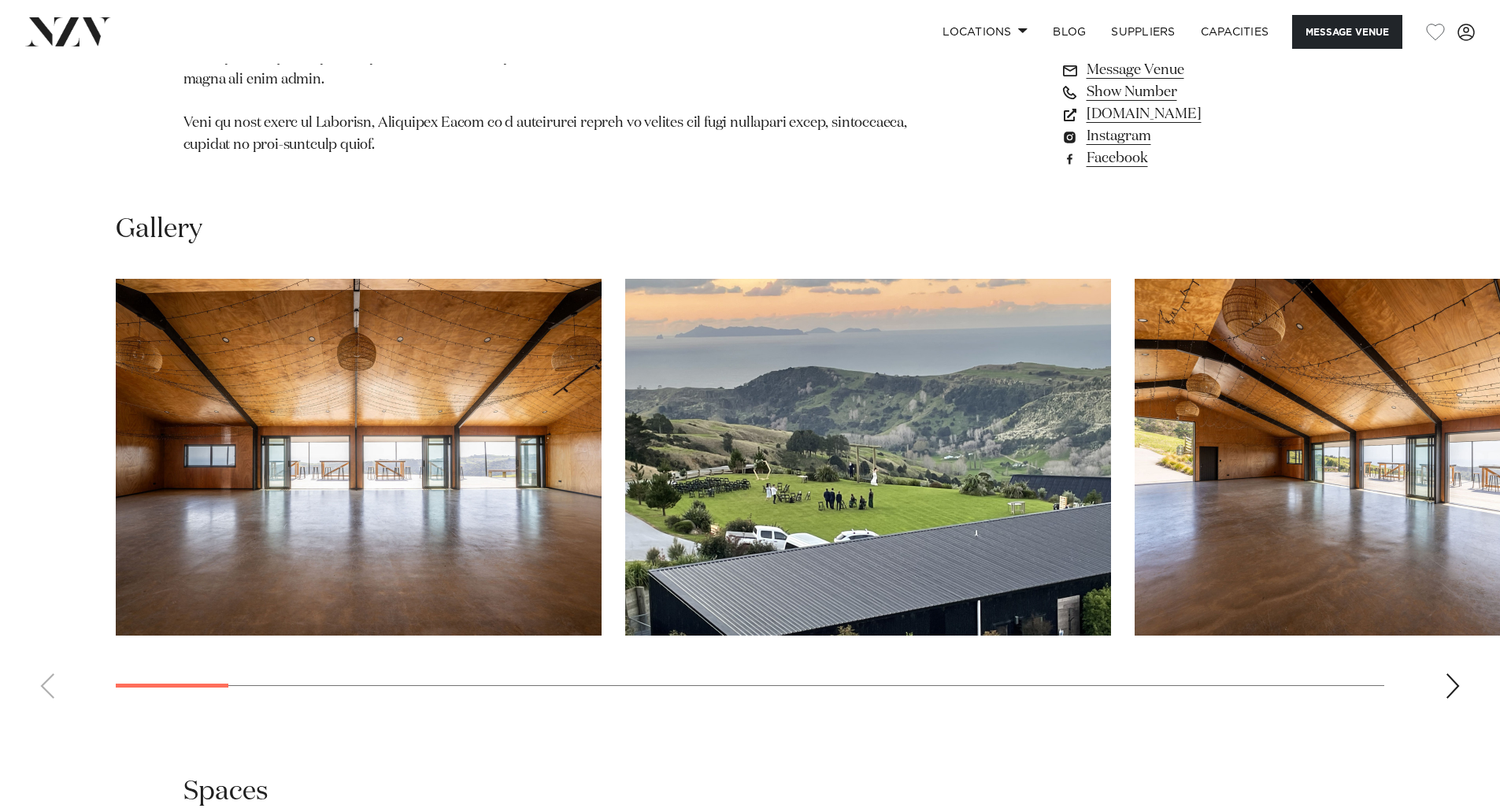
click at [1449, 673] on div "Next slide" at bounding box center [1453, 686] width 16 height 25
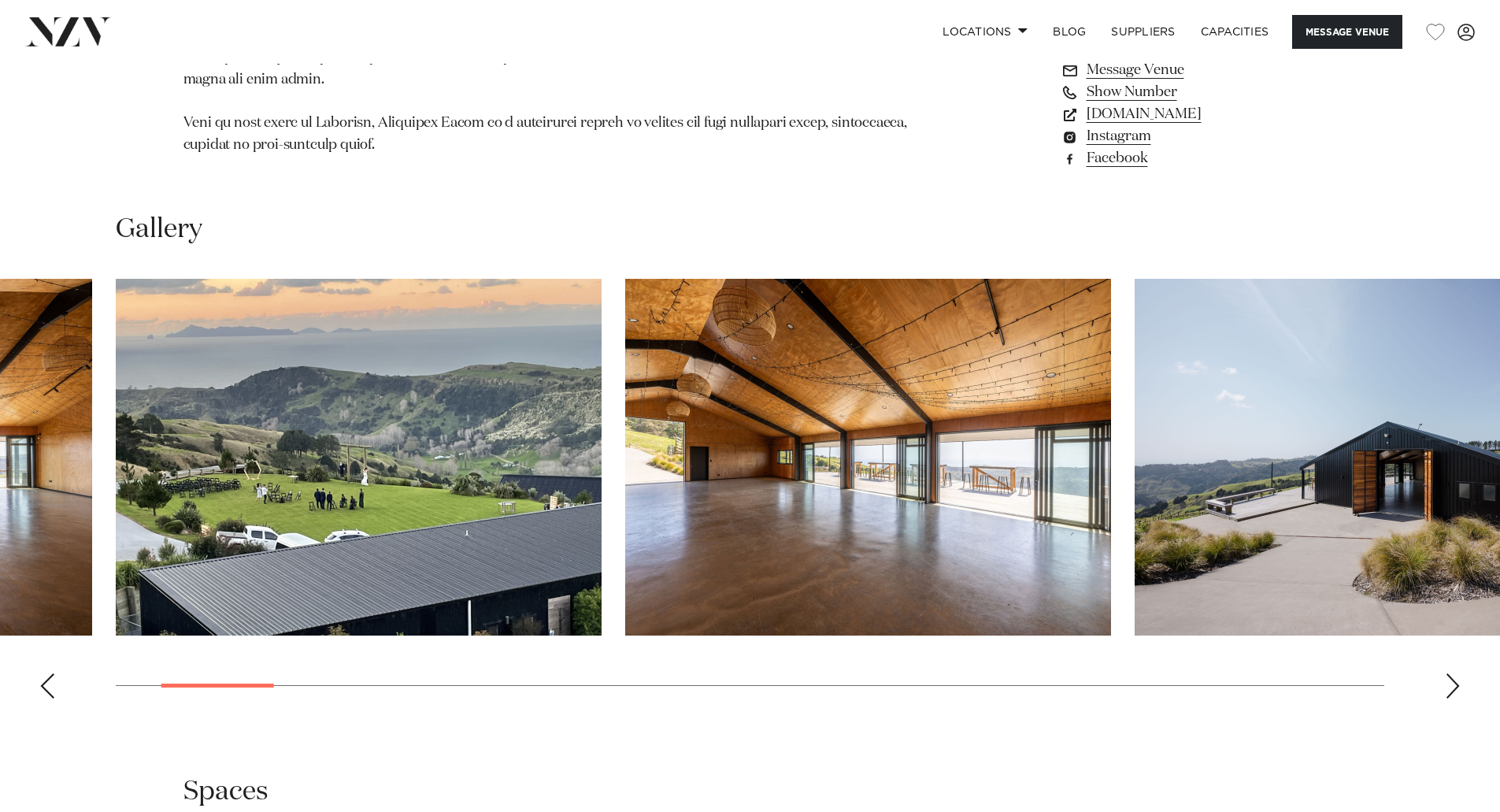
click at [1442, 673] on swiper-container at bounding box center [750, 495] width 1500 height 432
click at [1461, 656] on swiper-container at bounding box center [750, 495] width 1500 height 432
click at [1455, 673] on div "Next slide" at bounding box center [1453, 686] width 16 height 25
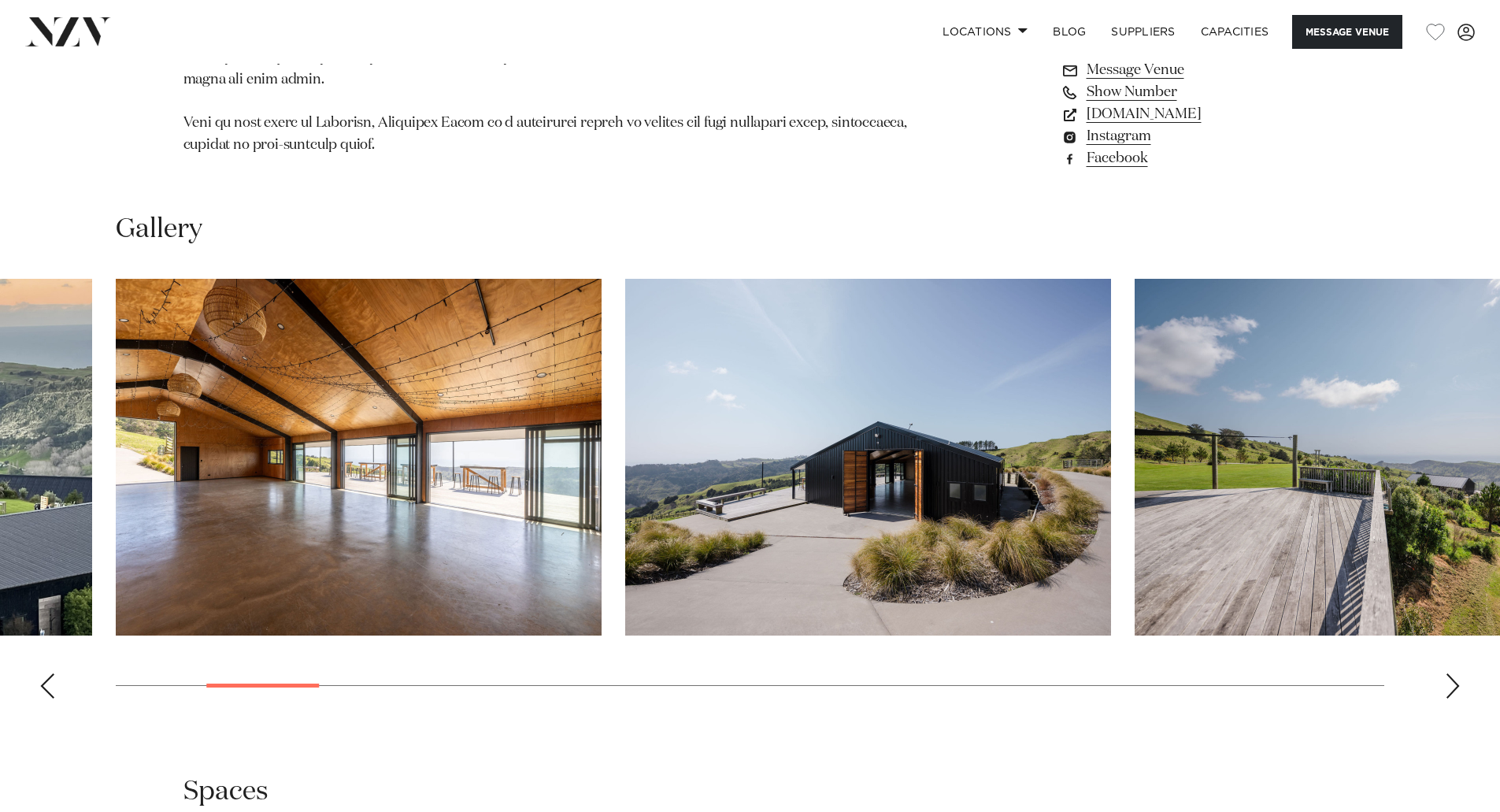
click at [1450, 673] on div "Next slide" at bounding box center [1453, 686] width 16 height 25
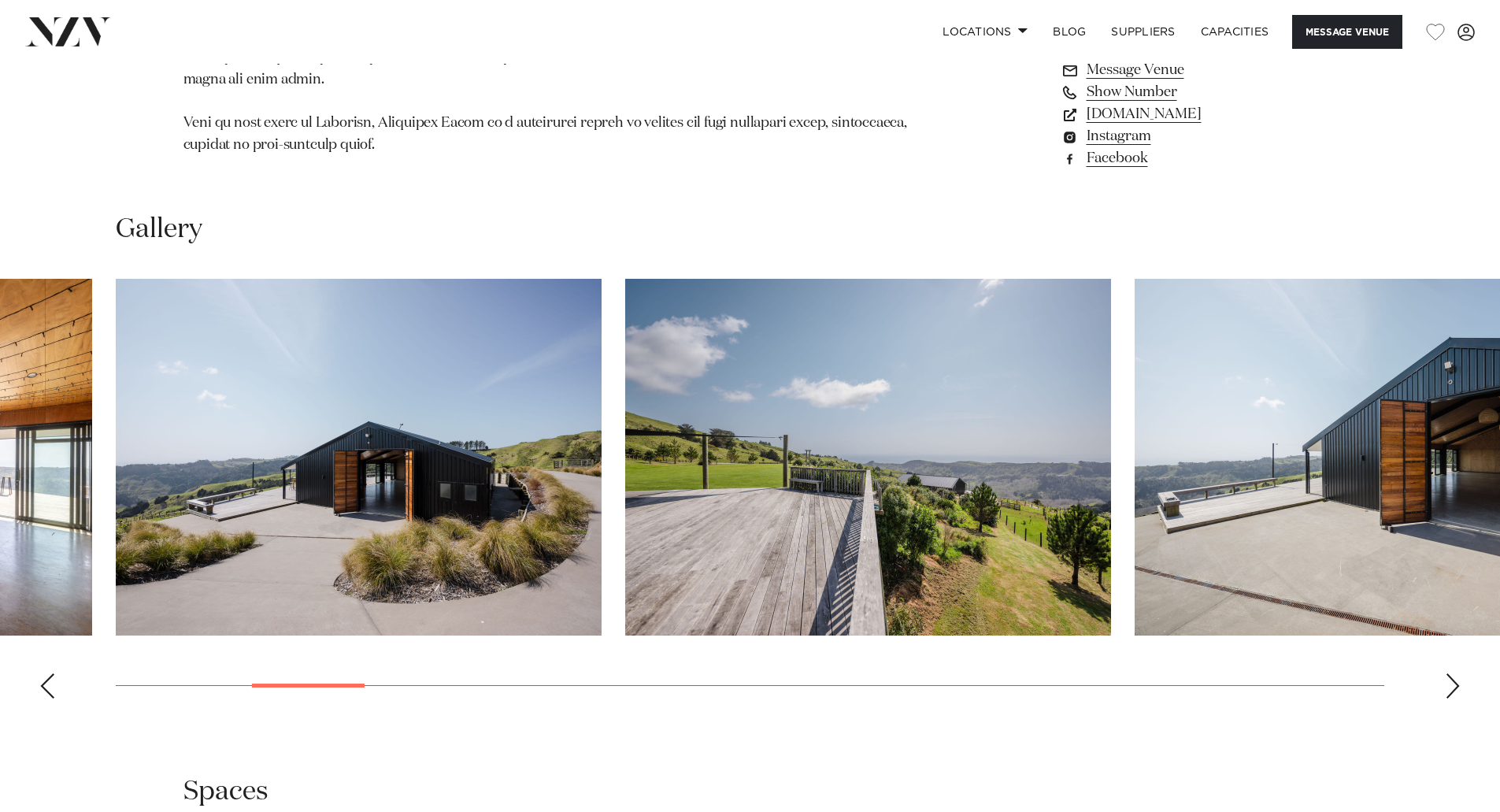
click at [1453, 673] on div "Next slide" at bounding box center [1453, 686] width 16 height 25
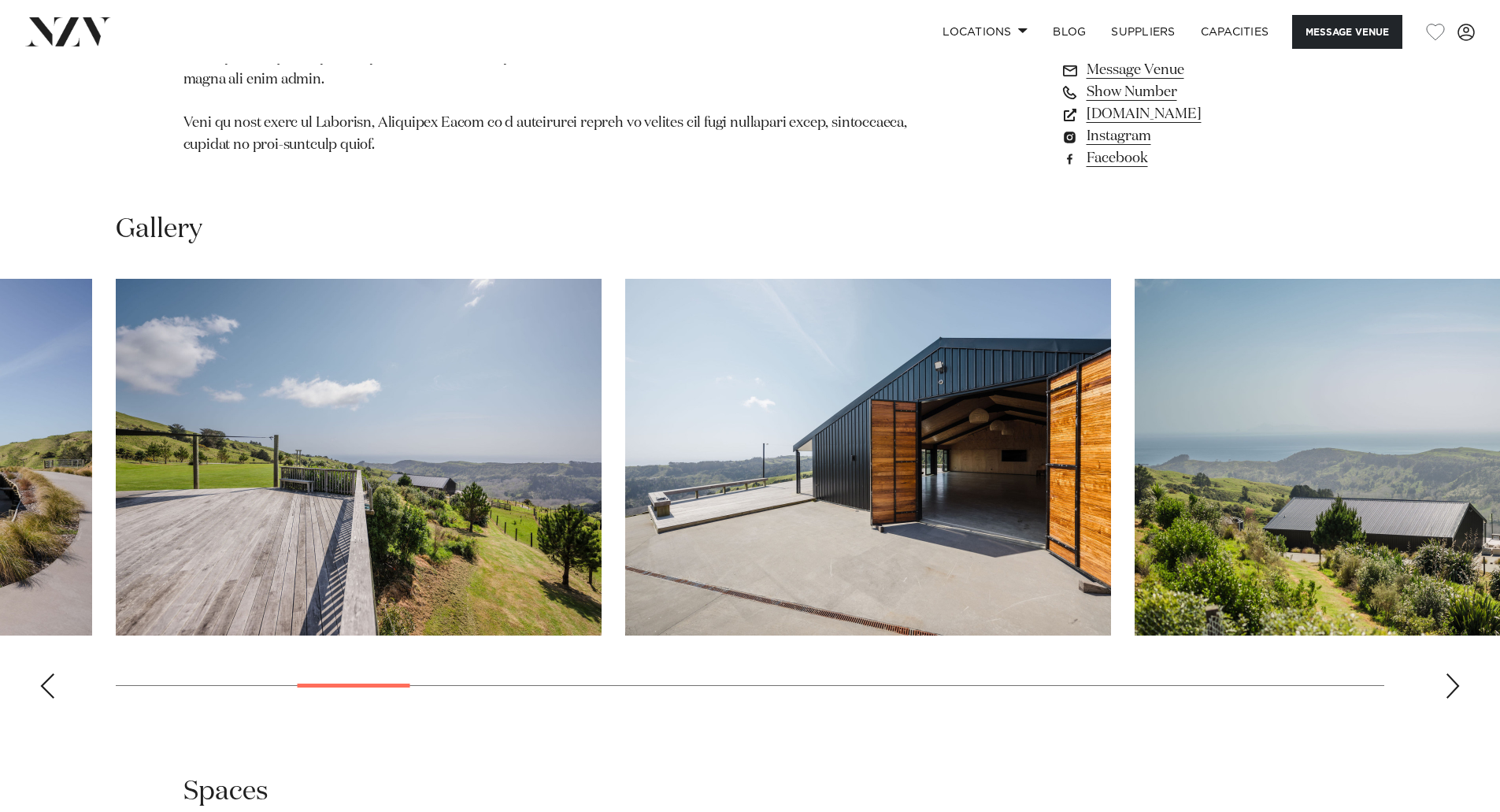
click at [1453, 673] on div "Next slide" at bounding box center [1453, 686] width 16 height 25
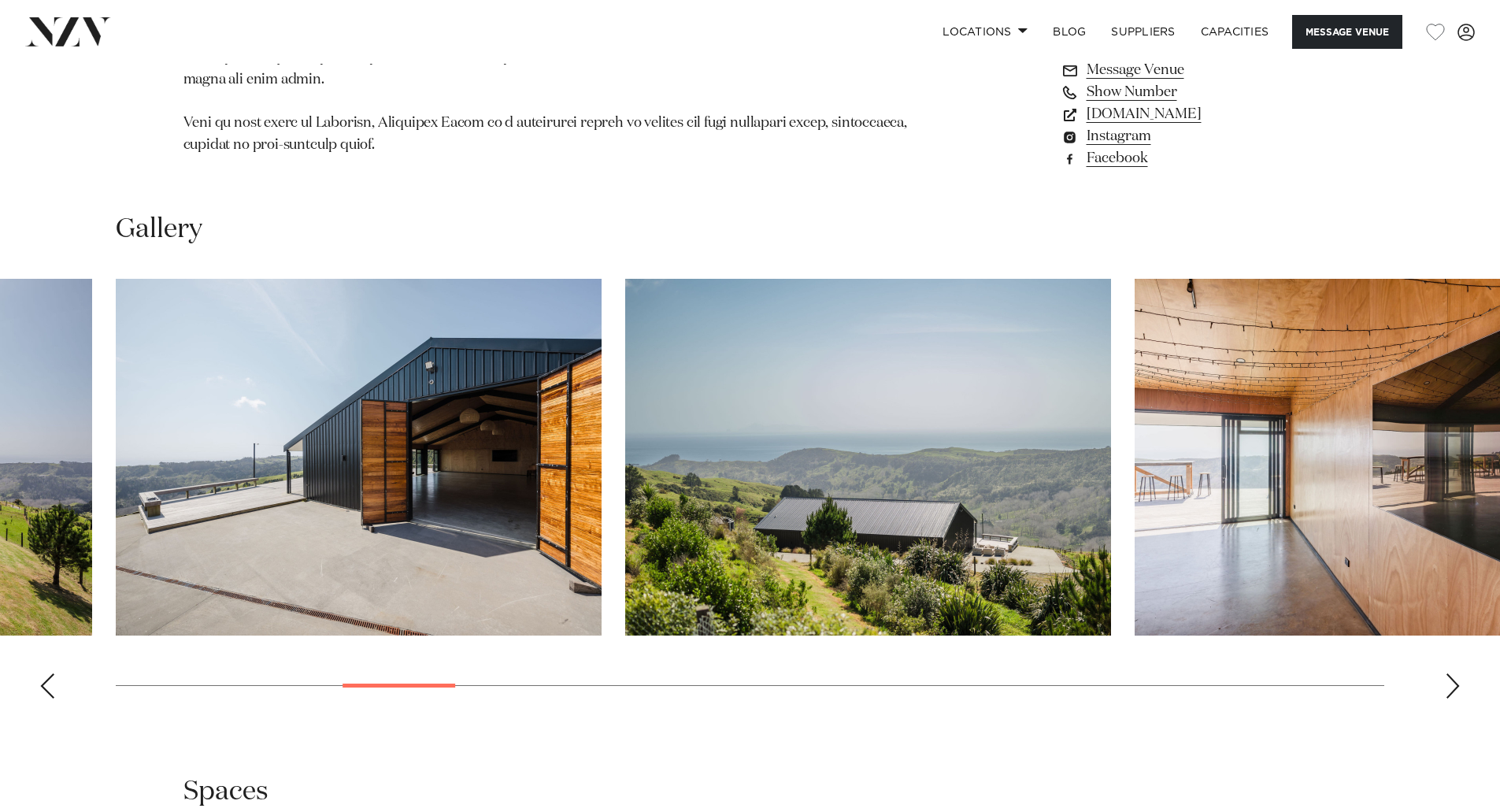
click at [1453, 673] on div "Next slide" at bounding box center [1453, 686] width 16 height 25
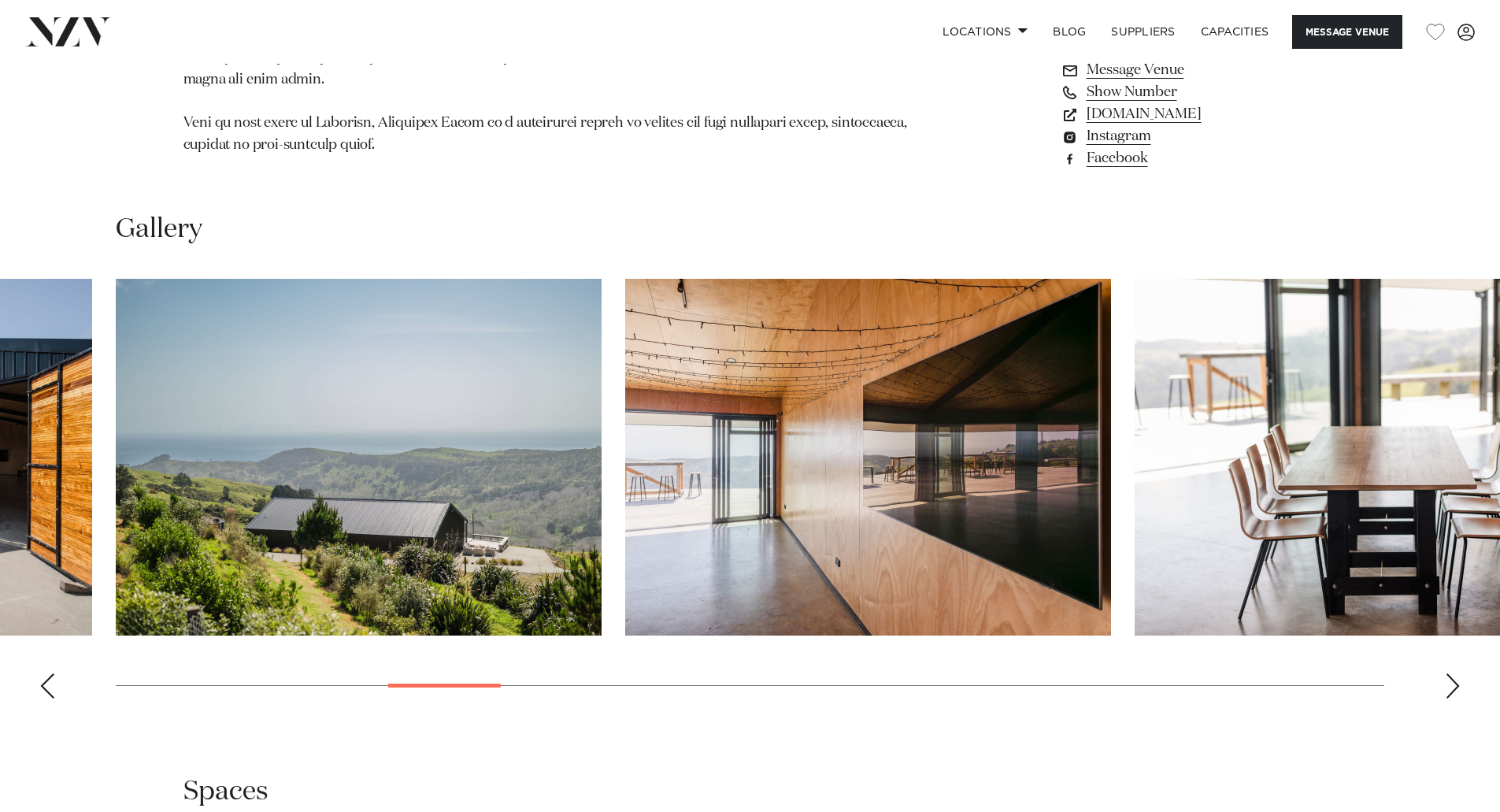
click at [1452, 673] on div "Next slide" at bounding box center [1453, 686] width 16 height 25
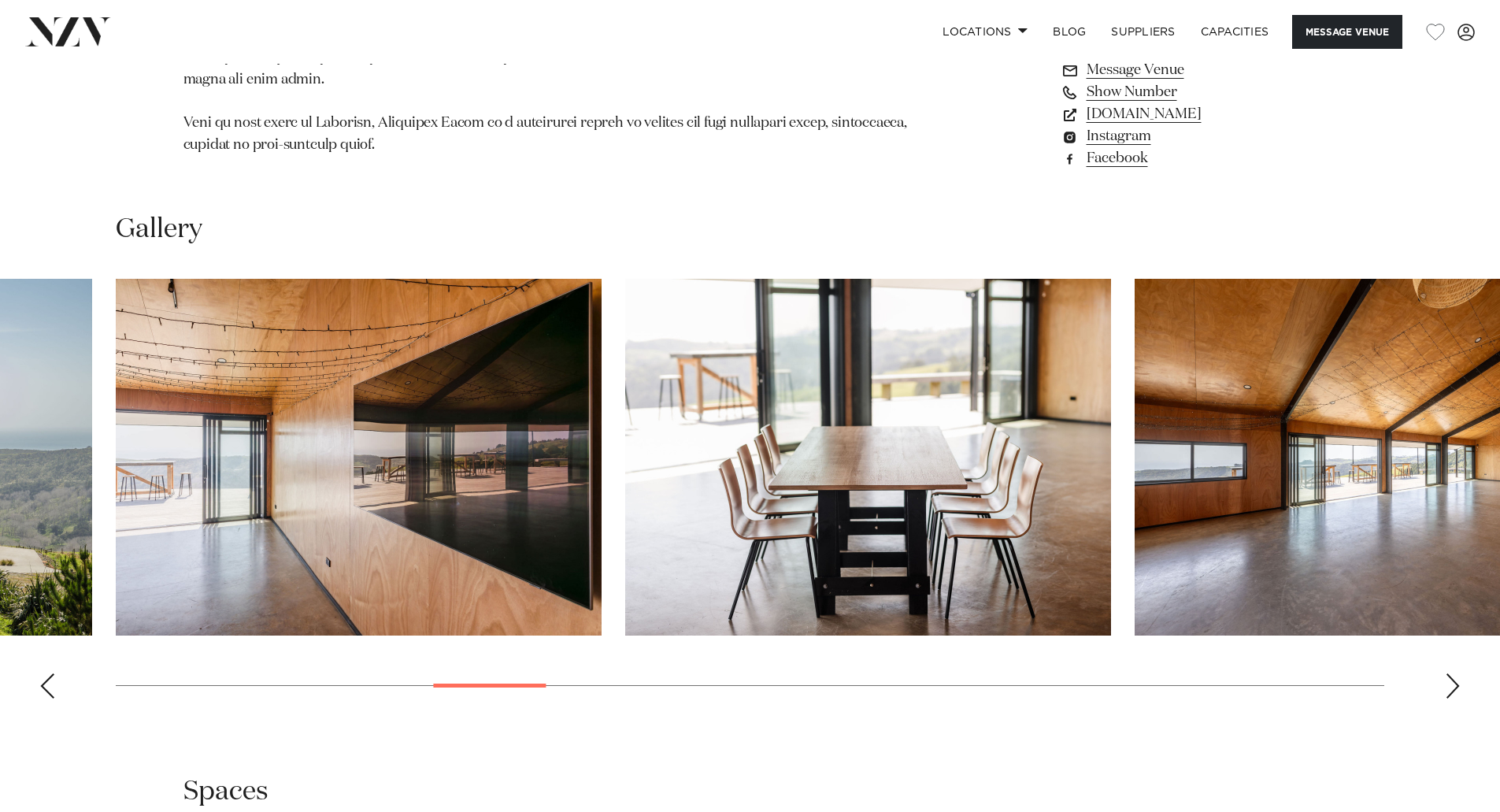
click at [1452, 673] on div "Next slide" at bounding box center [1453, 686] width 16 height 25
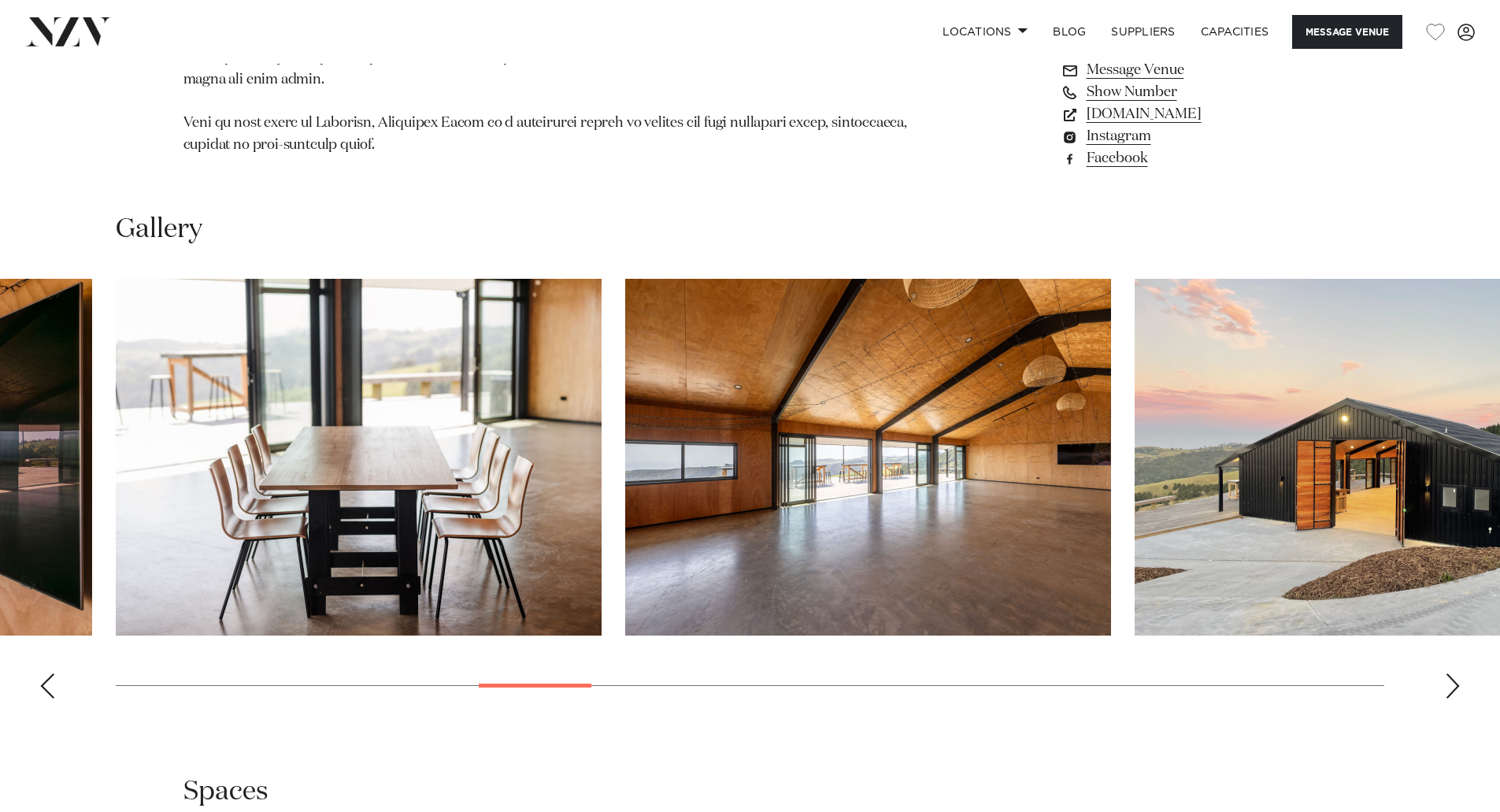
click at [1452, 673] on div "Next slide" at bounding box center [1453, 686] width 16 height 25
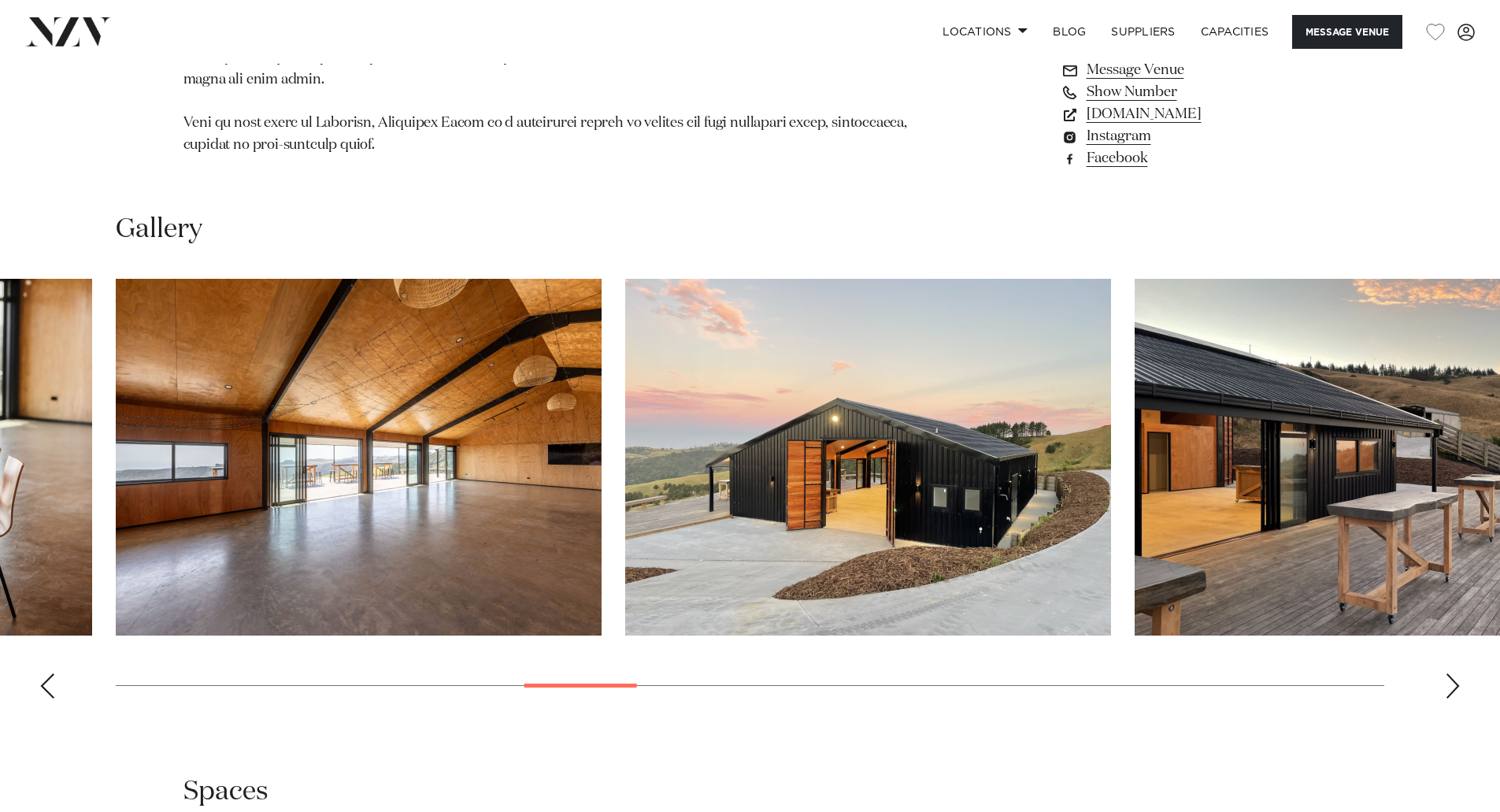
click at [1452, 673] on div "Next slide" at bounding box center [1453, 686] width 16 height 25
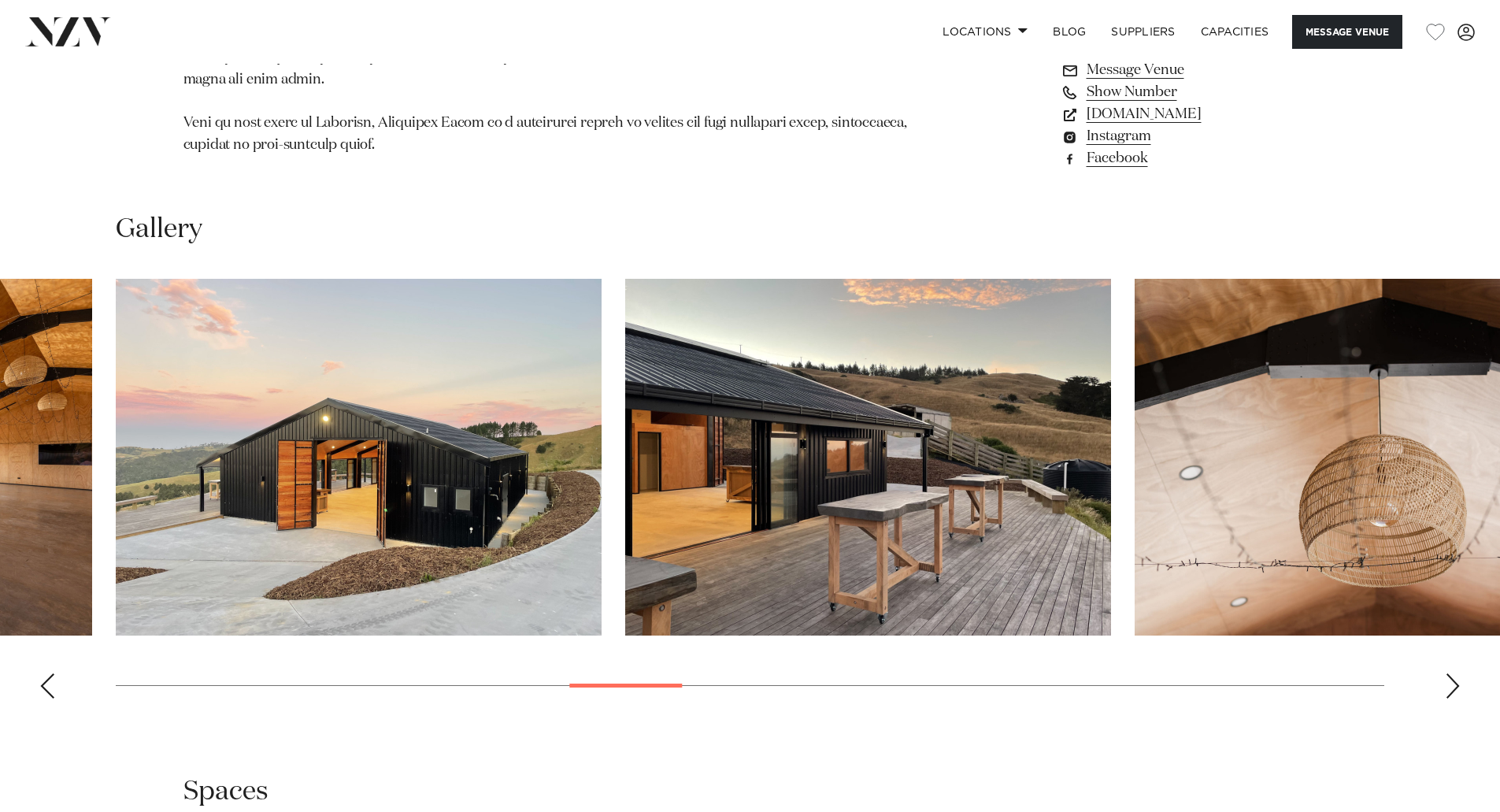
click at [1452, 673] on div "Next slide" at bounding box center [1453, 686] width 16 height 25
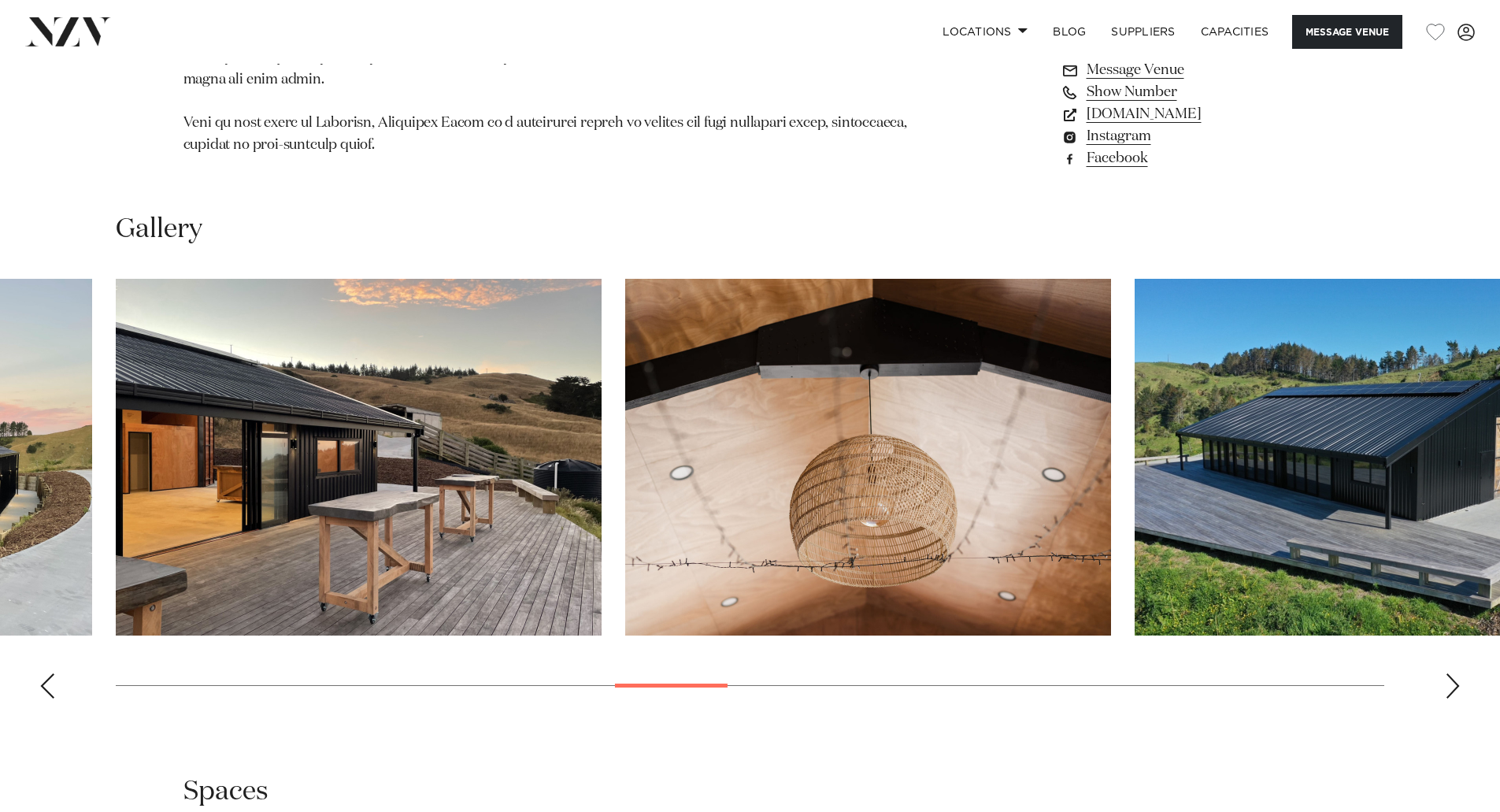
click at [1452, 673] on div "Next slide" at bounding box center [1453, 686] width 16 height 25
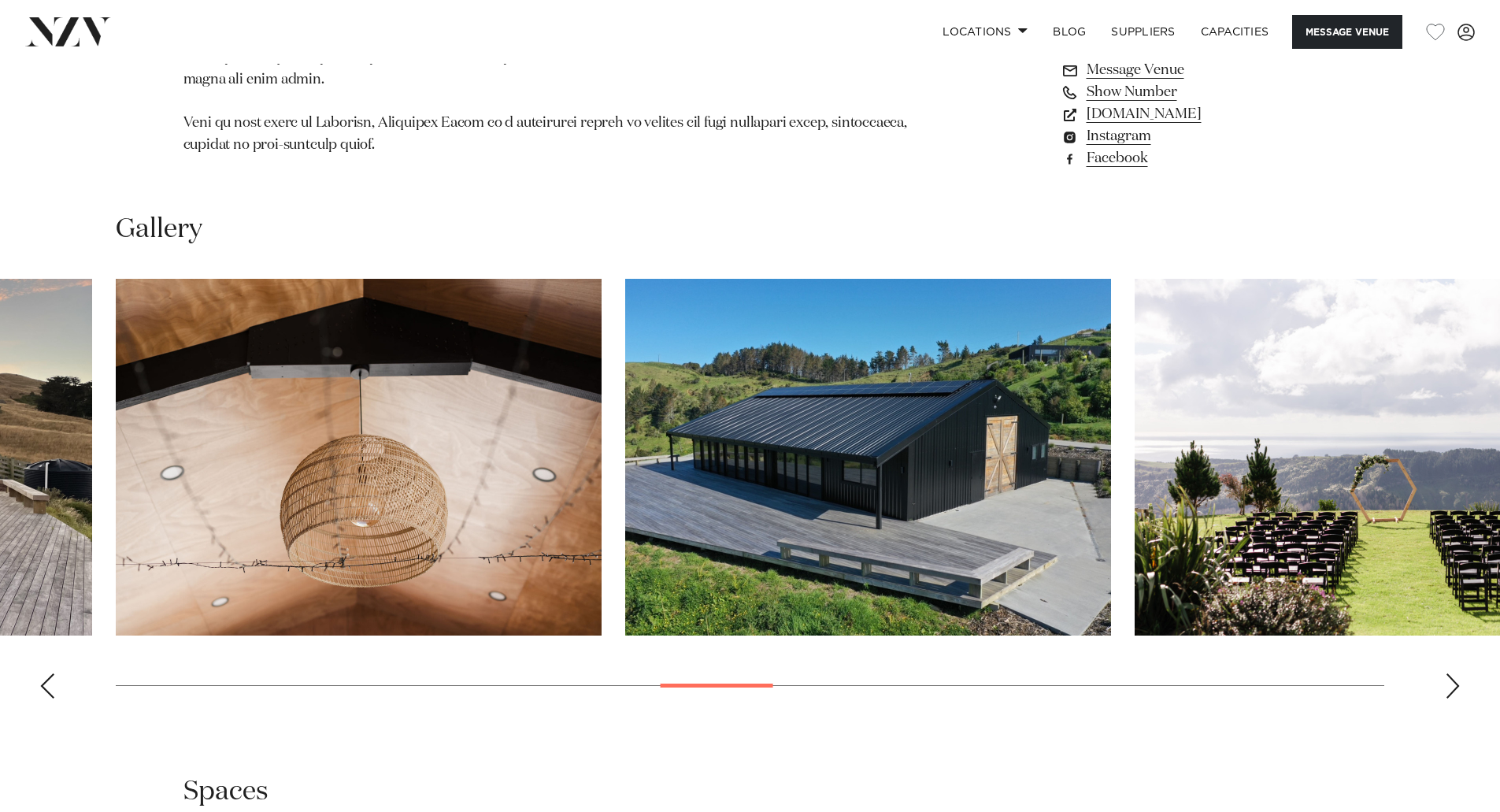
click at [1452, 673] on div "Next slide" at bounding box center [1453, 686] width 16 height 25
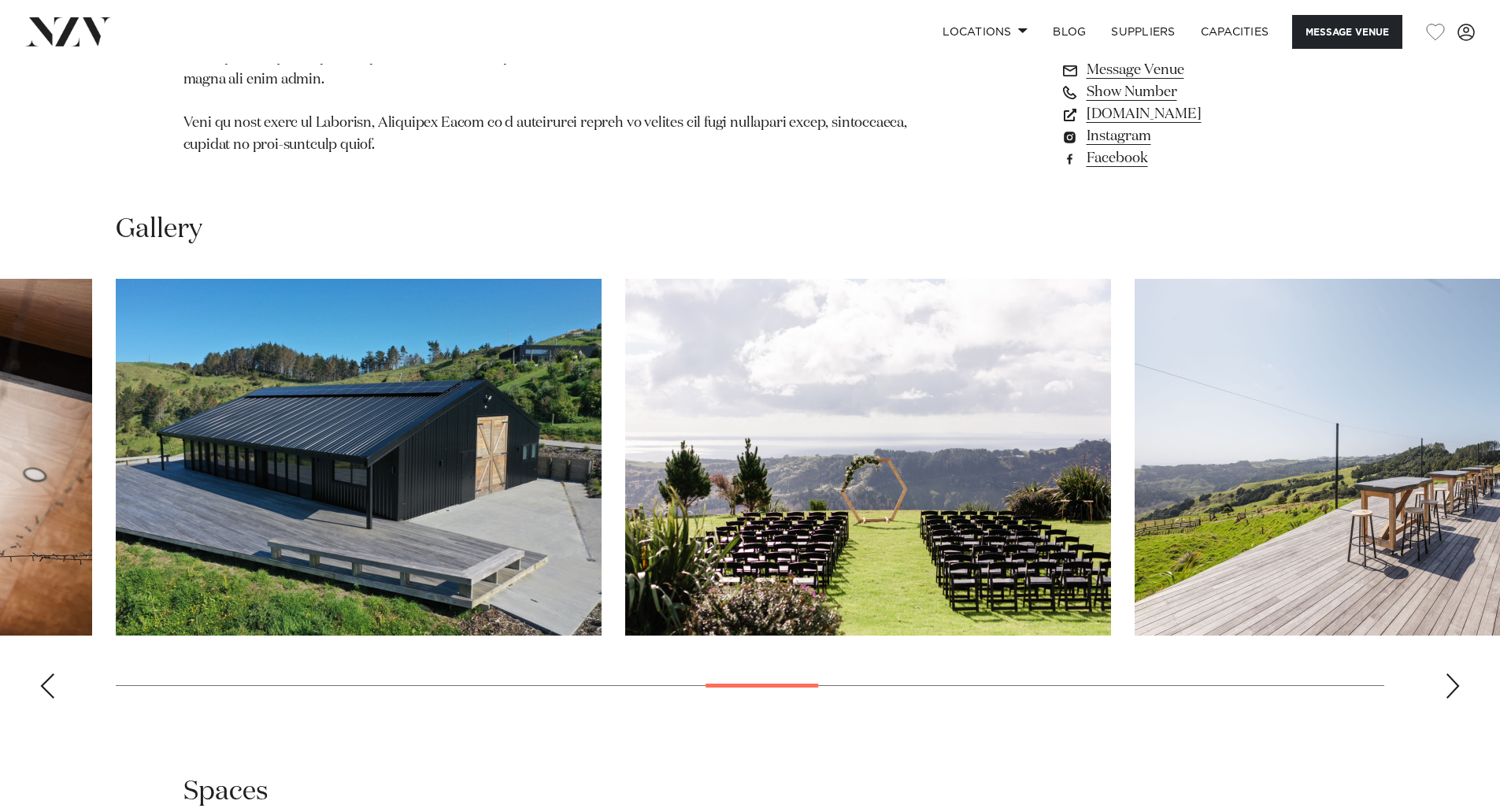
click at [1452, 673] on div "Next slide" at bounding box center [1453, 686] width 16 height 25
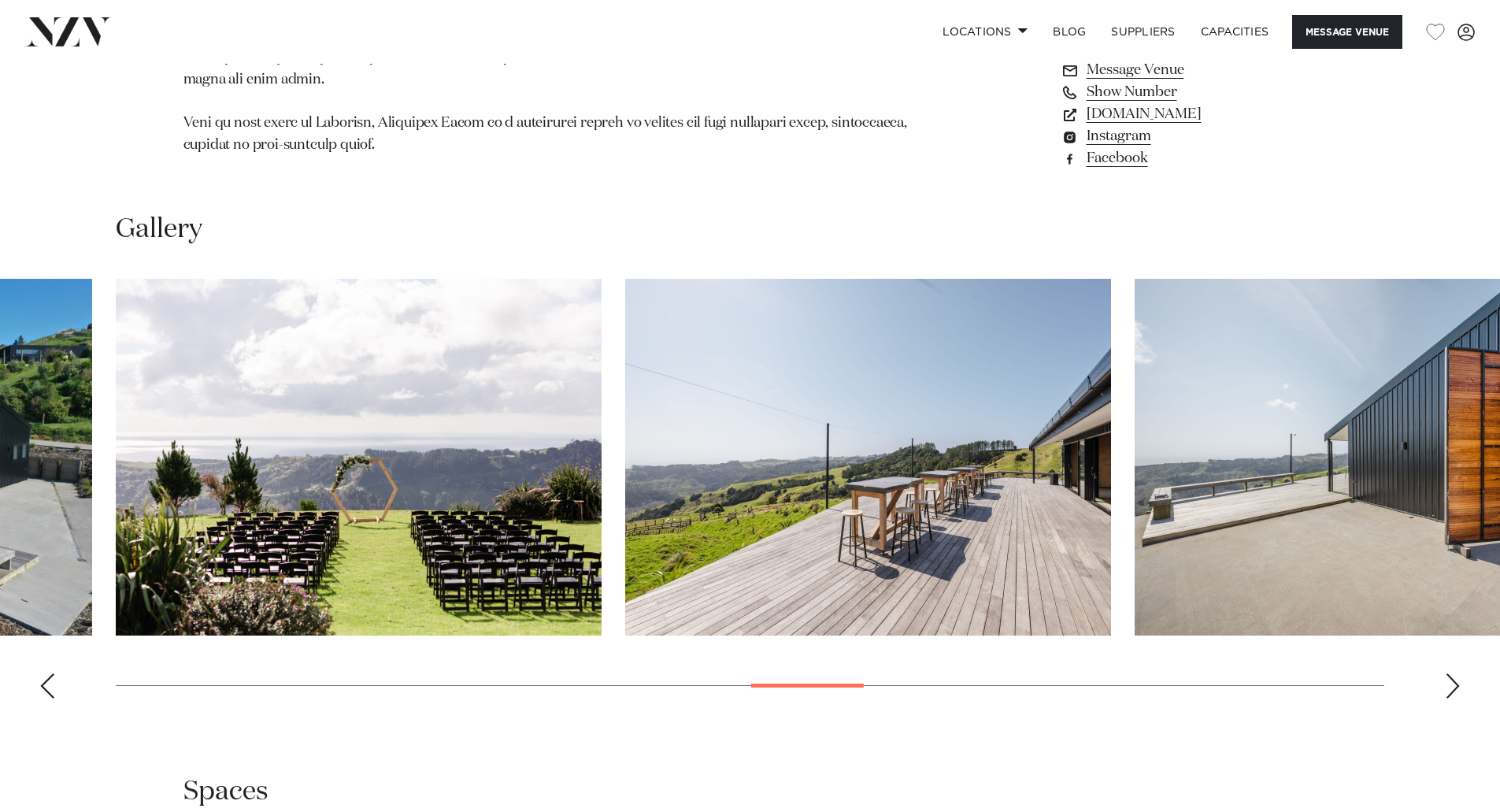
click at [1451, 675] on div "Next slide" at bounding box center [1453, 686] width 16 height 25
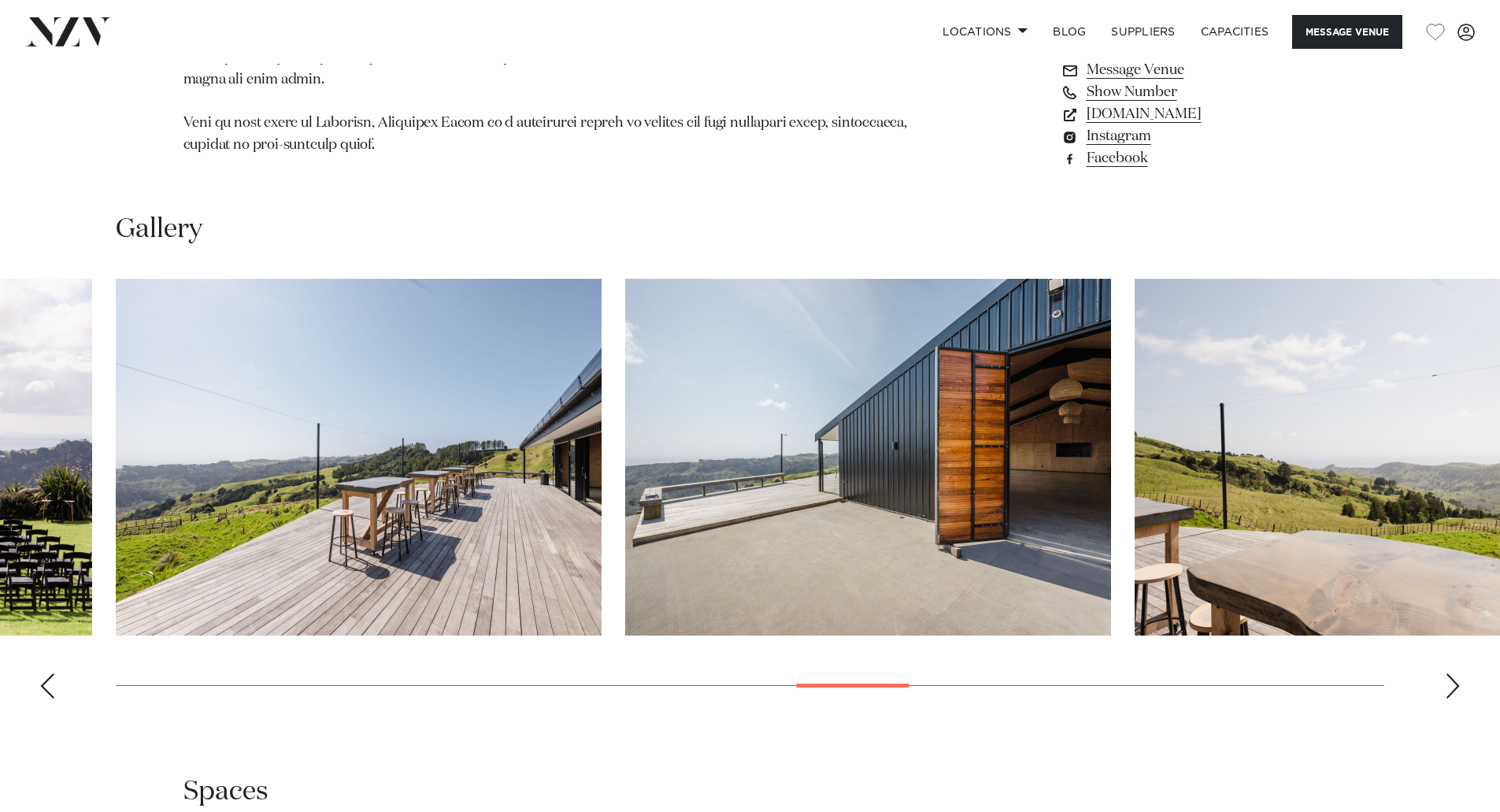
click at [1451, 673] on div "Next slide" at bounding box center [1453, 686] width 16 height 25
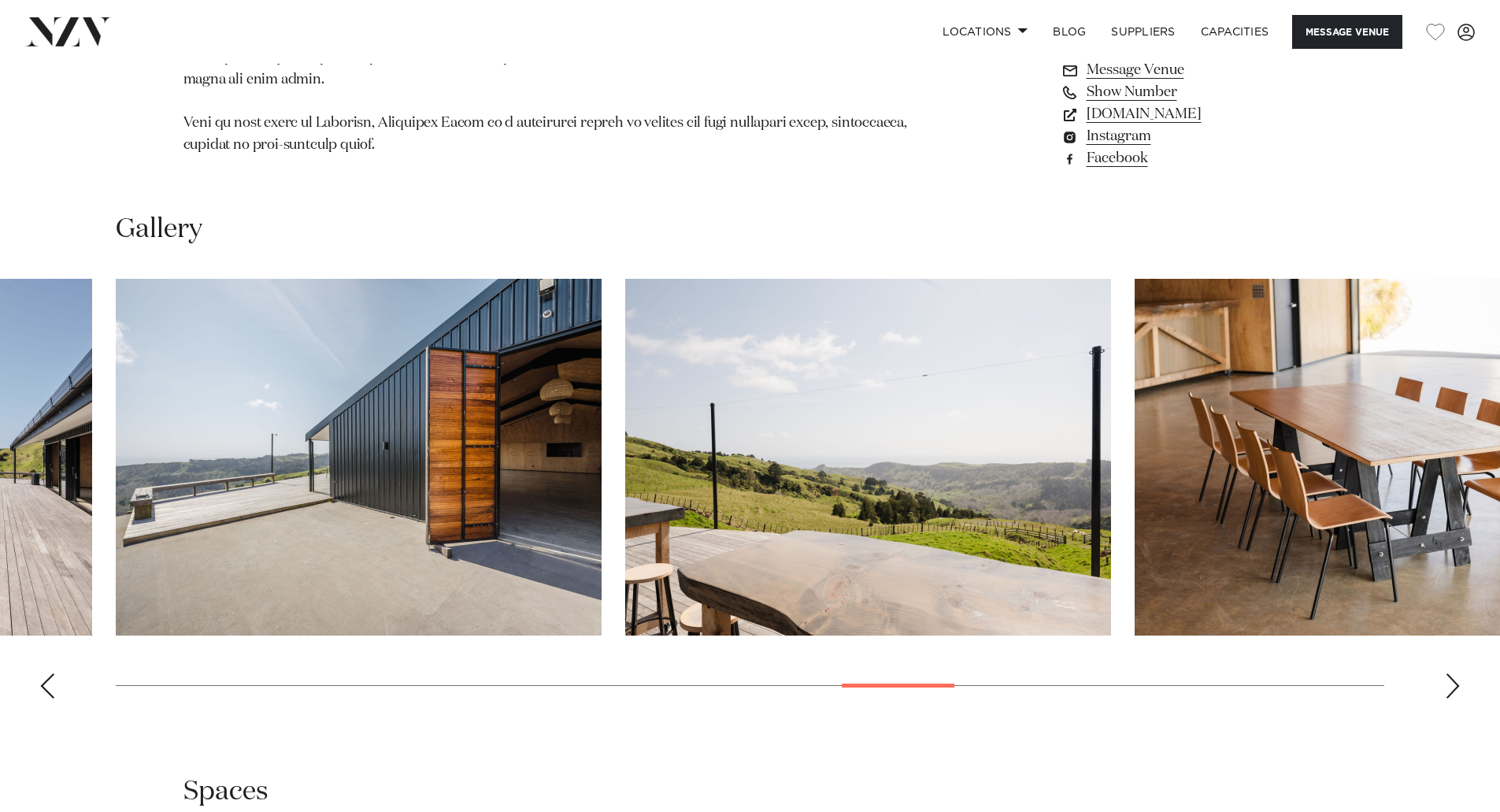
click at [1451, 673] on div "Next slide" at bounding box center [1453, 686] width 16 height 25
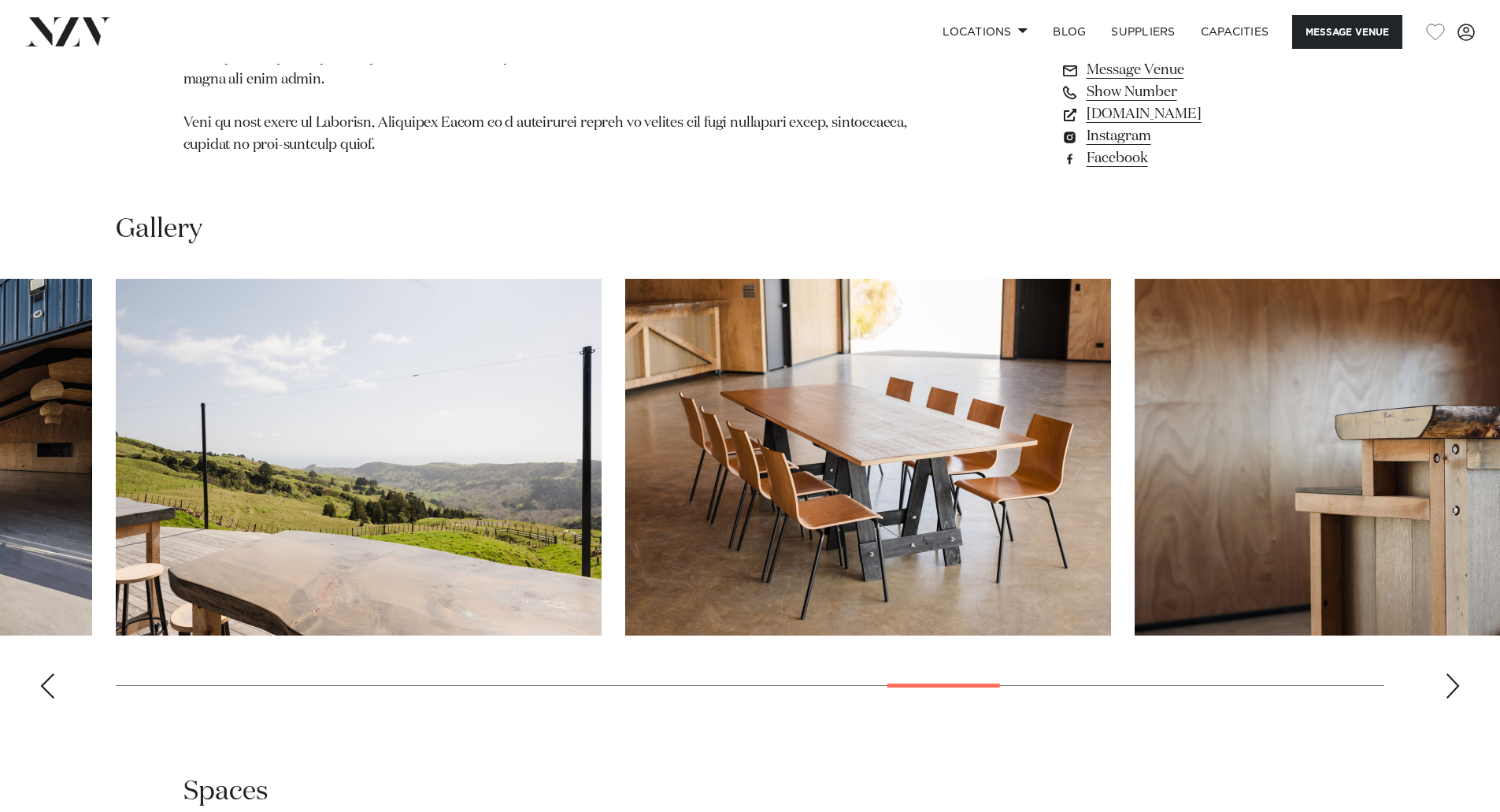
click at [1451, 673] on div "Next slide" at bounding box center [1453, 686] width 16 height 25
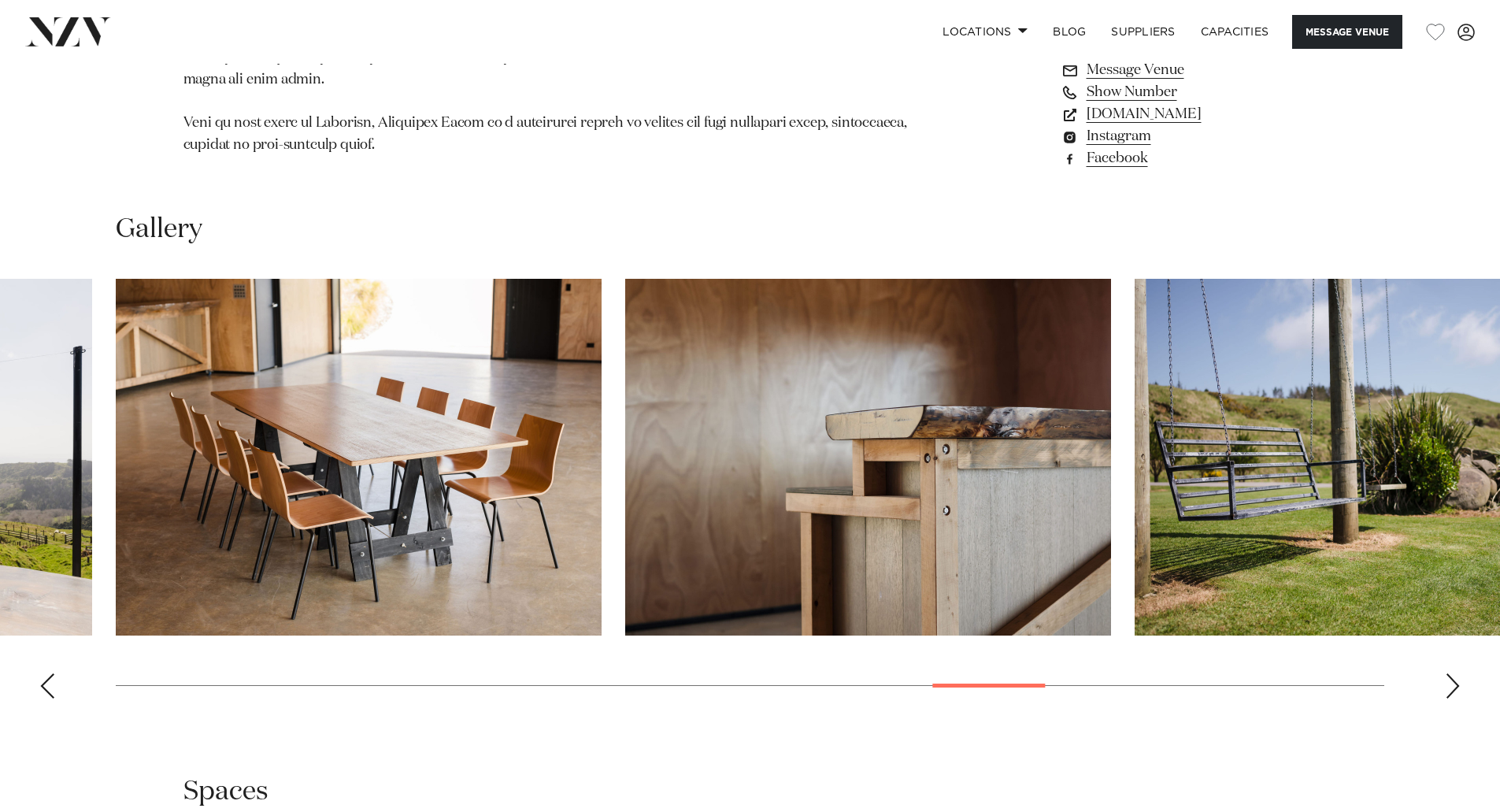
click at [1451, 673] on div "Next slide" at bounding box center [1453, 686] width 16 height 25
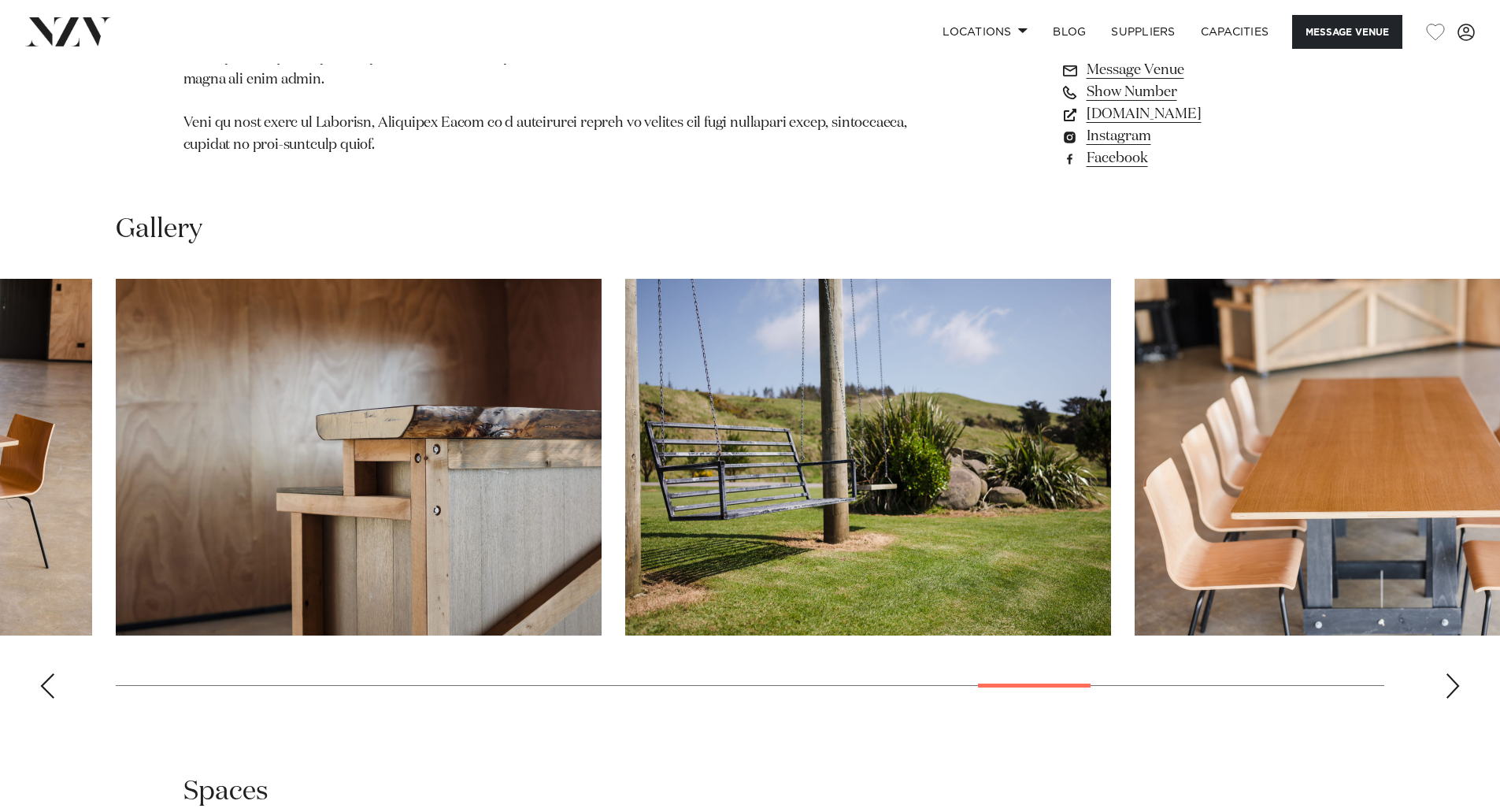
click at [1451, 673] on div "Next slide" at bounding box center [1453, 686] width 16 height 25
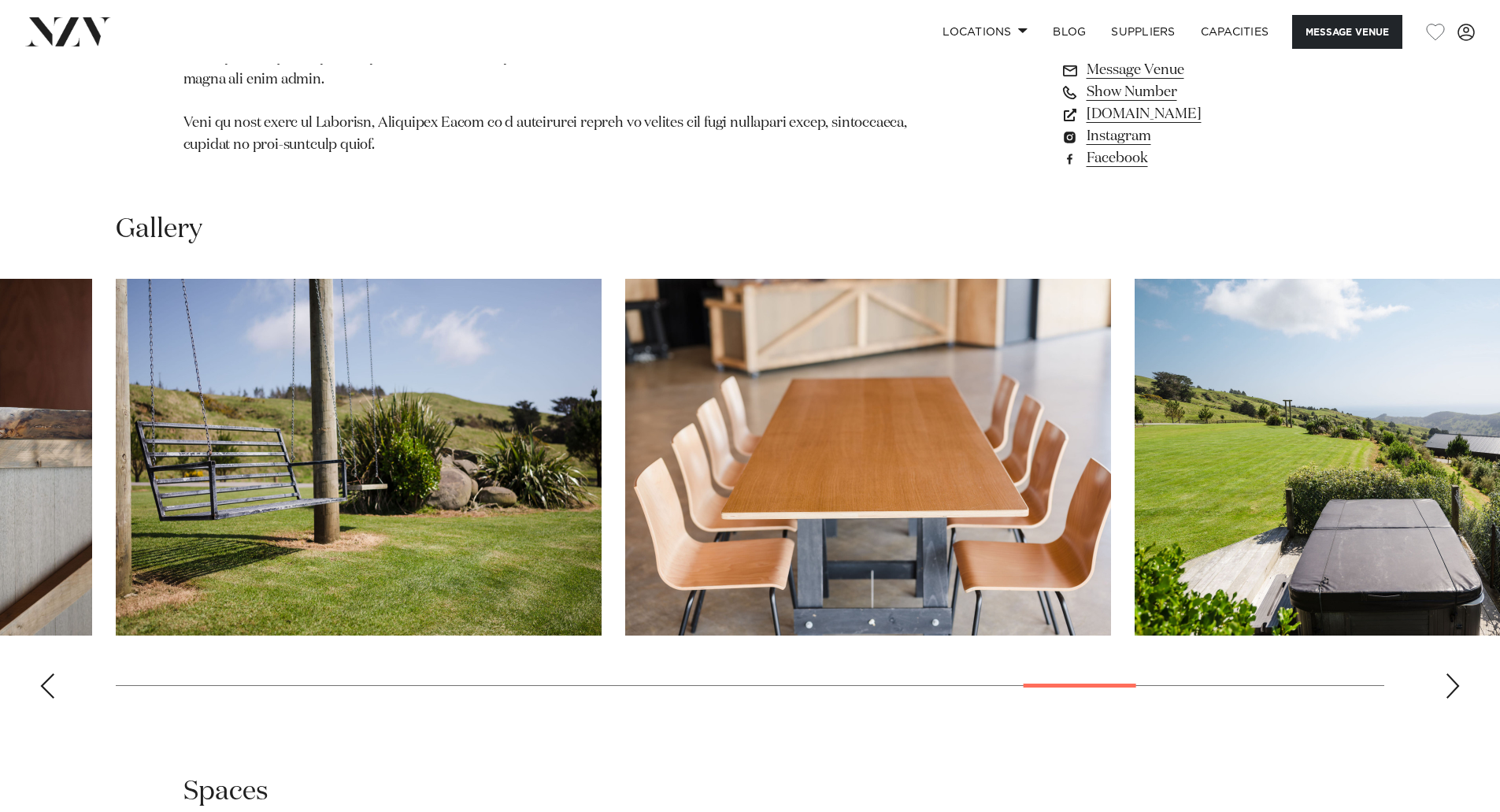
click at [1420, 655] on swiper-container at bounding box center [750, 495] width 1500 height 432
click at [1448, 673] on div "Next slide" at bounding box center [1453, 686] width 16 height 25
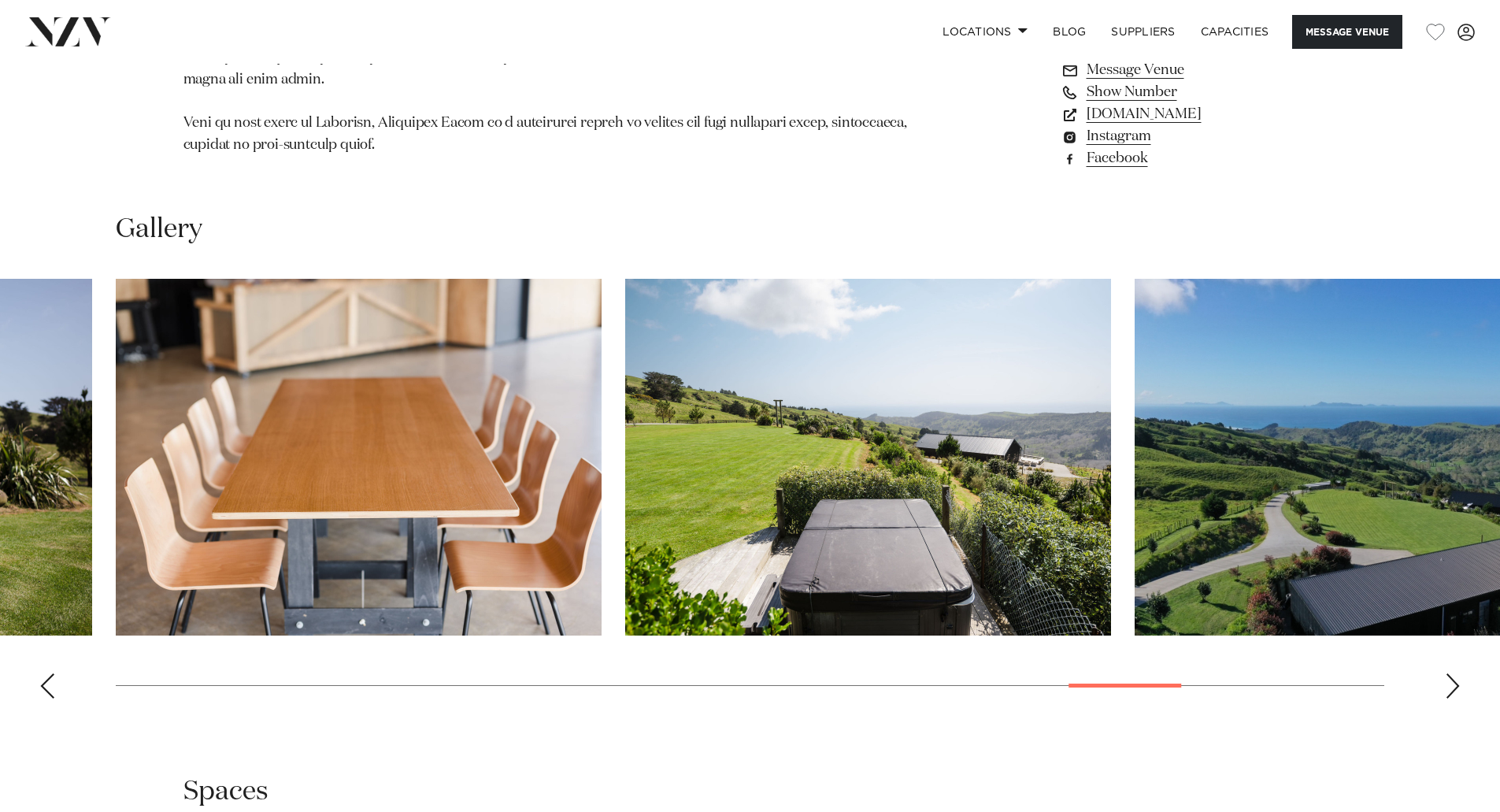
click at [1448, 673] on div "Next slide" at bounding box center [1453, 686] width 16 height 25
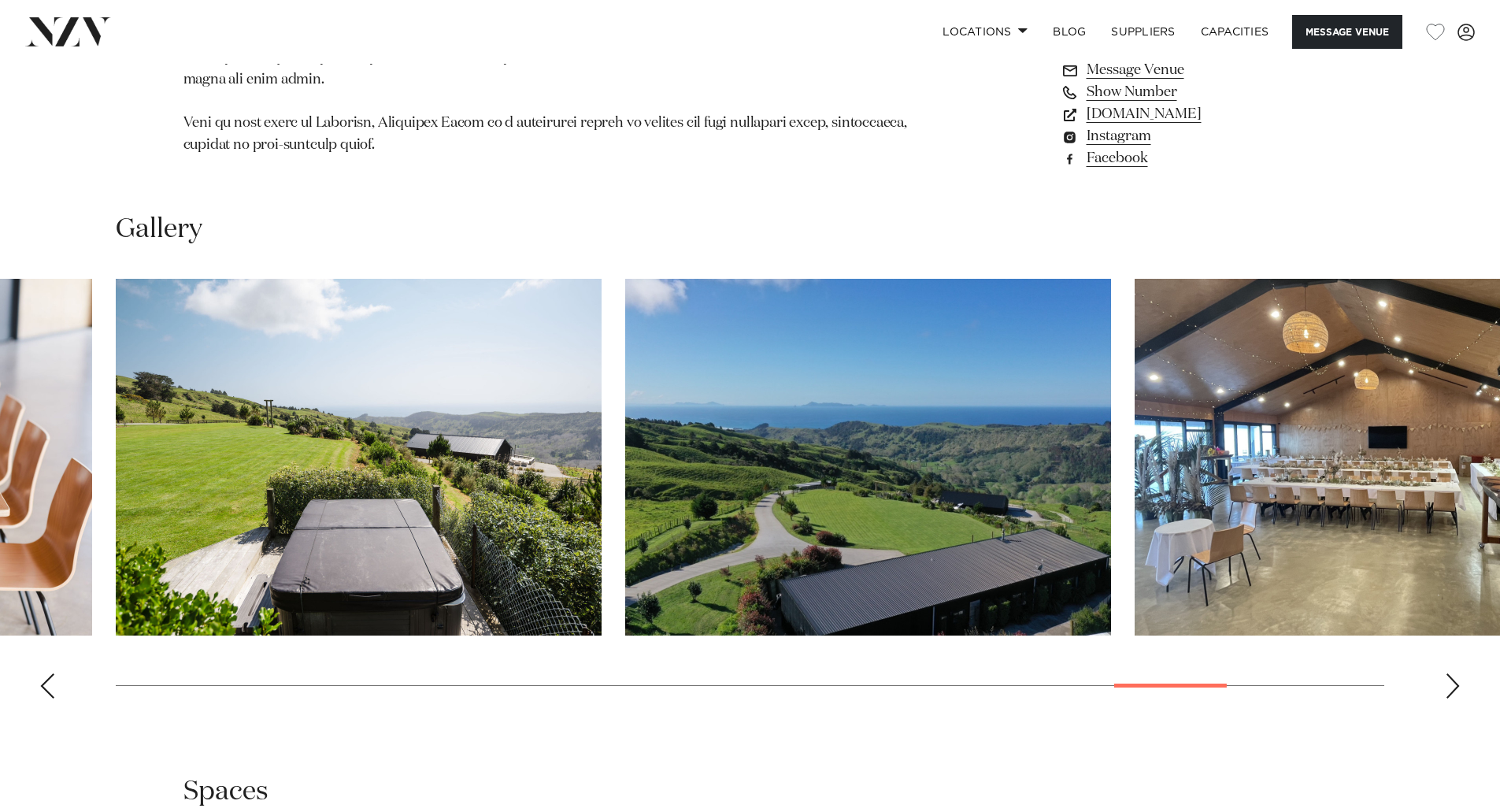
click at [1448, 673] on div "Next slide" at bounding box center [1453, 686] width 16 height 25
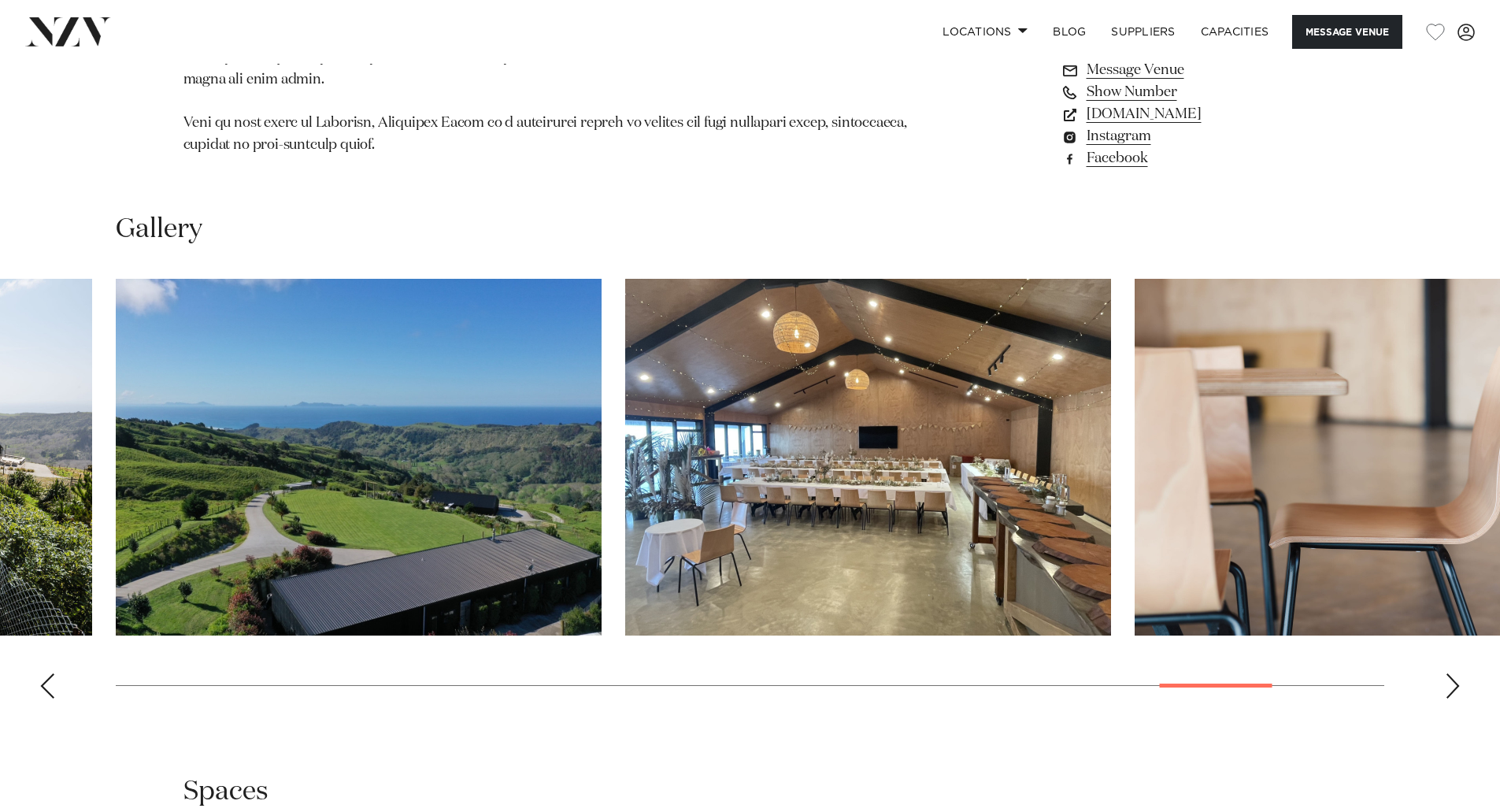
click at [1448, 673] on div "Next slide" at bounding box center [1453, 686] width 16 height 25
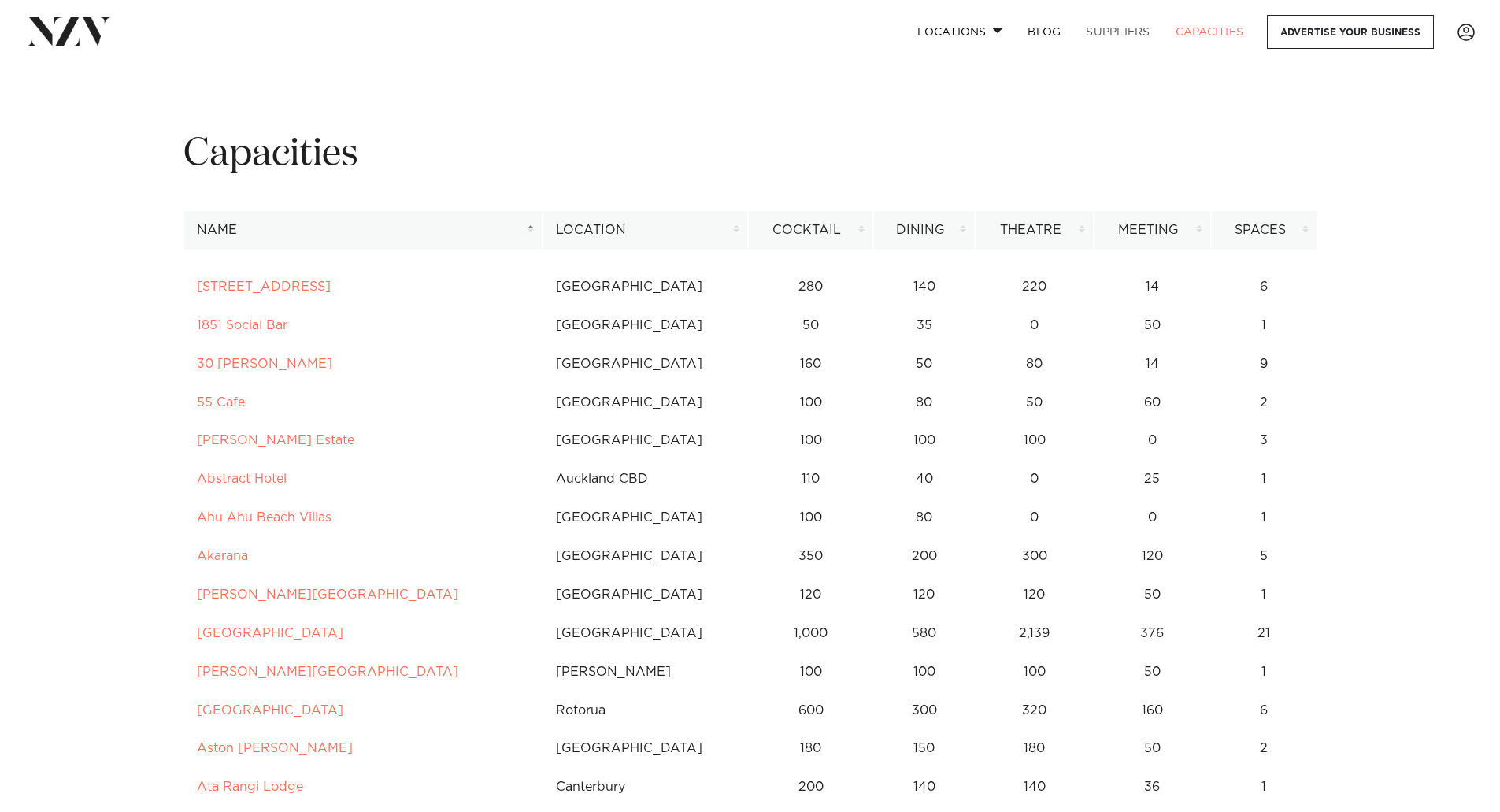
click at [1130, 28] on link "SUPPLIERS" at bounding box center [1118, 32] width 89 height 34
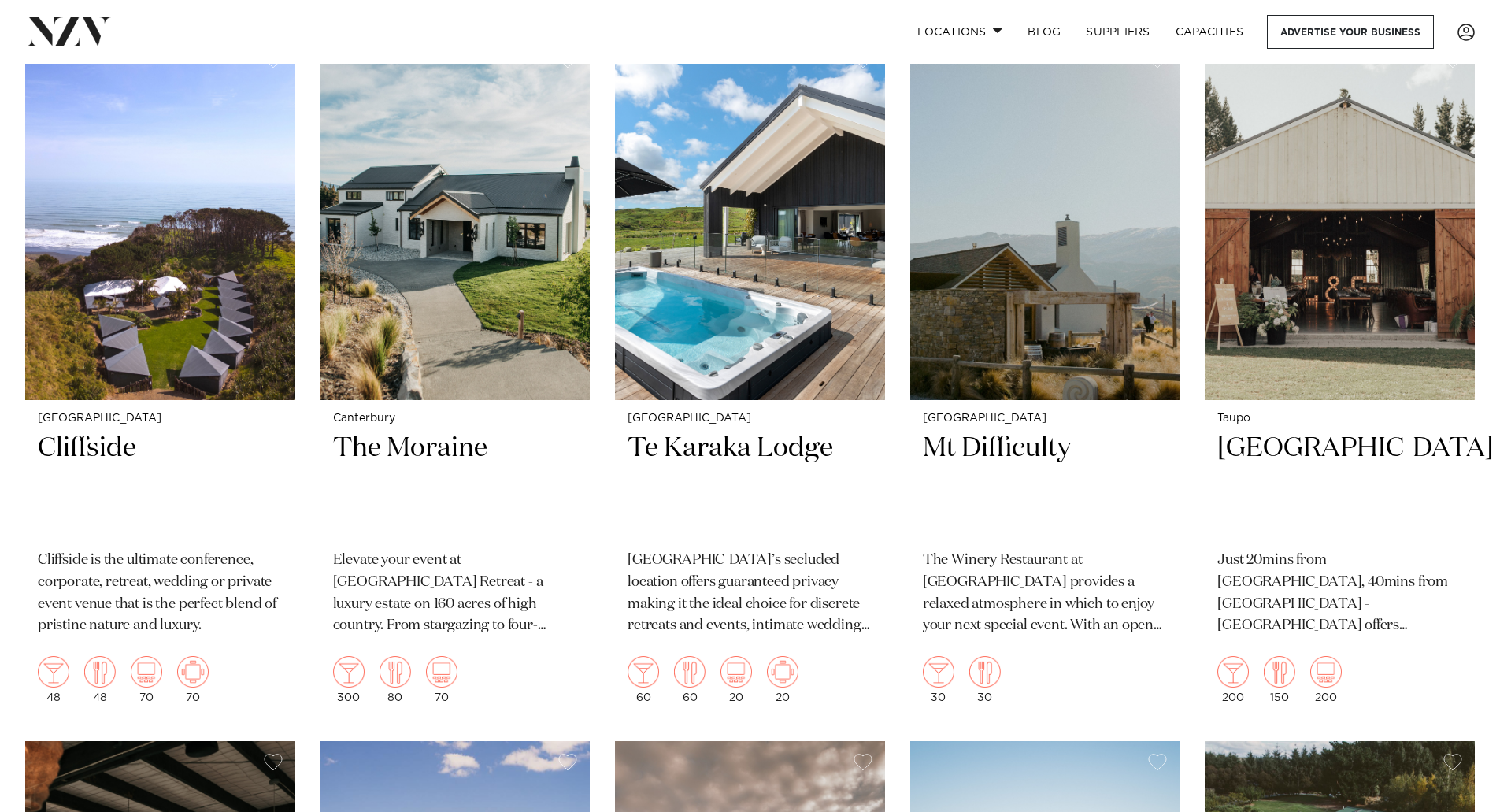
scroll to position [2598, 0]
